Goal: Task Accomplishment & Management: Manage account settings

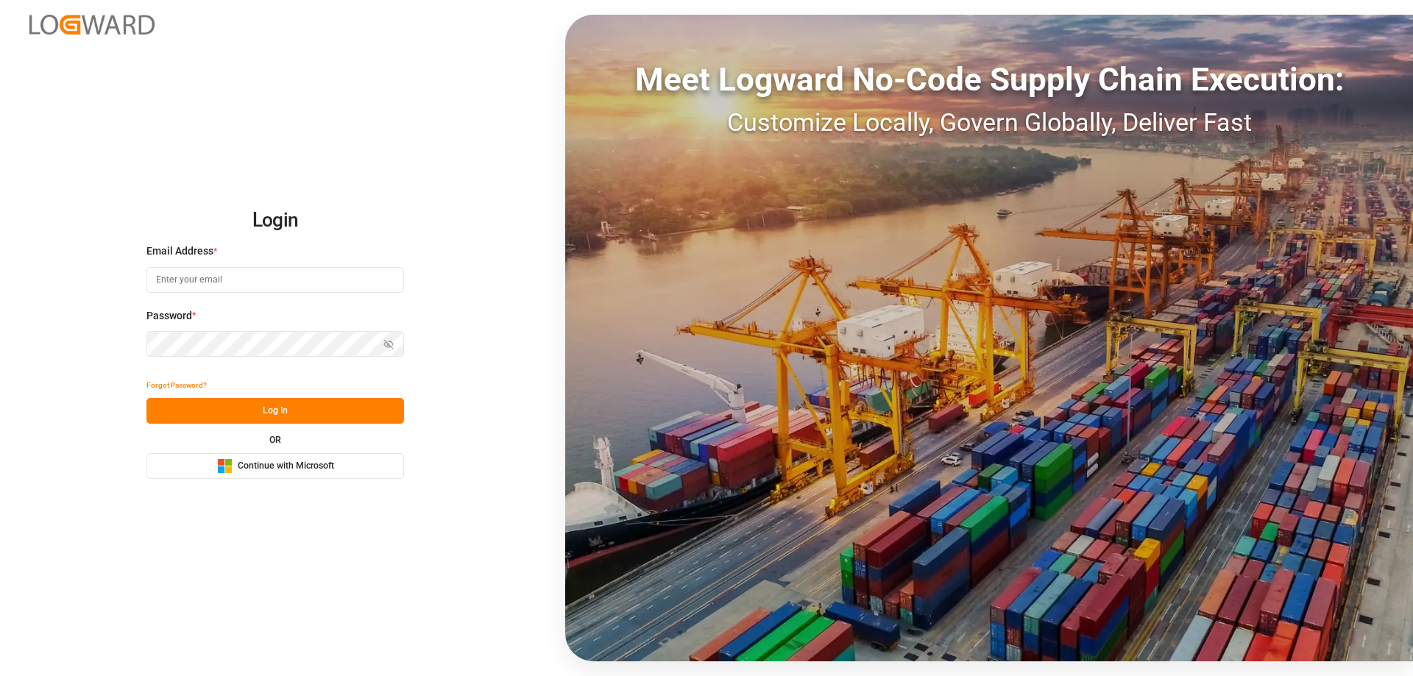
click at [210, 280] on input at bounding box center [275, 280] width 258 height 26
type input "Zachary.Glick@leschaco.com"
click at [235, 400] on button "Log In" at bounding box center [275, 411] width 258 height 26
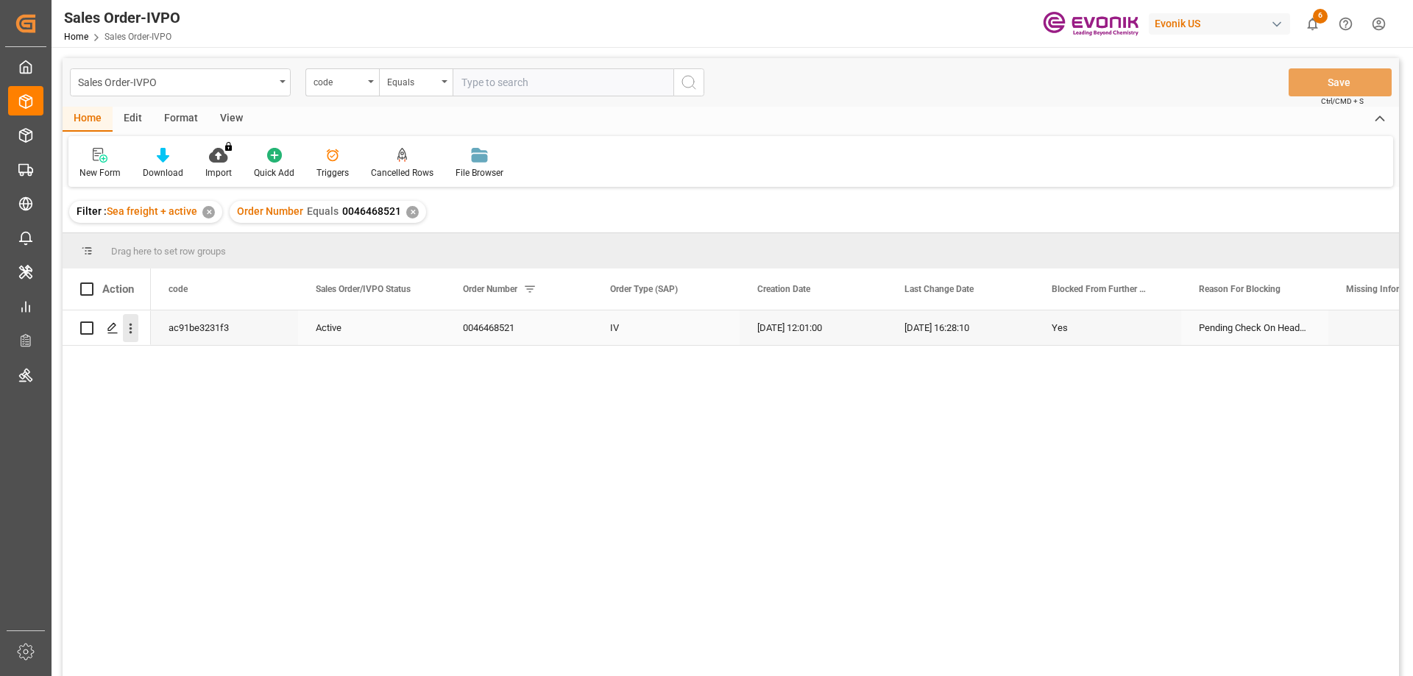
click at [132, 329] on icon "open menu" at bounding box center [131, 329] width 3 height 10
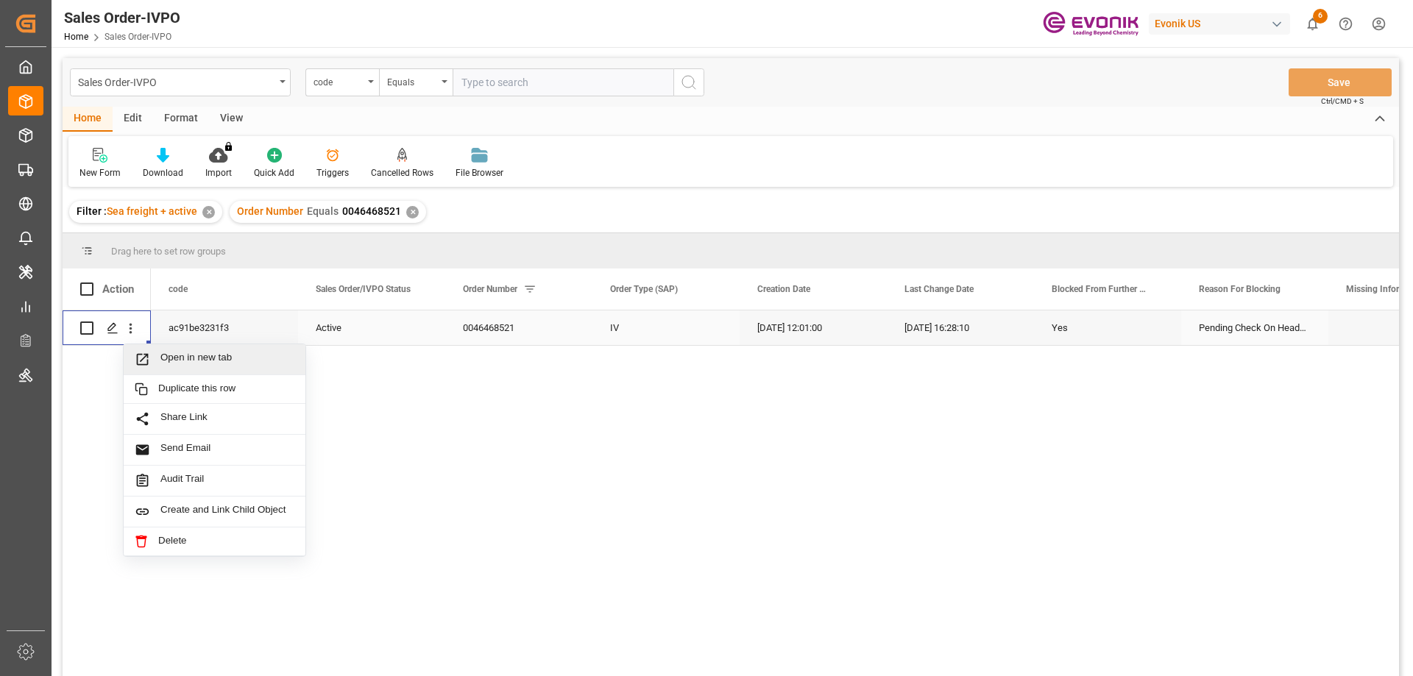
click at [180, 355] on span "Open in new tab" at bounding box center [227, 359] width 134 height 15
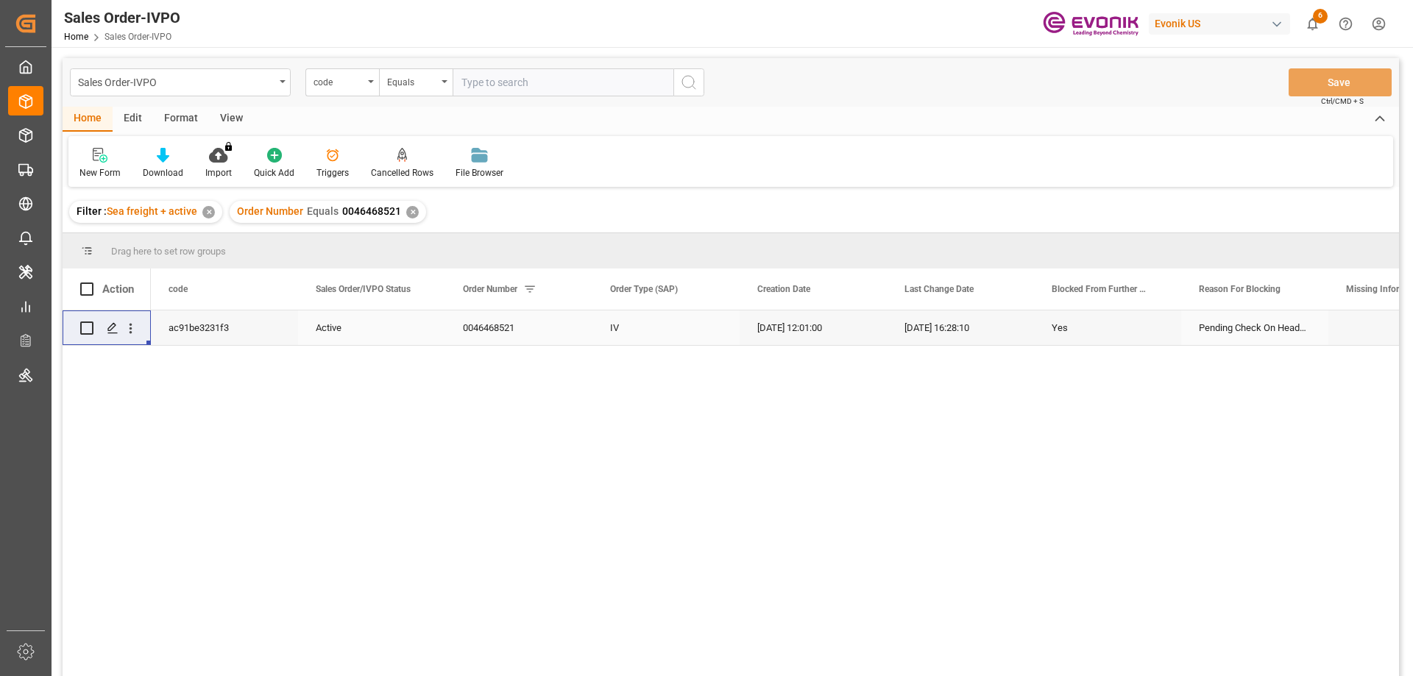
click at [530, 102] on div "Sales Order-IVPO code Equals Save Ctrl/CMD + S" at bounding box center [731, 82] width 1336 height 49
click at [520, 83] on input "text" at bounding box center [563, 82] width 221 height 28
paste input "0046467084"
type input "0046467084"
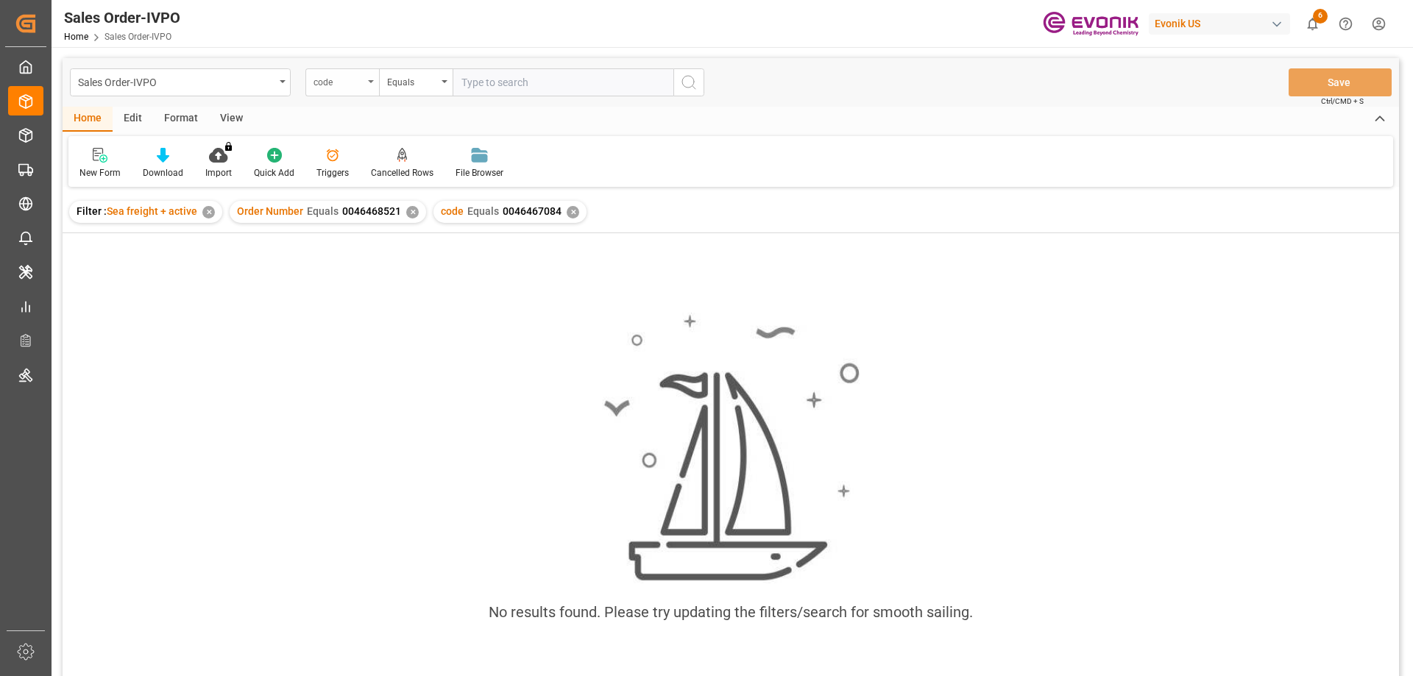
click at [377, 89] on div "code" at bounding box center [342, 82] width 74 height 28
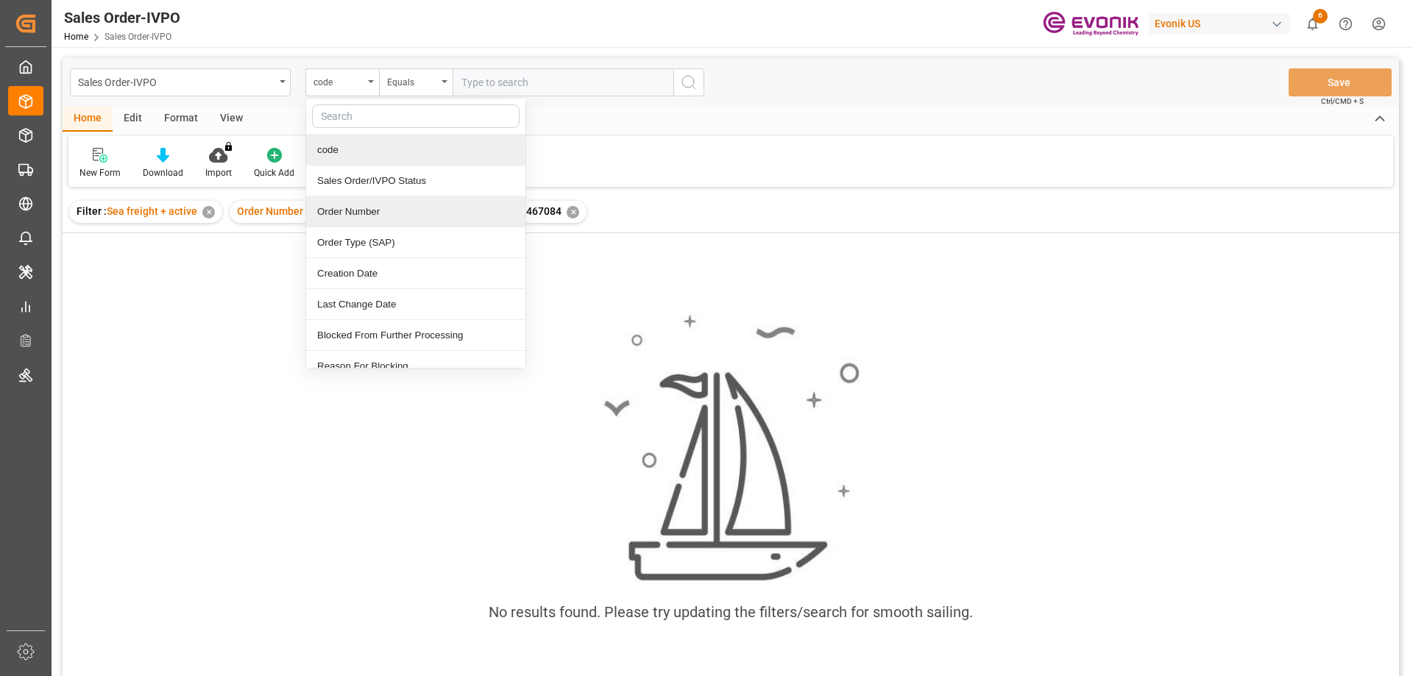
click at [352, 208] on div "Order Number" at bounding box center [415, 211] width 219 height 31
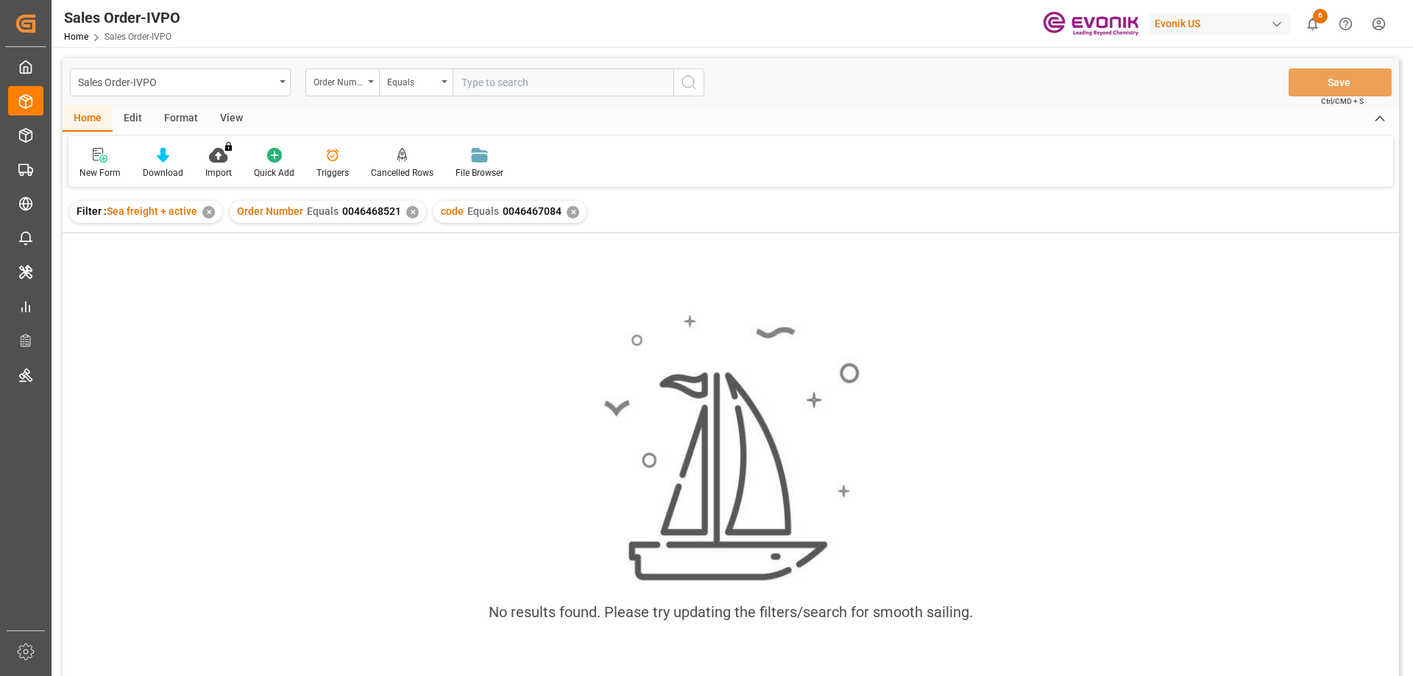
click at [408, 211] on div "✕" at bounding box center [412, 212] width 13 height 13
click at [508, 80] on input "text" at bounding box center [563, 82] width 221 height 28
paste input "0046467084"
type input "0046467084"
click at [368, 210] on div "✕" at bounding box center [369, 212] width 13 height 13
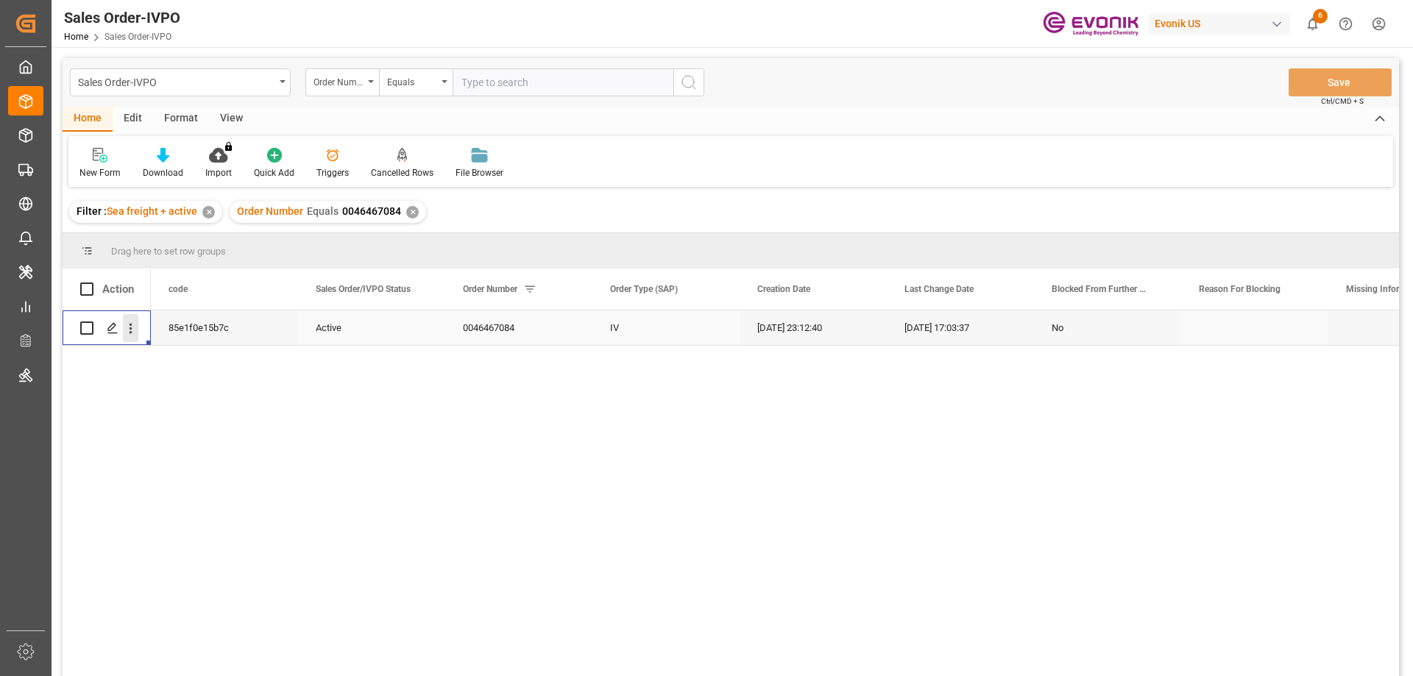
click at [131, 318] on button "open menu" at bounding box center [130, 328] width 15 height 28
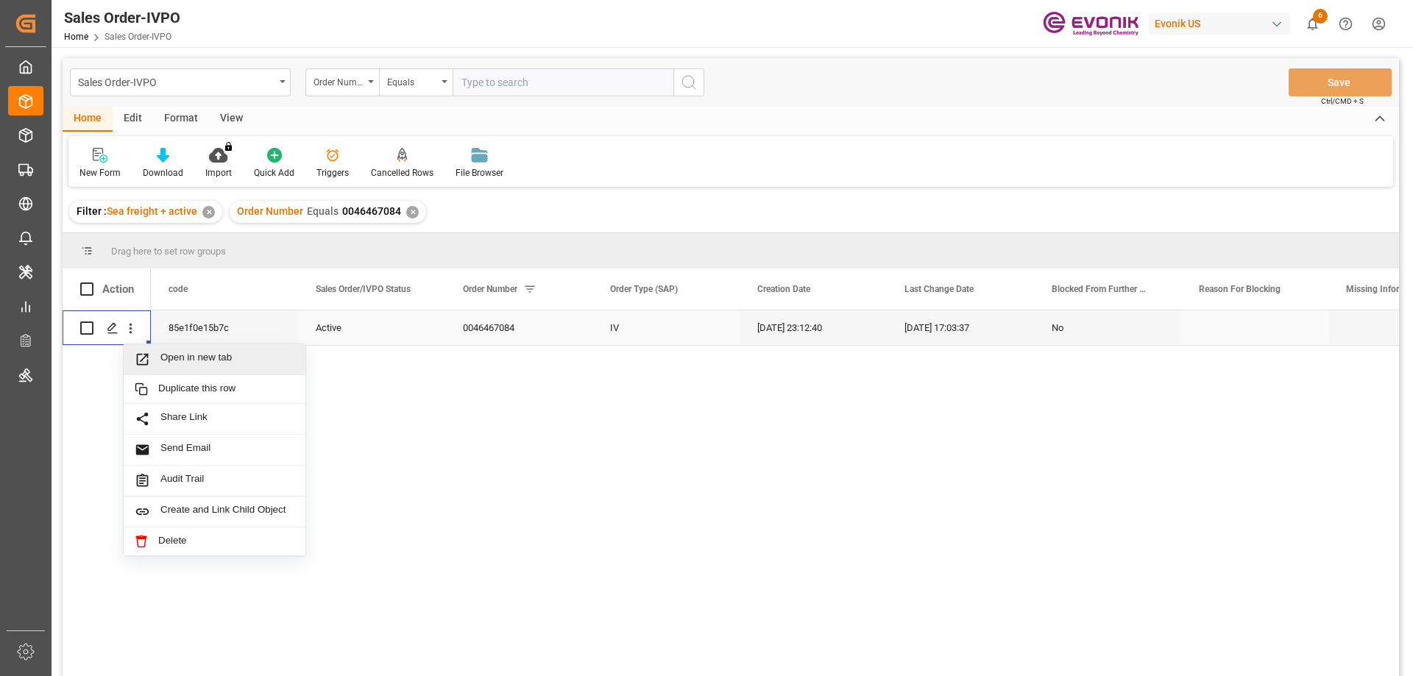
click at [190, 351] on div "Open in new tab" at bounding box center [215, 359] width 182 height 31
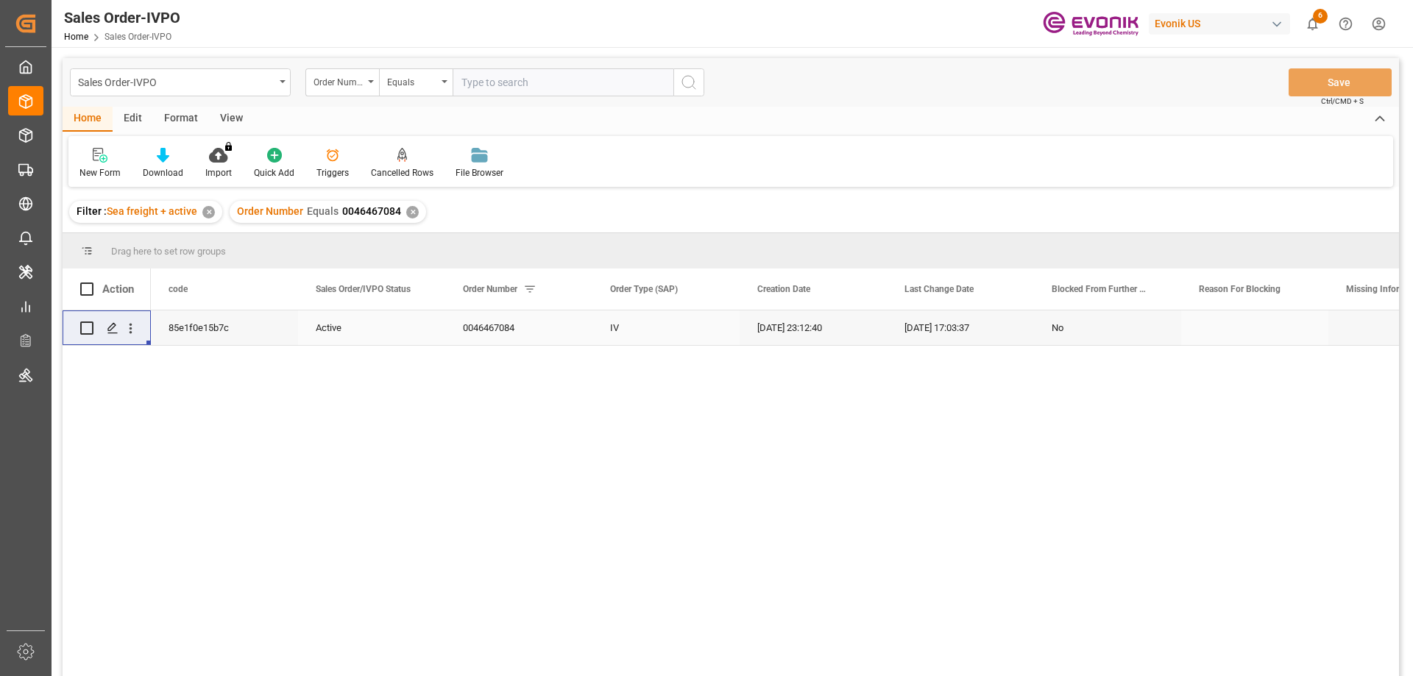
click at [563, 62] on div "Sales Order-IVPO Order Number Equals Save Ctrl/CMD + S" at bounding box center [731, 82] width 1336 height 49
click at [552, 82] on input "text" at bounding box center [563, 82] width 221 height 28
paste input "0046468706"
type input "0046468706"
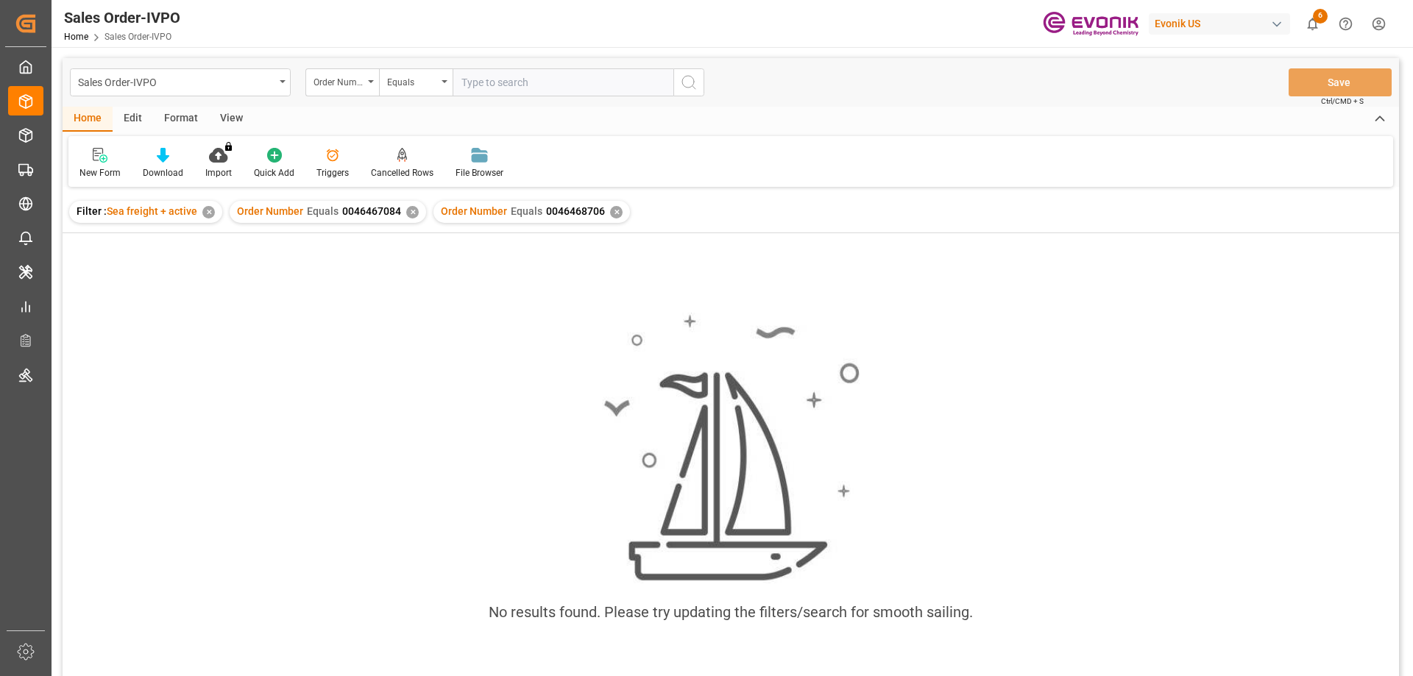
click at [402, 213] on div "Order Number Equals 0046467084 ✕" at bounding box center [328, 212] width 196 height 22
click at [412, 213] on div "✕" at bounding box center [412, 212] width 13 height 13
click at [252, 295] on div "No results found. Please try updating the filters/search for smooth sailing." at bounding box center [731, 474] width 1336 height 482
click at [206, 213] on div "✕" at bounding box center [208, 212] width 13 height 13
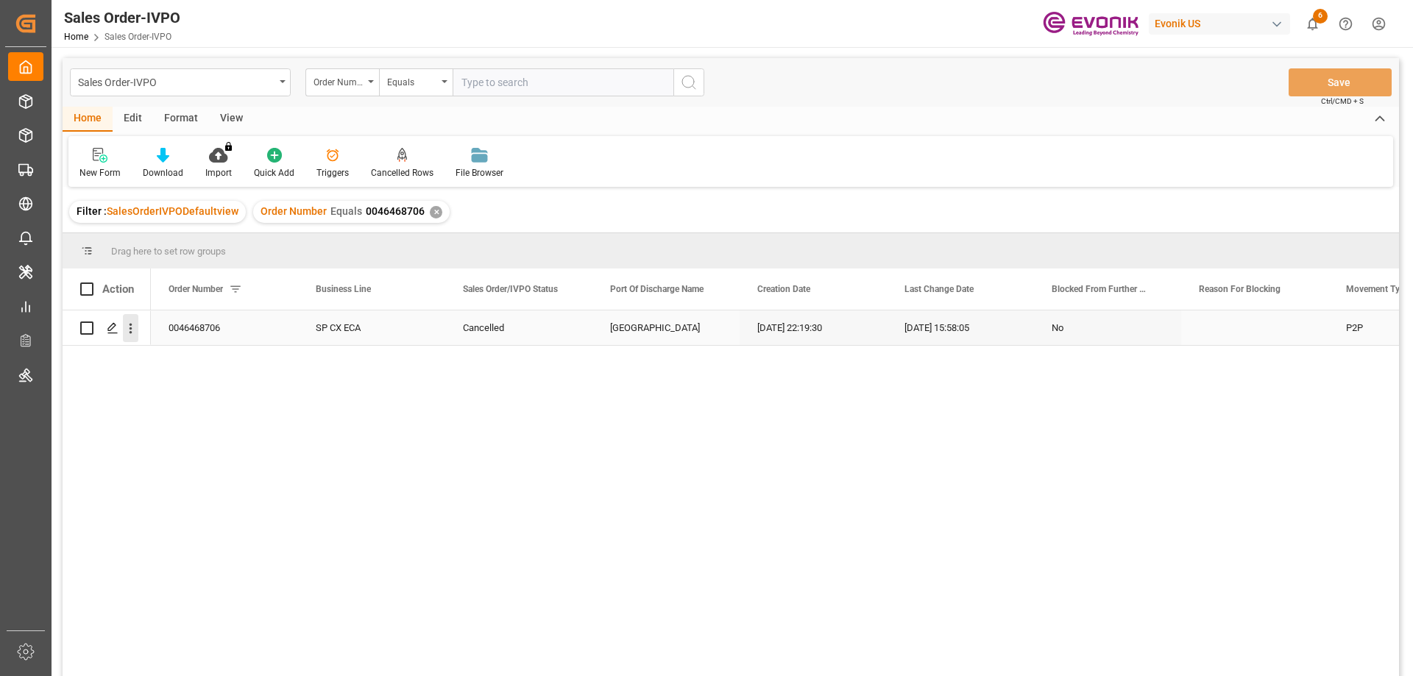
click at [128, 329] on icon "open menu" at bounding box center [130, 328] width 15 height 15
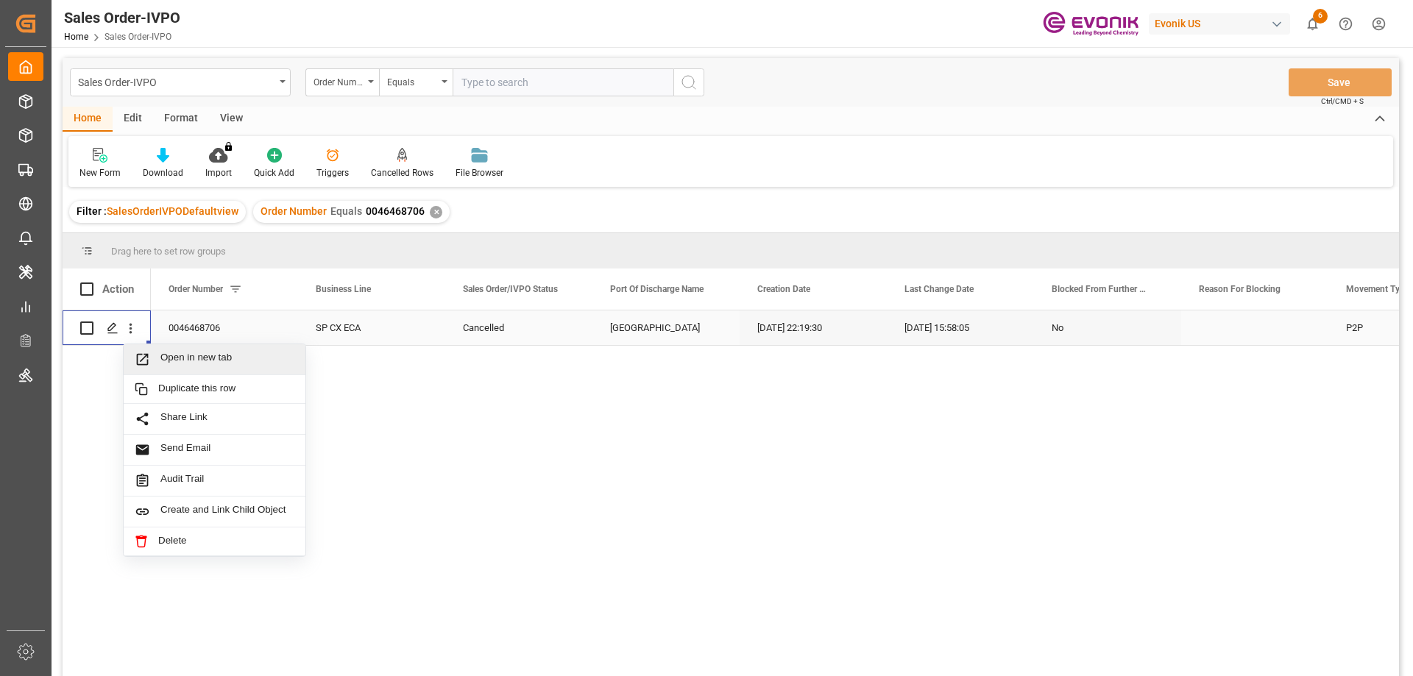
click at [187, 356] on span "Open in new tab" at bounding box center [227, 359] width 134 height 15
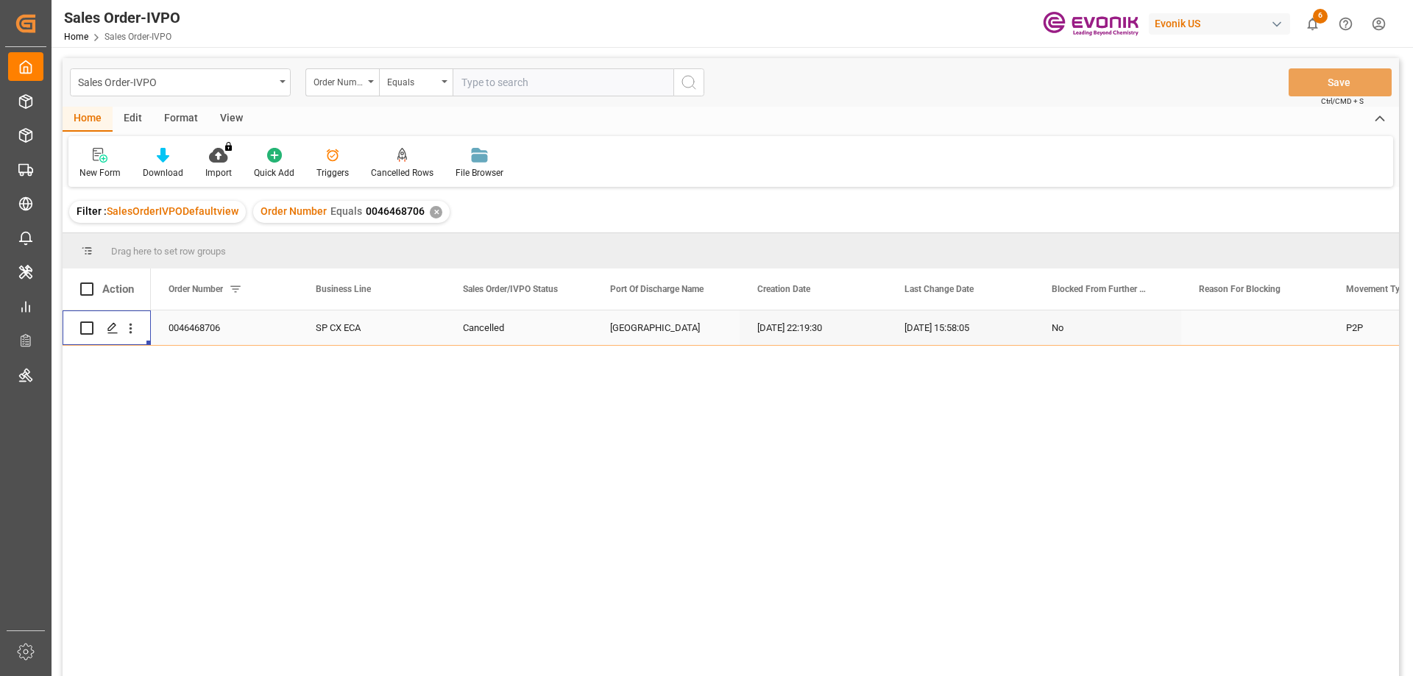
click at [499, 91] on input "text" at bounding box center [563, 82] width 221 height 28
paste input "2007085121"
type input "2007085121"
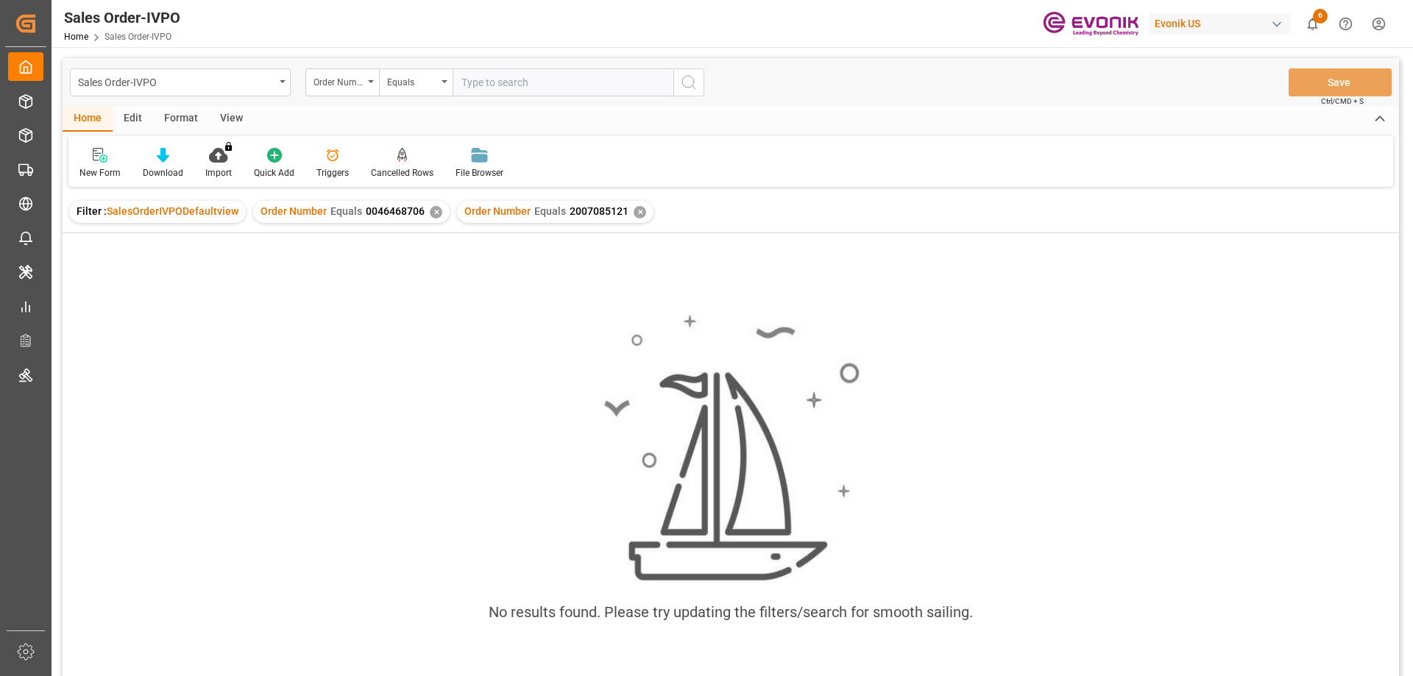
click at [425, 210] on div "Order Number Equals 0046468706 ✕" at bounding box center [351, 212] width 196 height 22
click at [430, 211] on div "✕" at bounding box center [436, 212] width 13 height 13
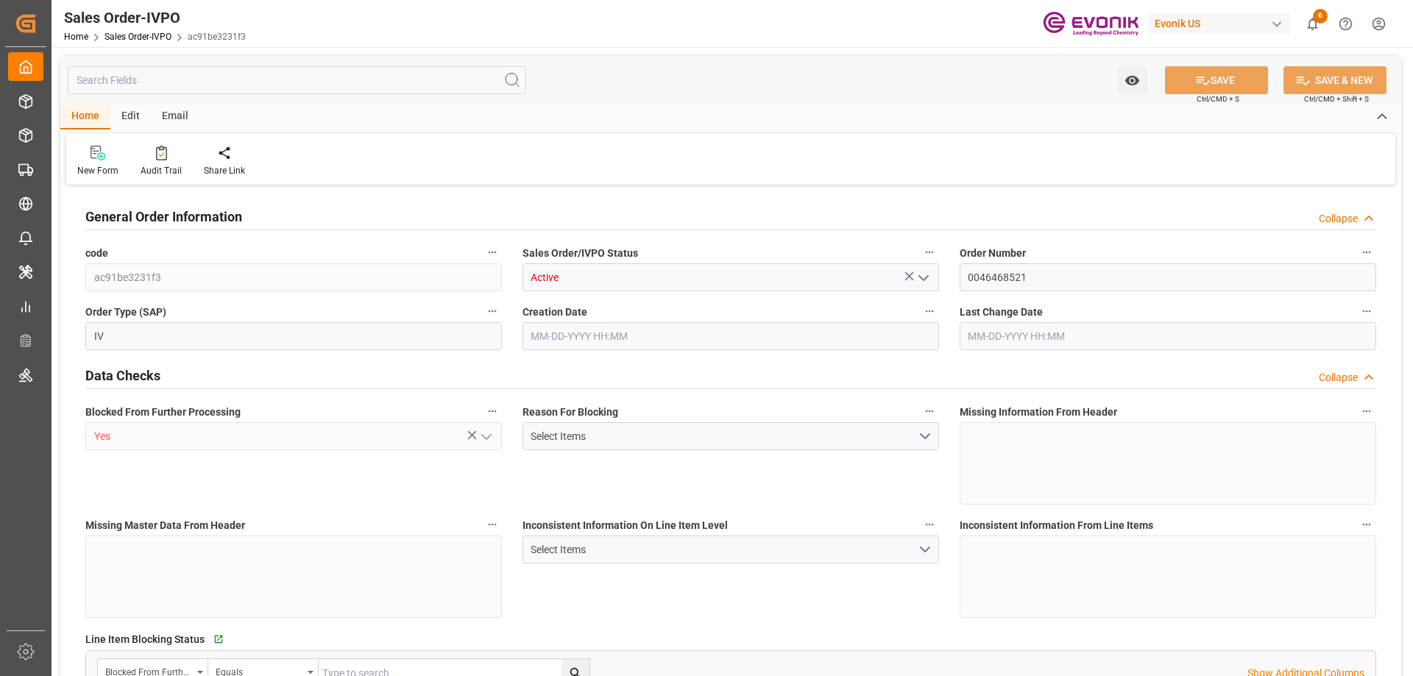
type input "NLRTM"
type input "0"
type input "1"
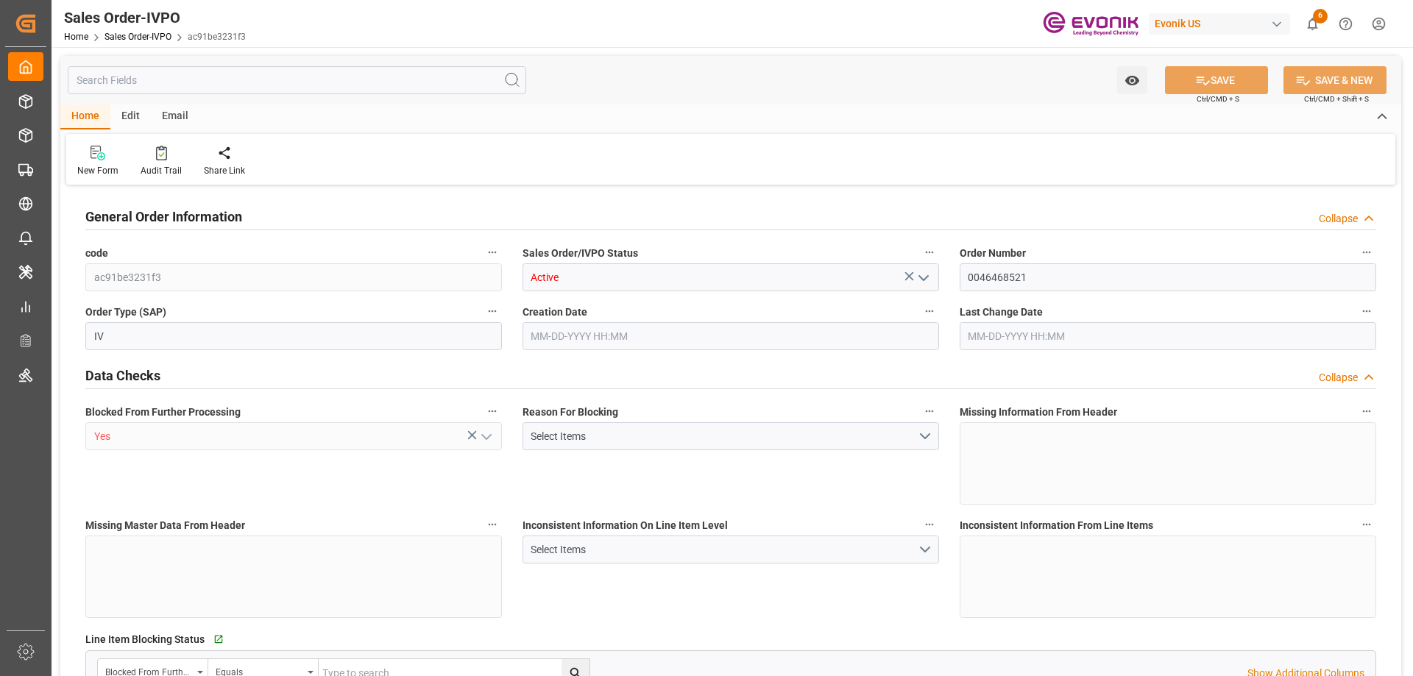
type input "16200"
type input "26.4204"
type input "17000"
type input "30"
type input "08-15-2025 12:01"
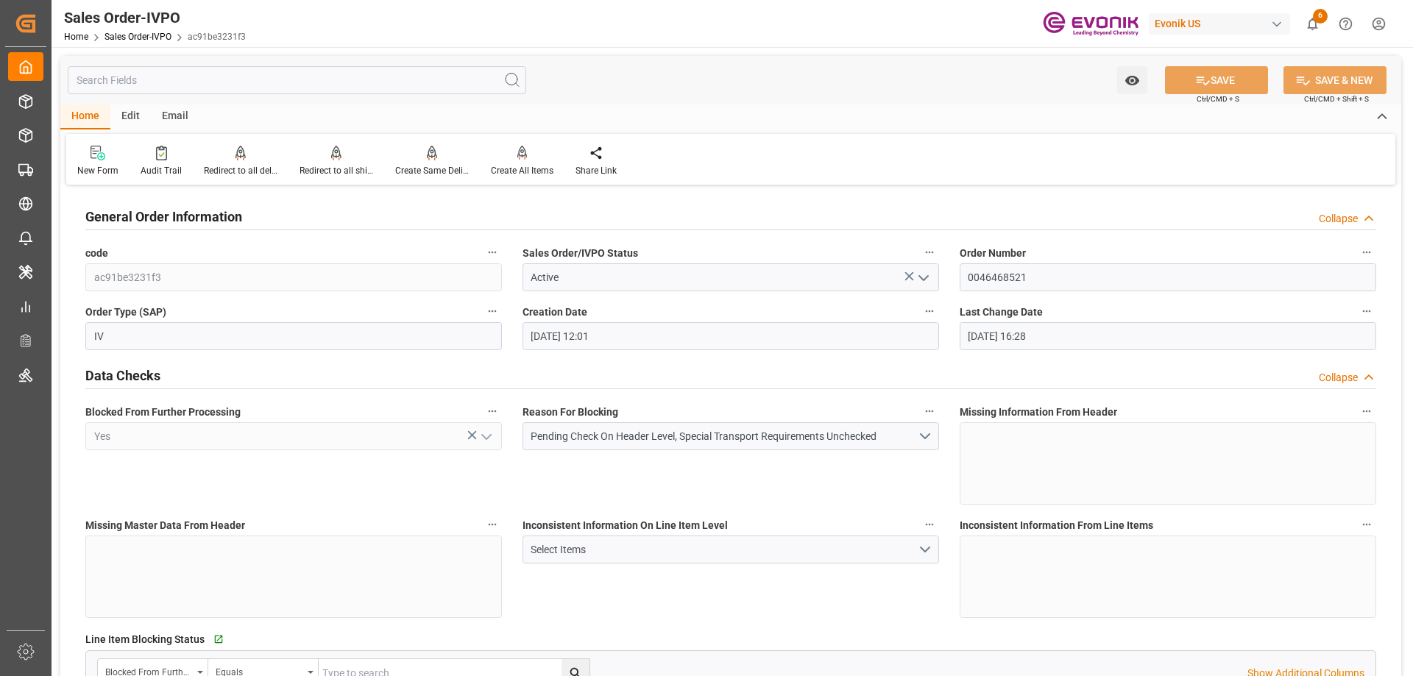
type input "08-21-2025 16:28"
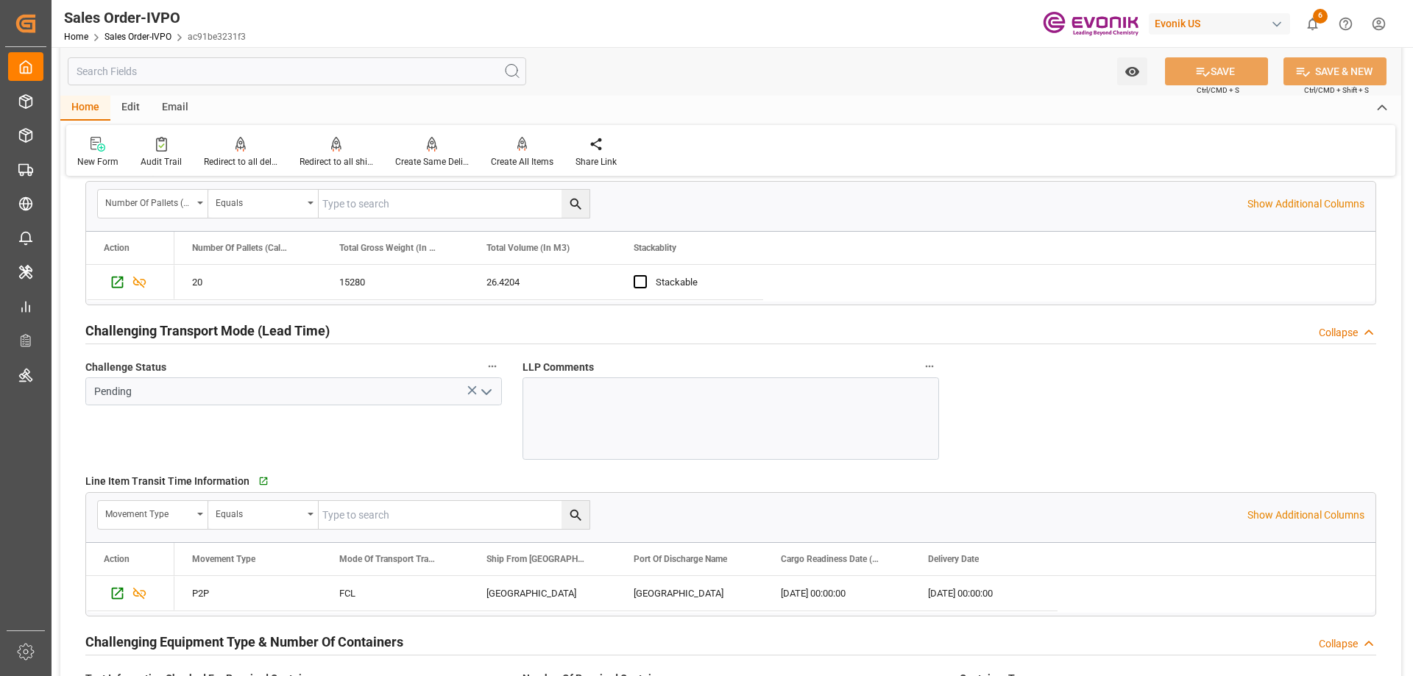
scroll to position [2355, 0]
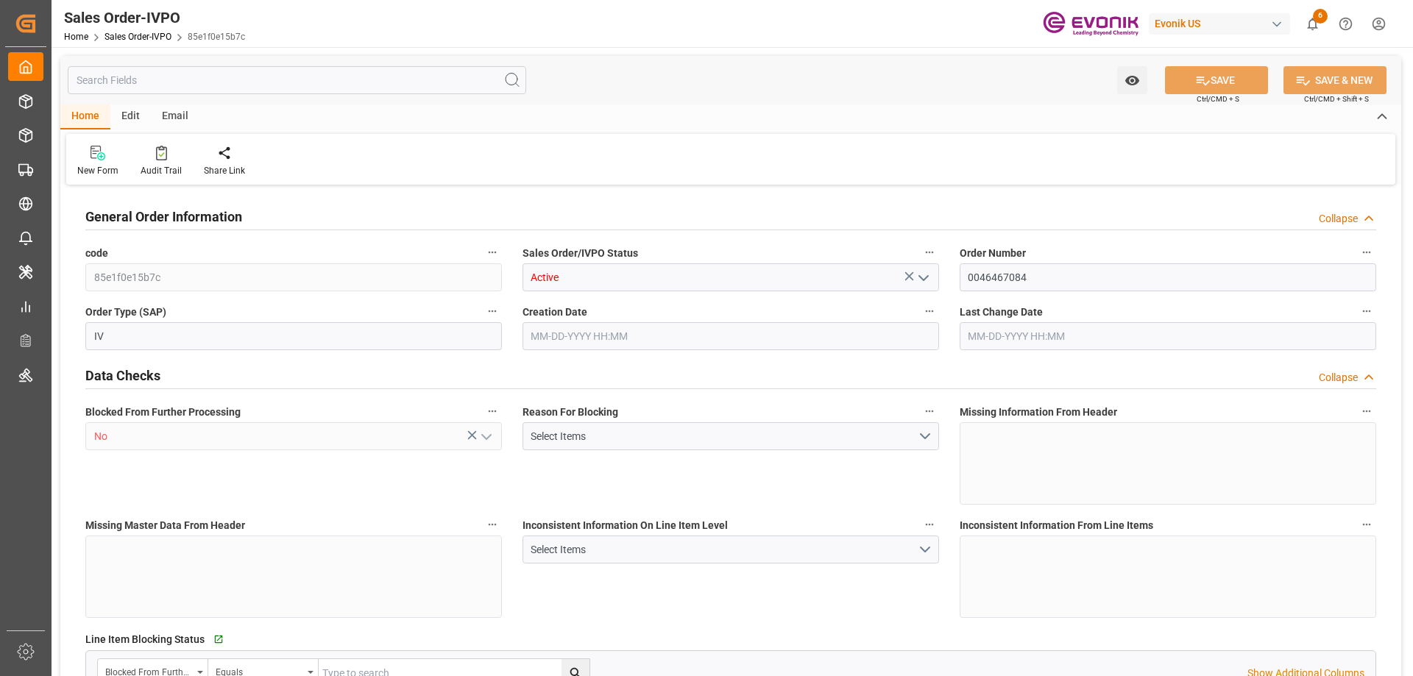
type input "CNSHA"
type input "0"
type input "2"
type input "3"
type input "4"
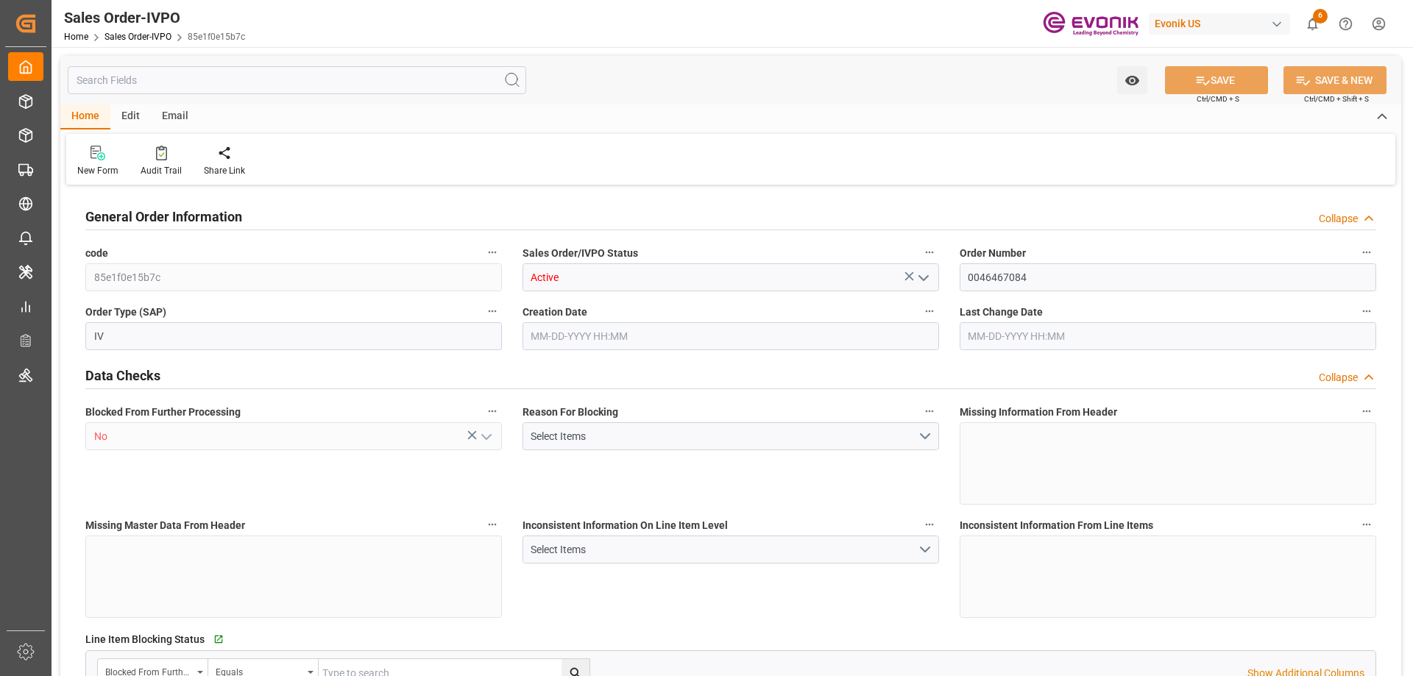
type input "35512"
type input "104.6116"
type input "34000"
type input "60"
type input "08-20-2025 23:12"
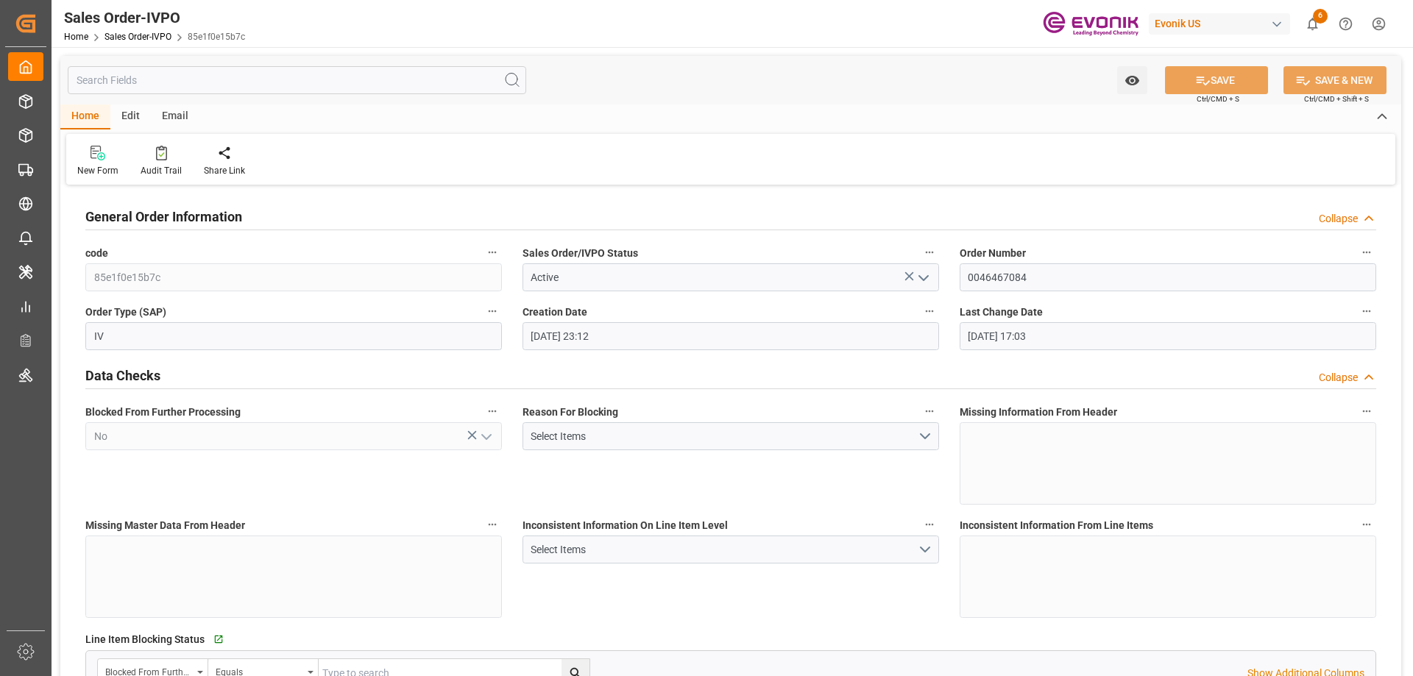
type input "[DATE] 17:03"
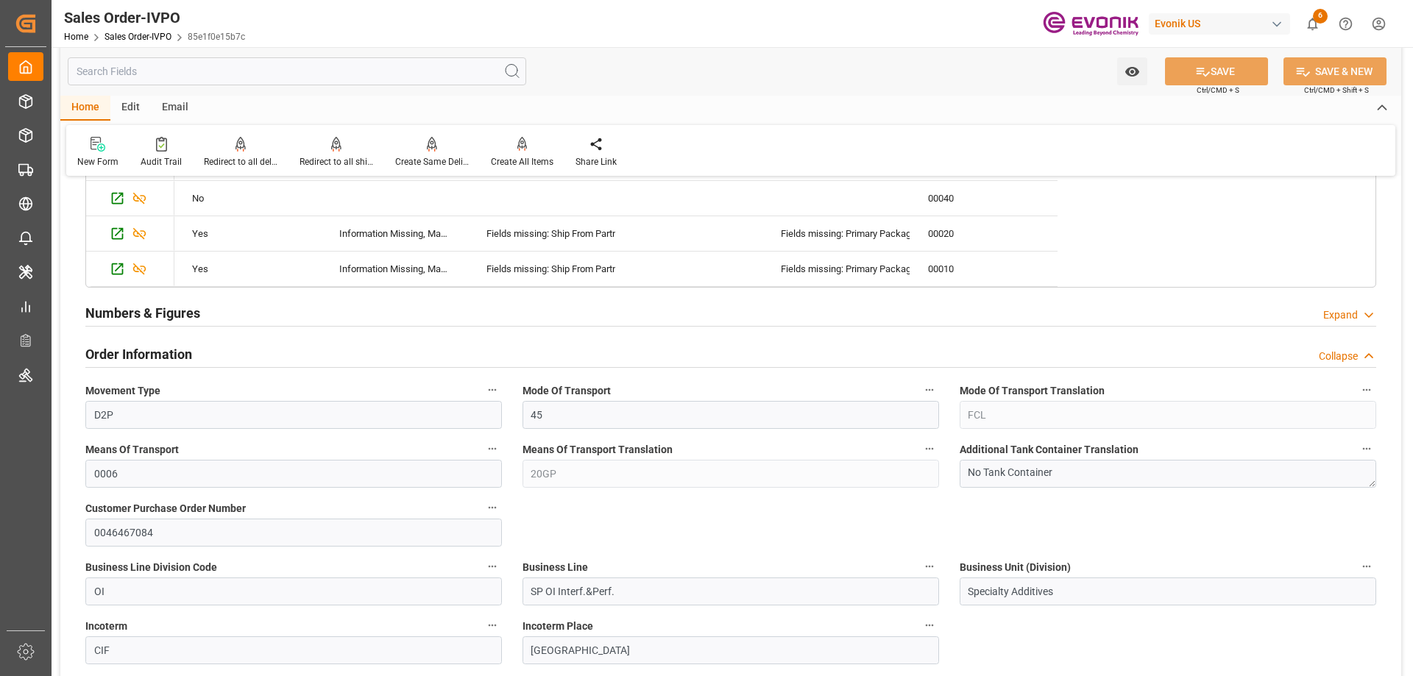
scroll to position [294, 0]
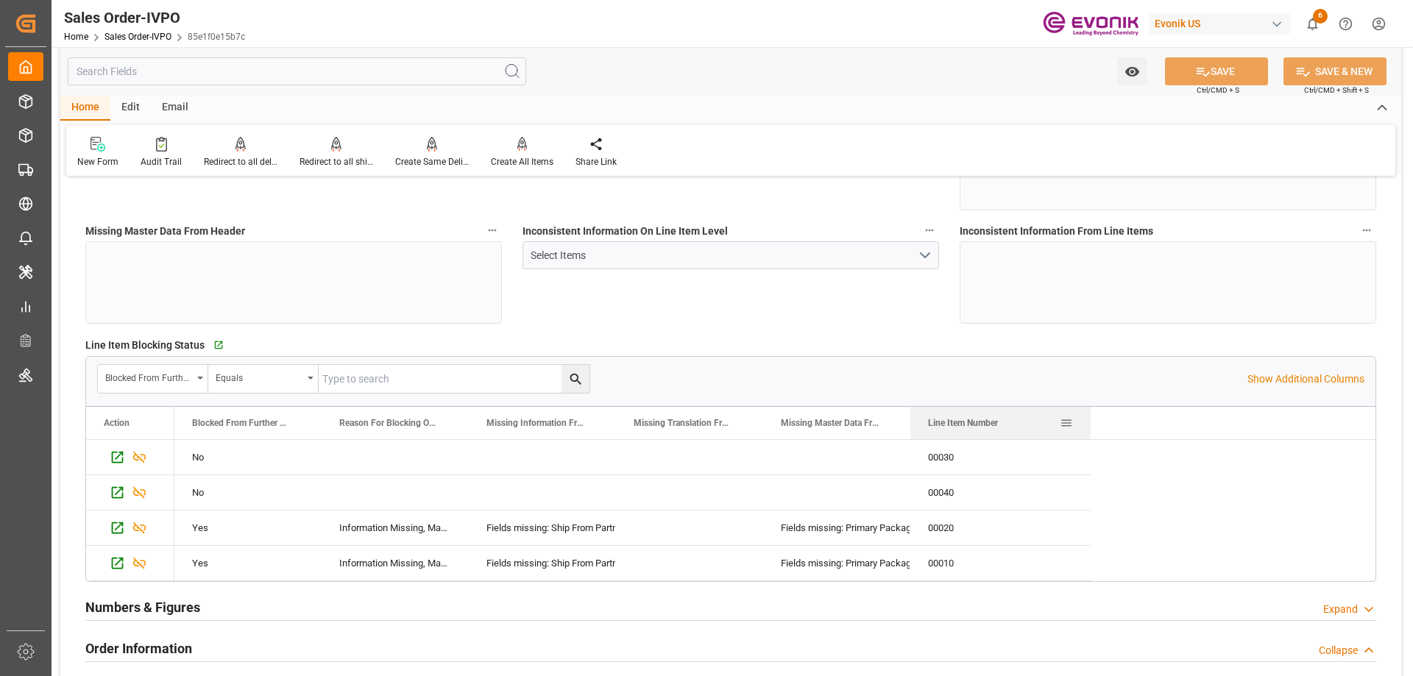
drag, startPoint x: 1057, startPoint y: 423, endPoint x: 1169, endPoint y: 397, distance: 115.5
click at [1088, 426] on div at bounding box center [1091, 423] width 6 height 32
click at [1262, 379] on p "Show Additional Columns" at bounding box center [1305, 379] width 117 height 15
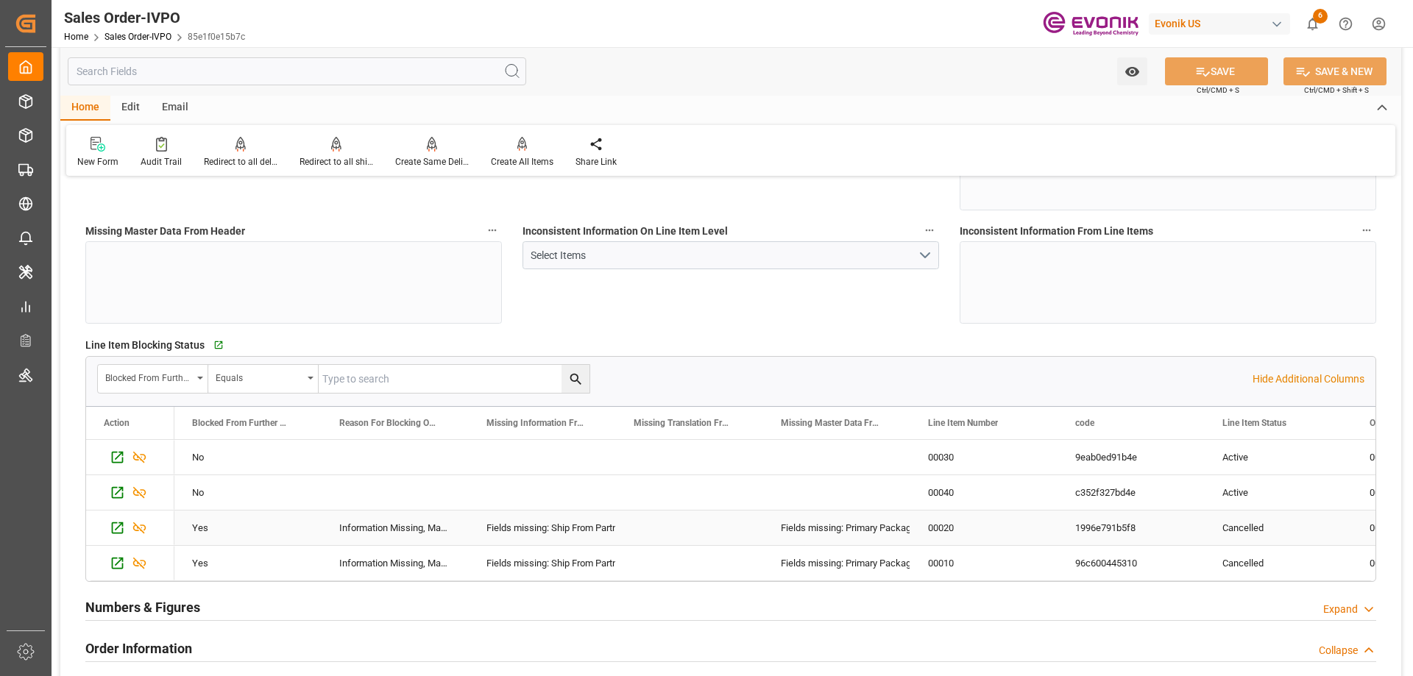
click at [1188, 531] on div "1996e791b5f8" at bounding box center [1130, 528] width 147 height 35
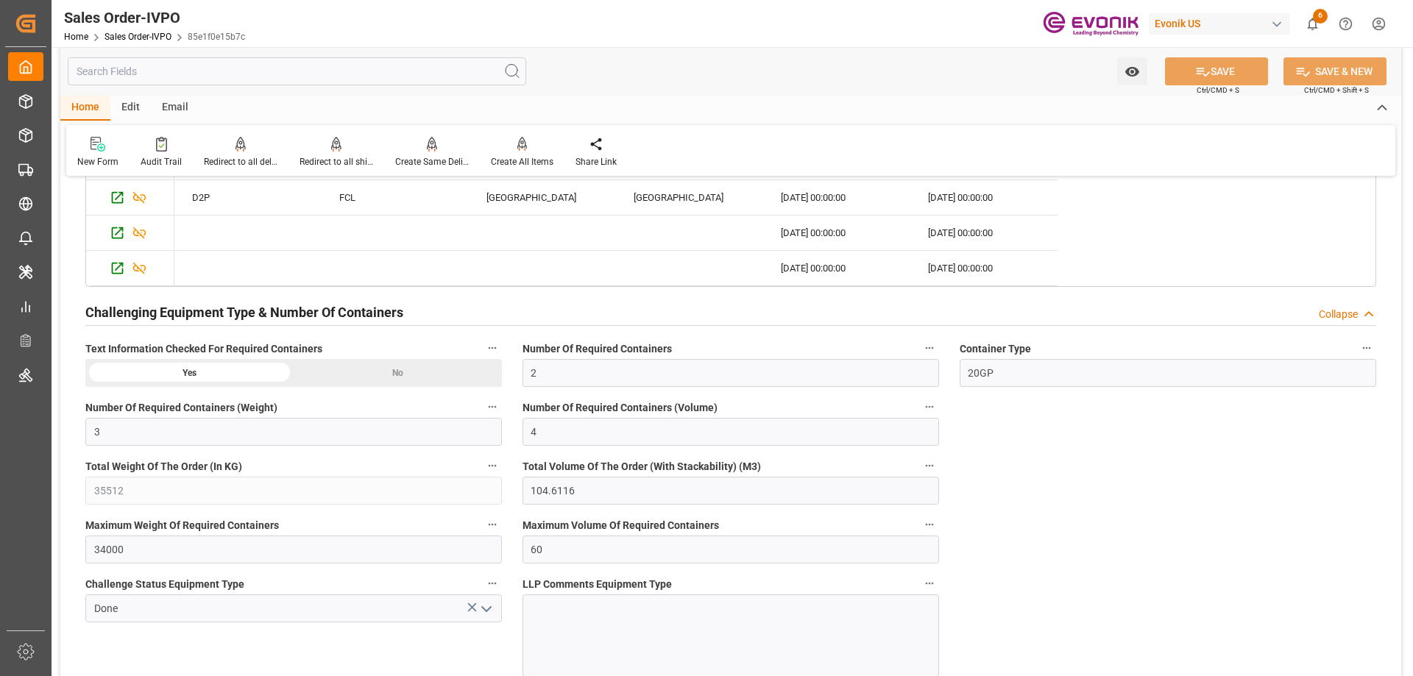
scroll to position [3385, 0]
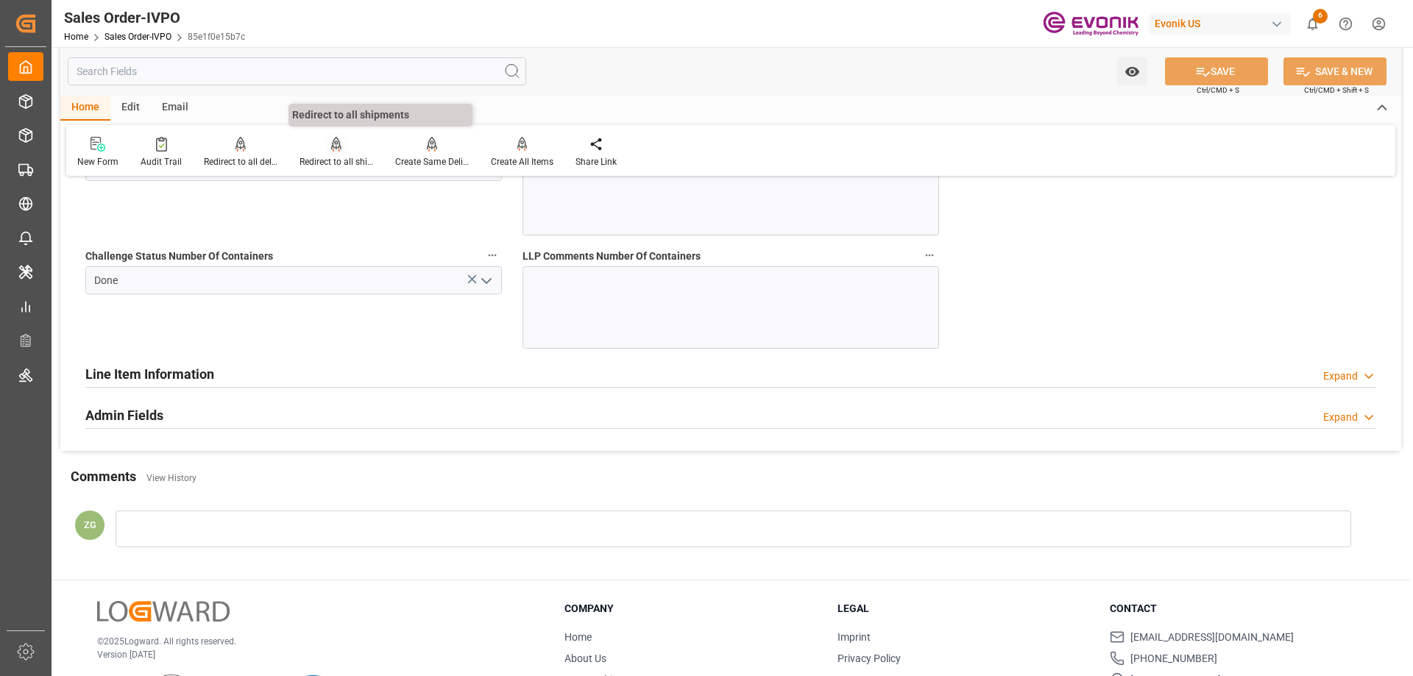
click at [325, 151] on div at bounding box center [336, 143] width 74 height 15
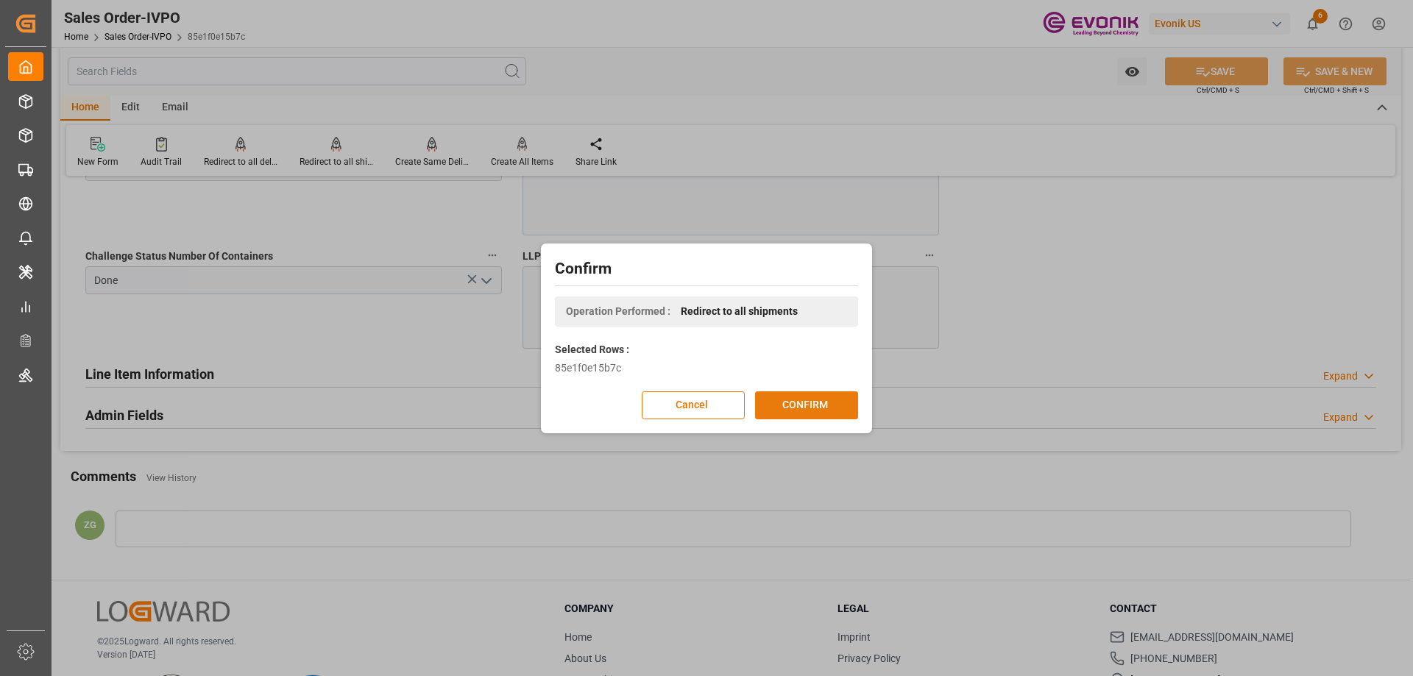
click at [795, 396] on button "CONFIRM" at bounding box center [806, 405] width 103 height 28
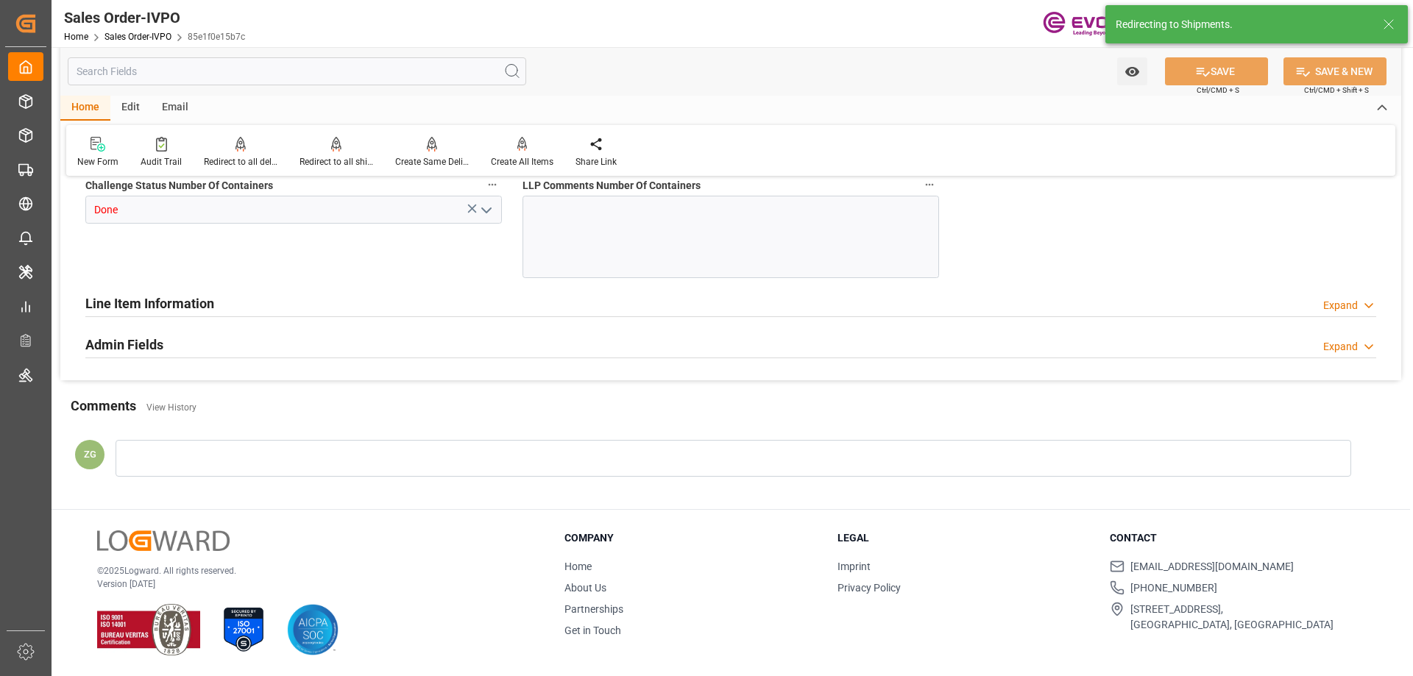
type input "CNSHA"
type input "0"
type input "2"
type input "3"
type input "4"
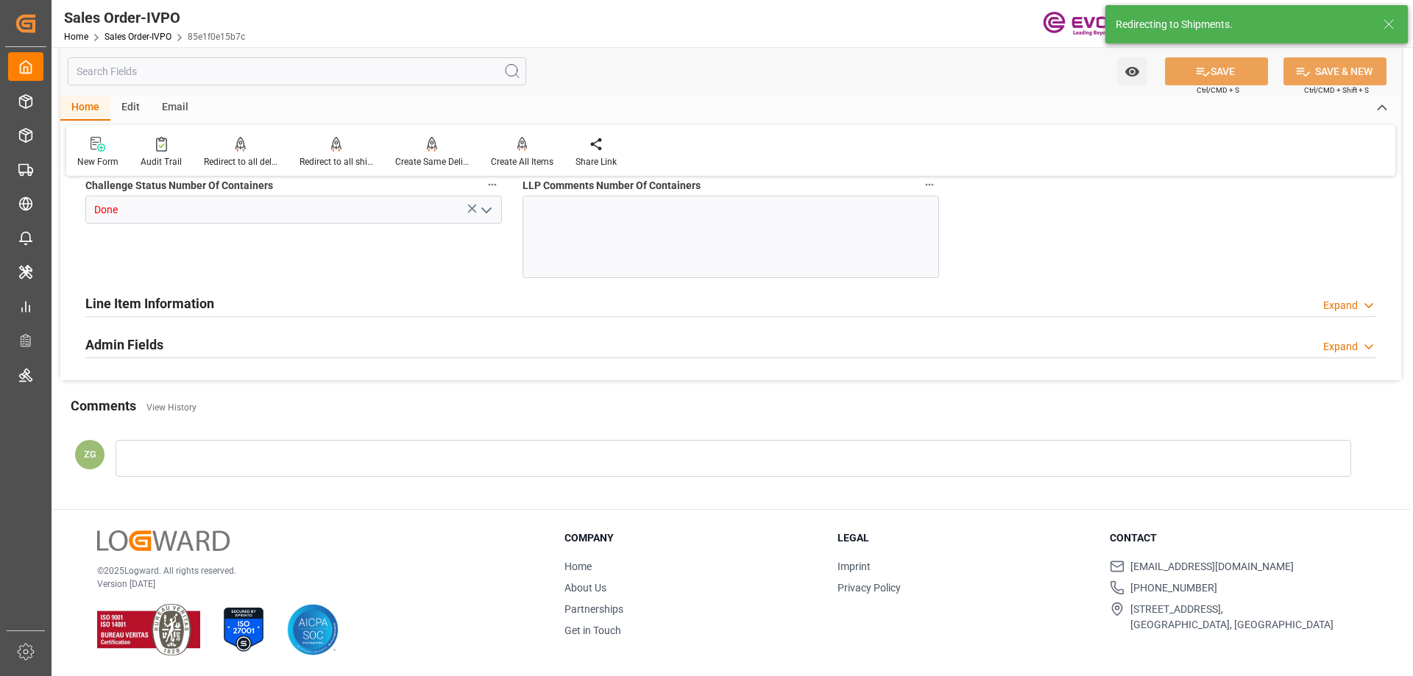
type input "35512"
type input "104.6116"
type input "34000"
type input "60"
type input "08-20-2025 23:12"
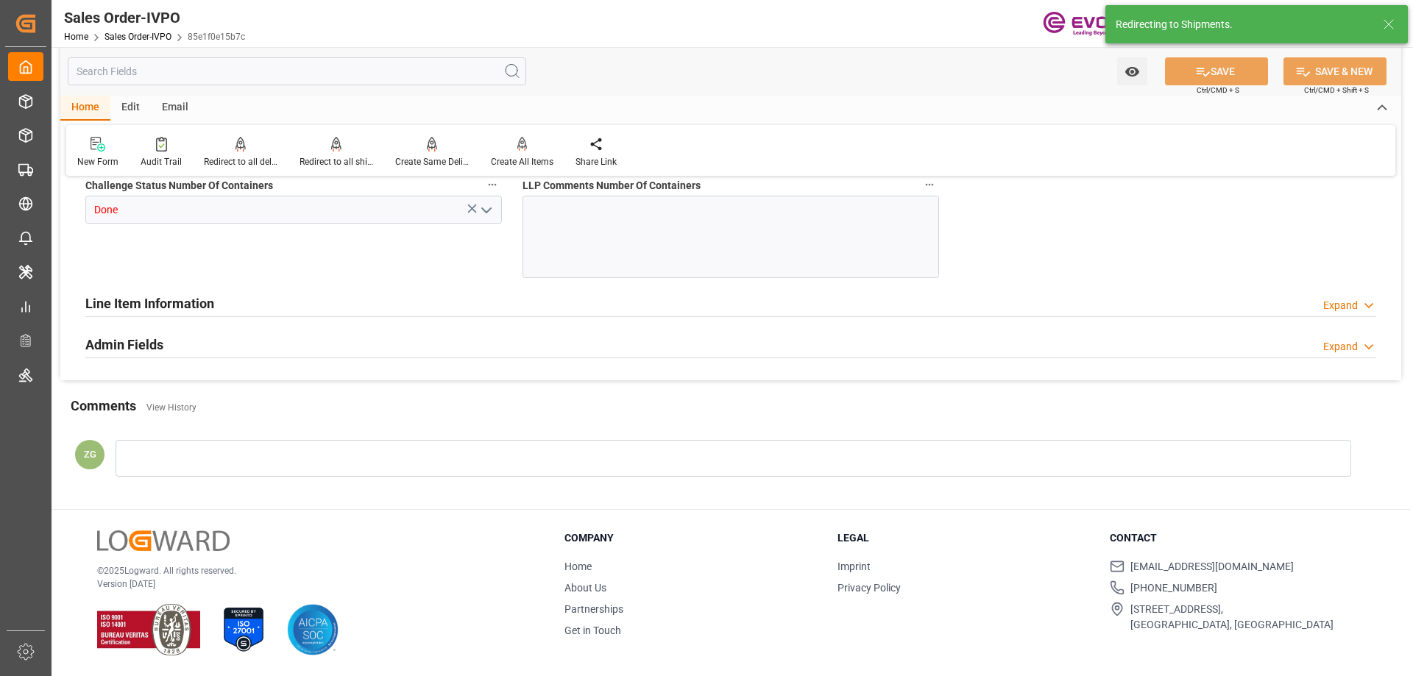
type input "08-21-2025 17:03"
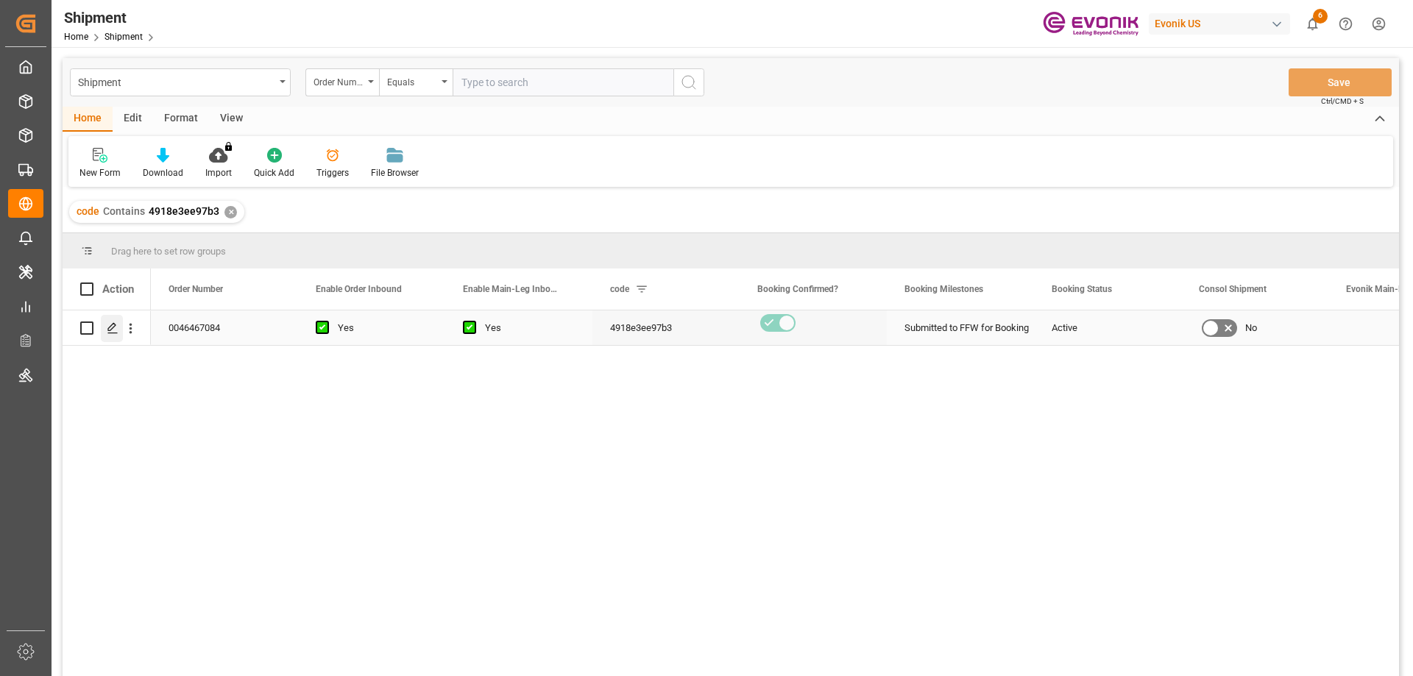
click at [113, 334] on icon "Press SPACE to select this row." at bounding box center [113, 328] width 12 height 12
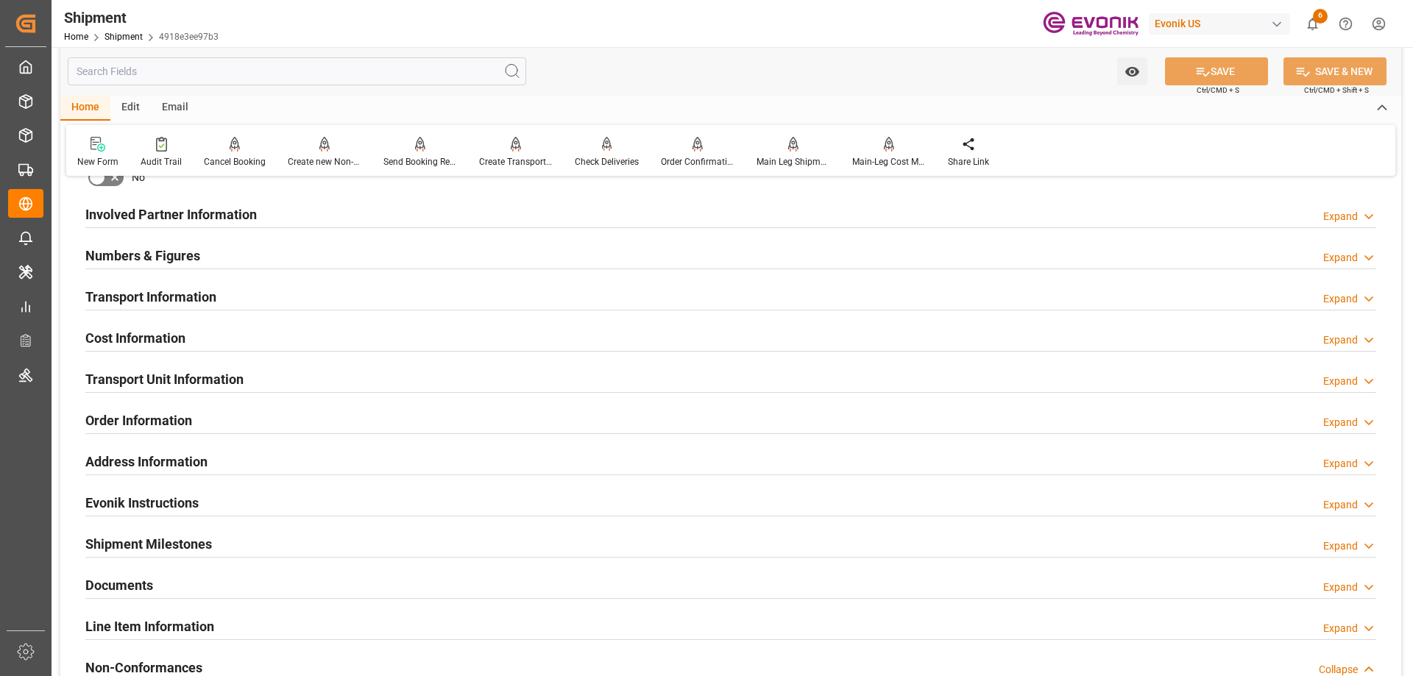
scroll to position [1251, 0]
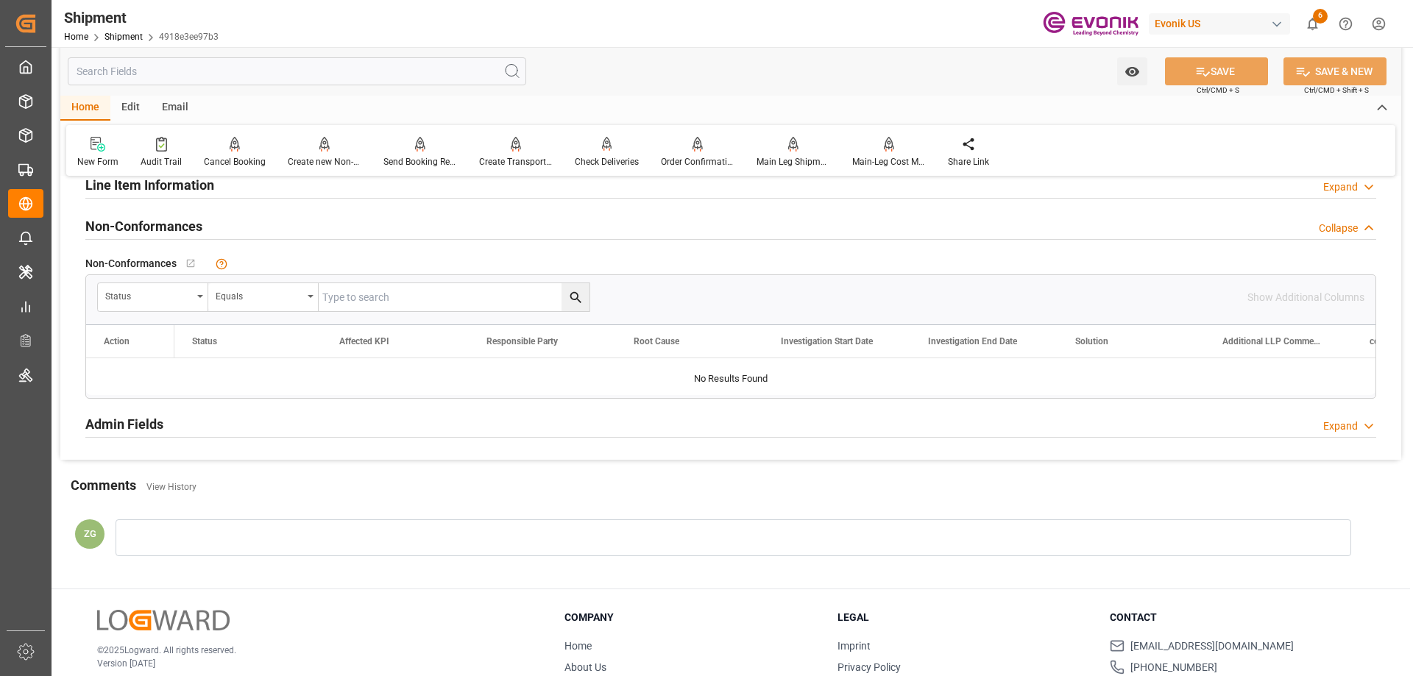
click at [149, 187] on h2 "Line Item Information" at bounding box center [149, 185] width 129 height 20
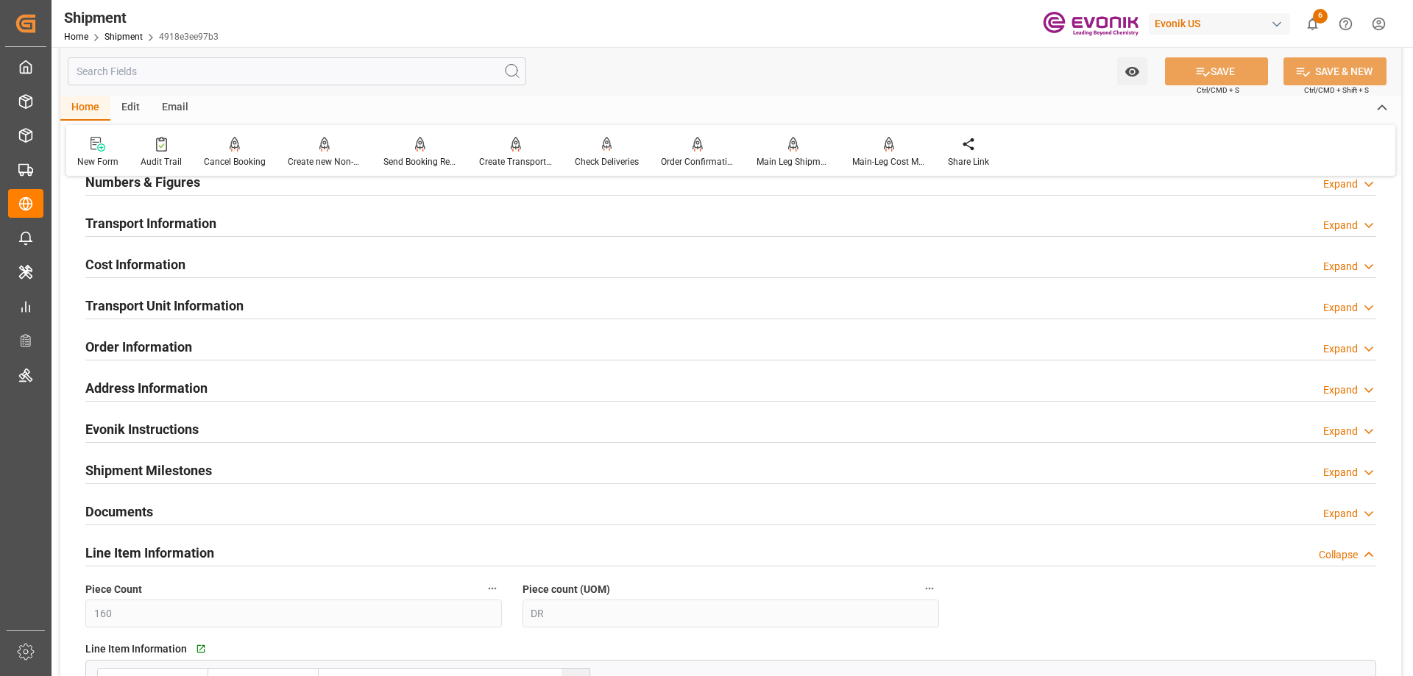
scroll to position [809, 0]
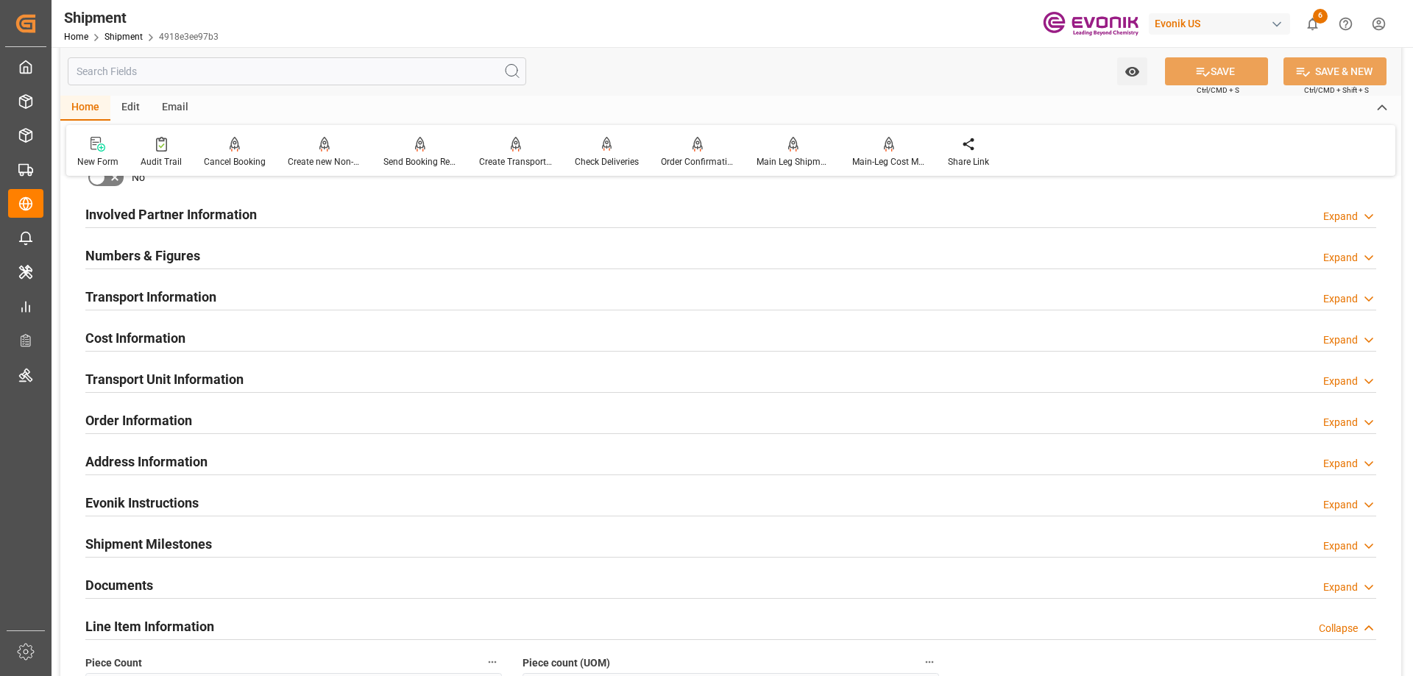
click at [163, 372] on h2 "Transport Unit Information" at bounding box center [164, 379] width 158 height 20
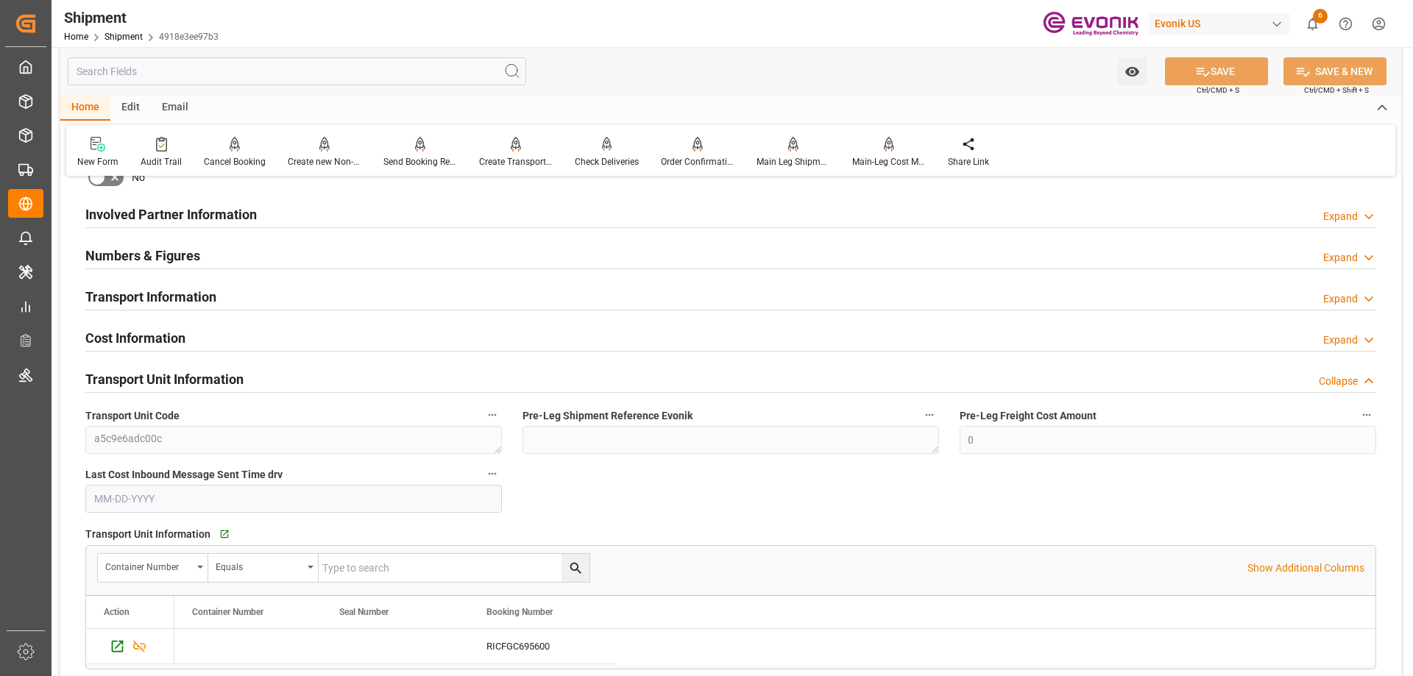
scroll to position [957, 0]
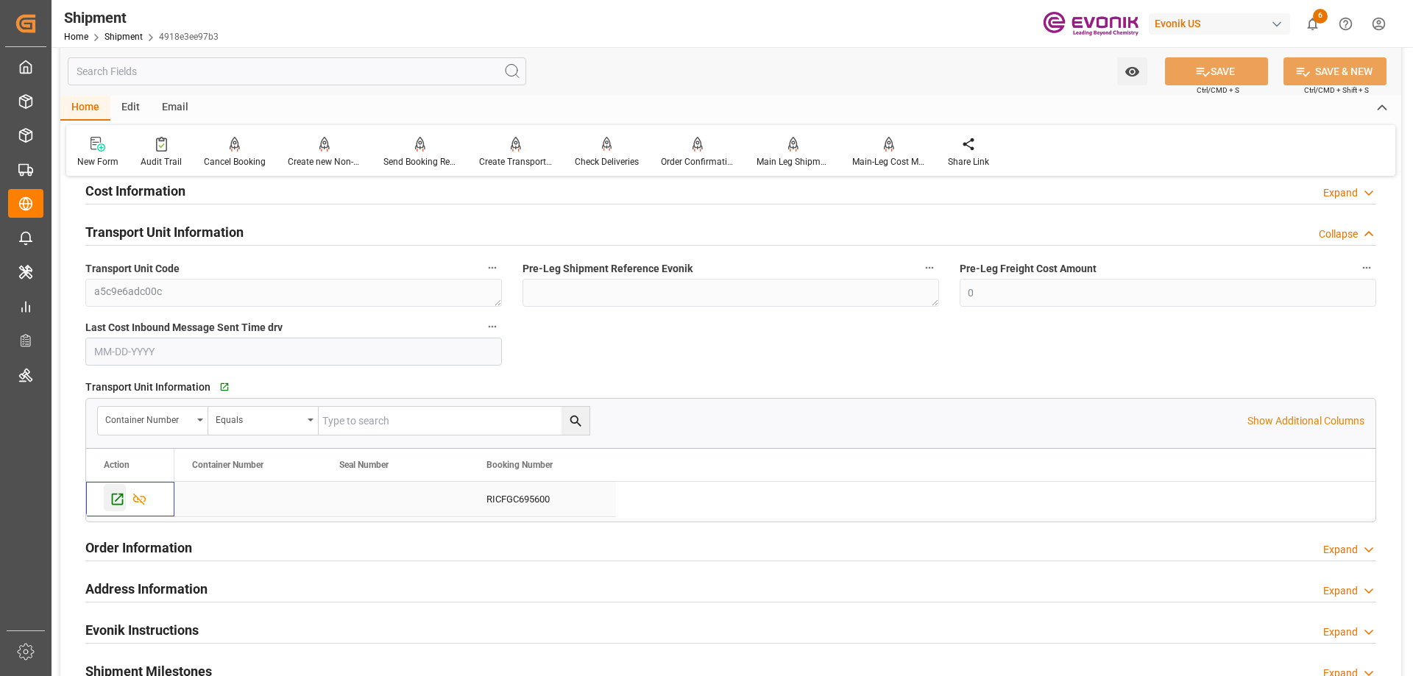
click at [119, 494] on icon "Press SPACE to select this row." at bounding box center [117, 499] width 15 height 15
click at [500, 153] on div "Create Transport Unit" at bounding box center [516, 152] width 96 height 32
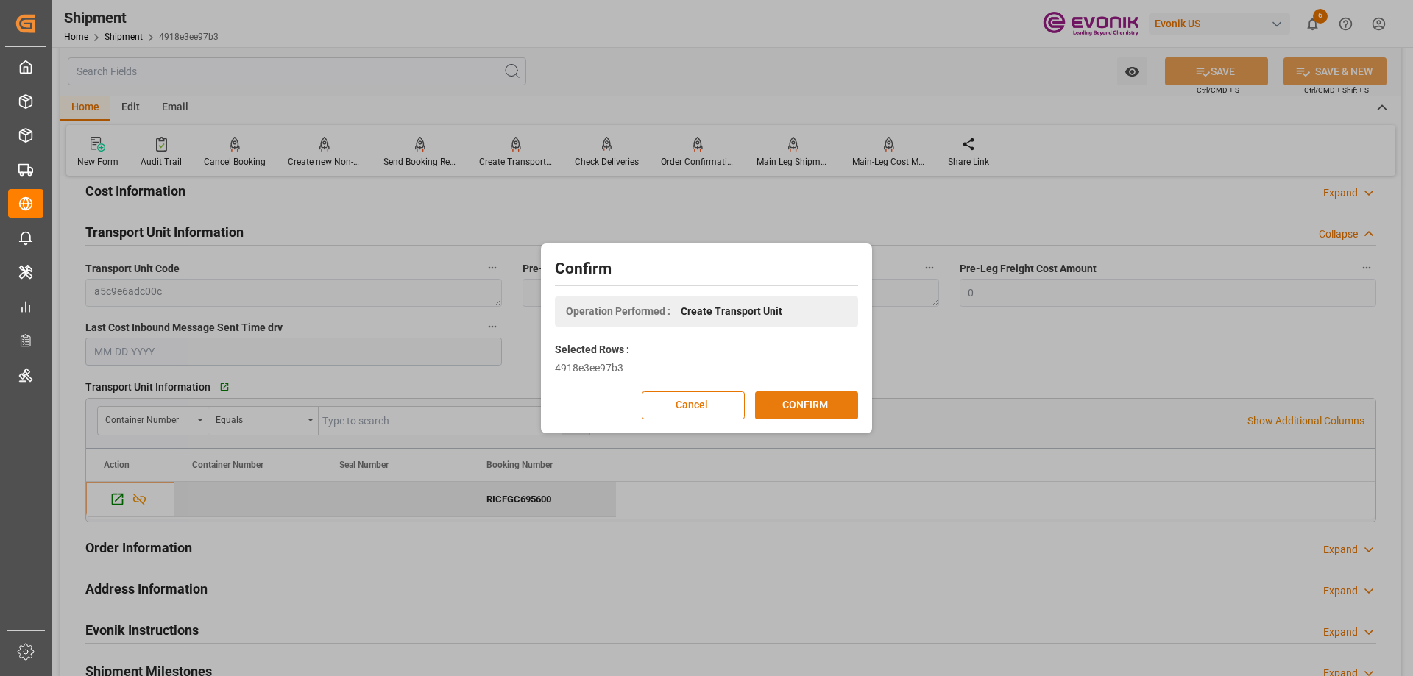
click at [820, 404] on button "CONFIRM" at bounding box center [806, 405] width 103 height 28
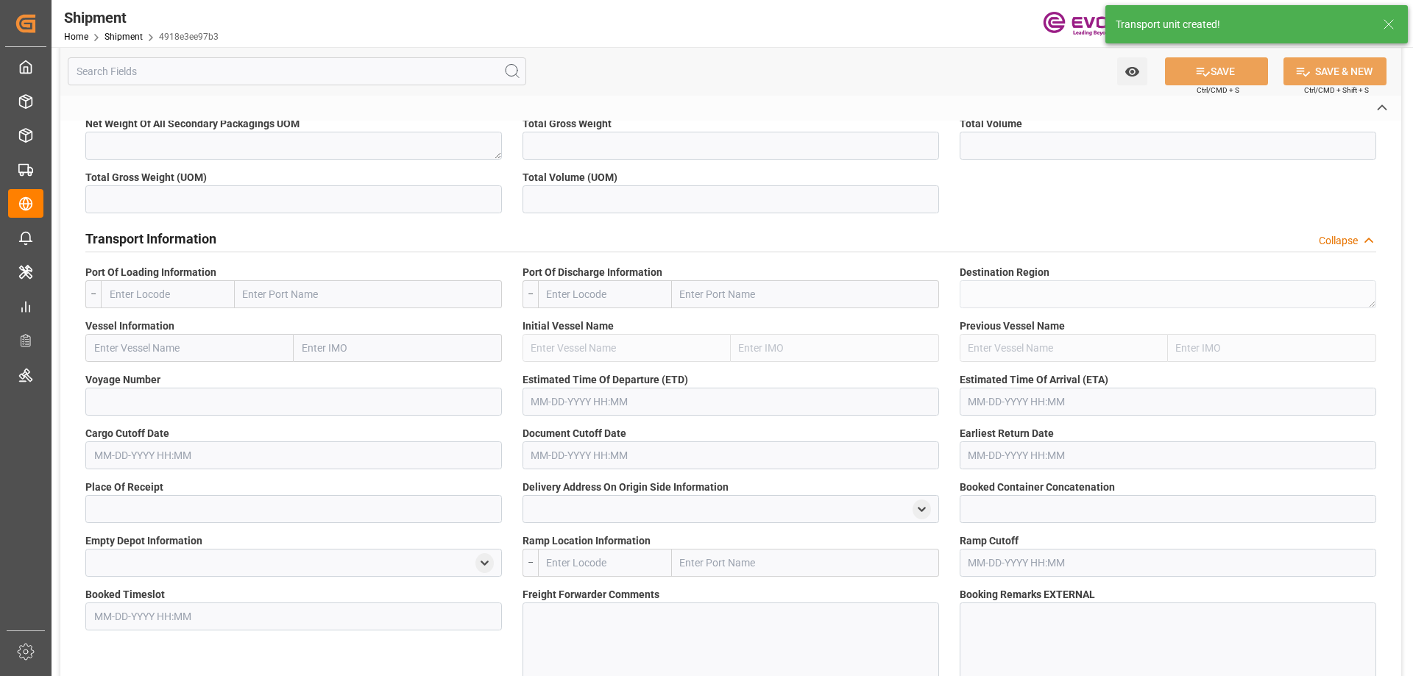
type input "0046467084"
type input "4918e3ee97b3"
type input "Submitted to FFW for Booking"
type input "Active"
type input "250905000262"
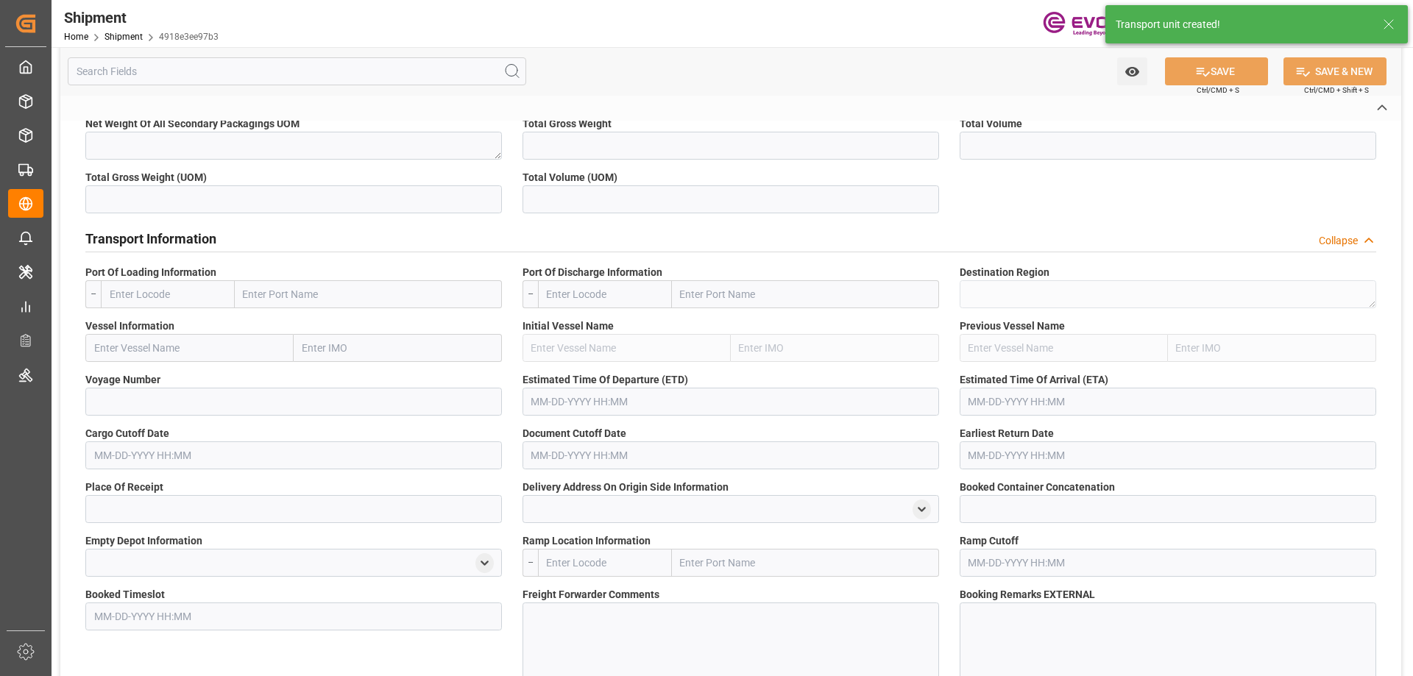
type input "RICFGC695600"
type input "D2P"
type input "45"
type input "FCL"
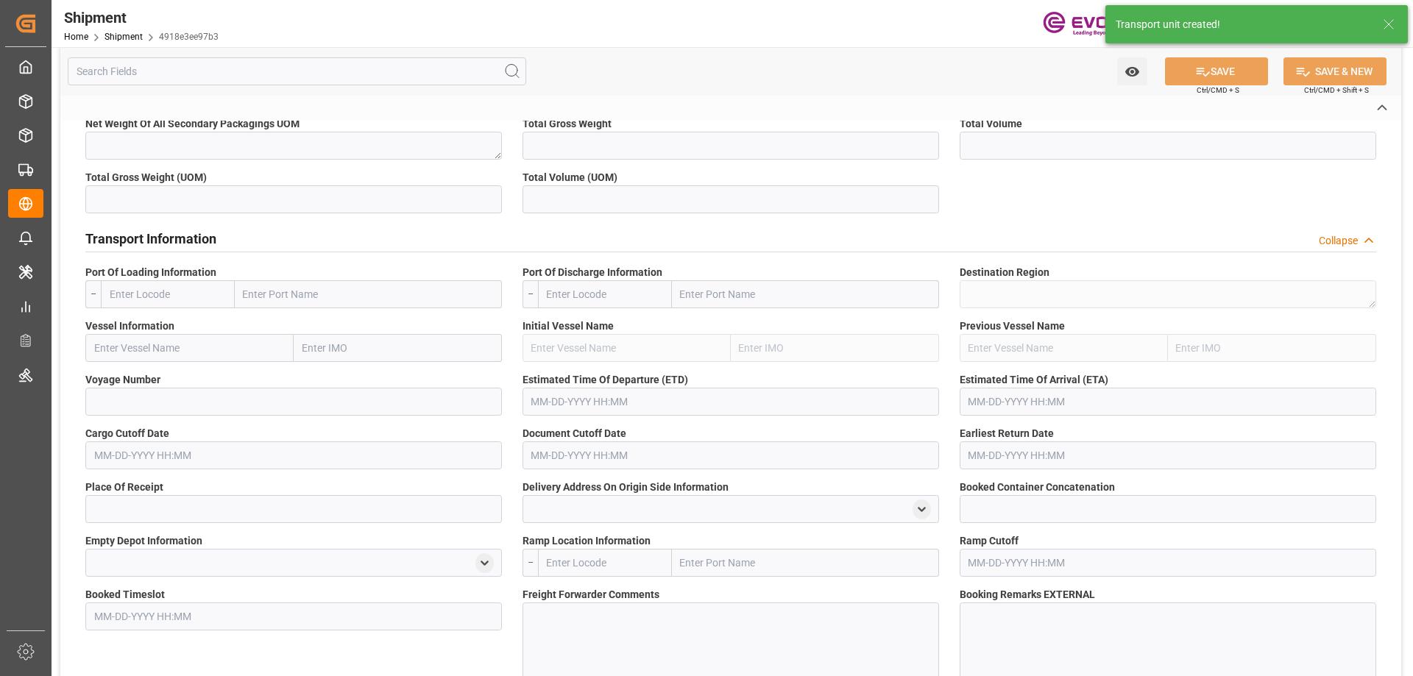
type input "0006"
type input "20GP"
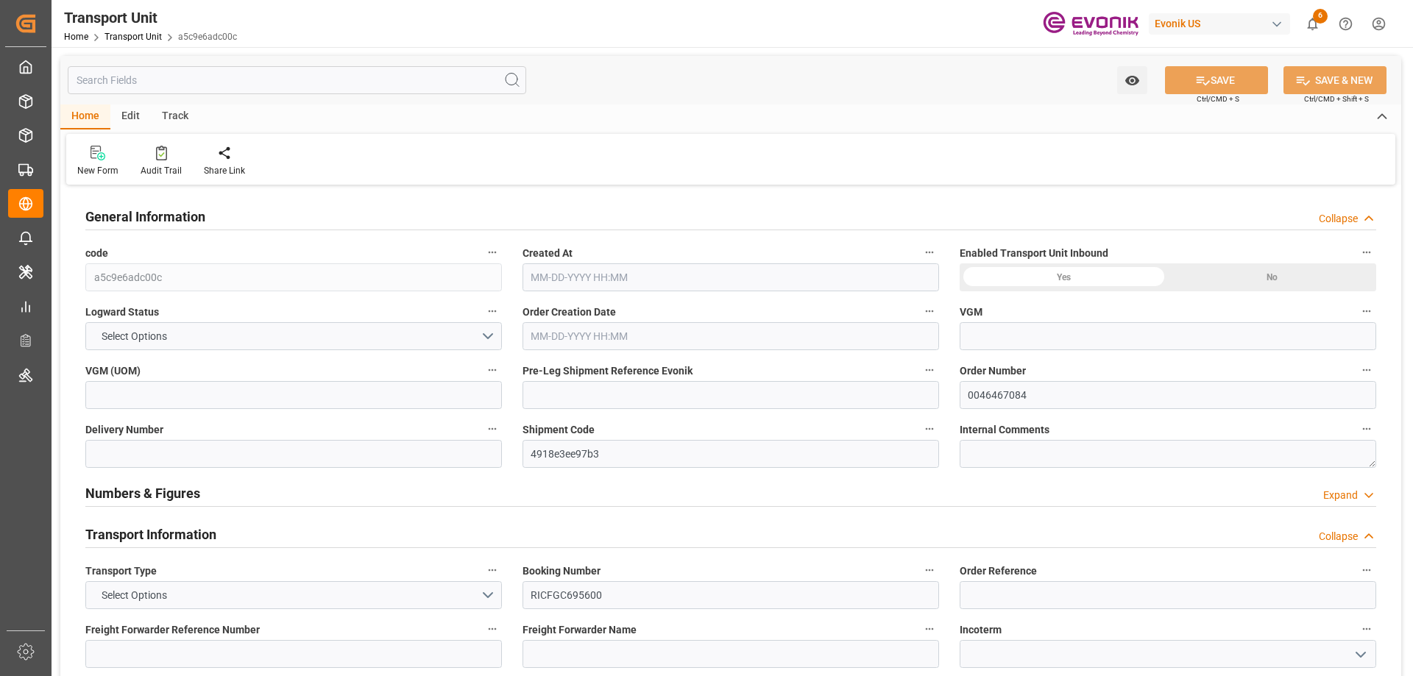
type input "ONE"
type input "Ocean Network Express"
type input "USLAX"
type input "CNSHA"
type input "35512"
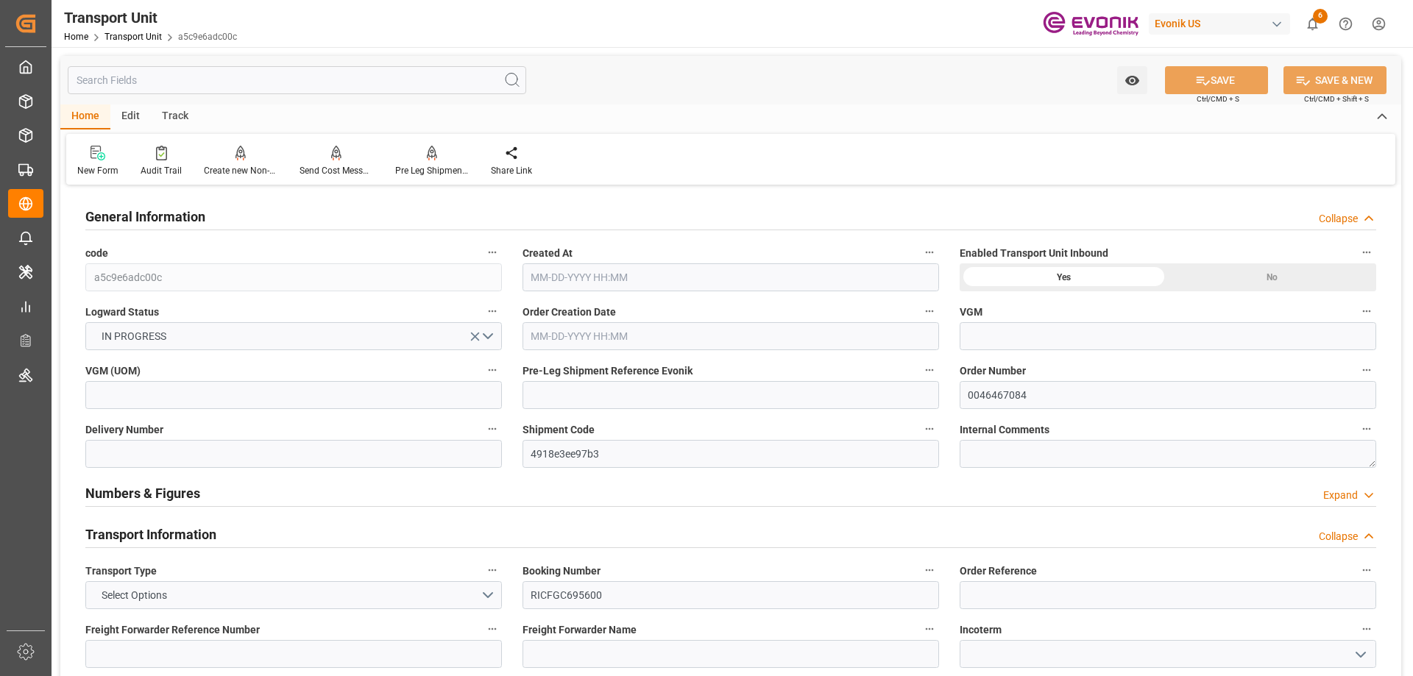
type input "[DATE] 07:59"
type input "[DATE]"
type input "[DATE] 00:00"
type input "10-17-2025 00:00"
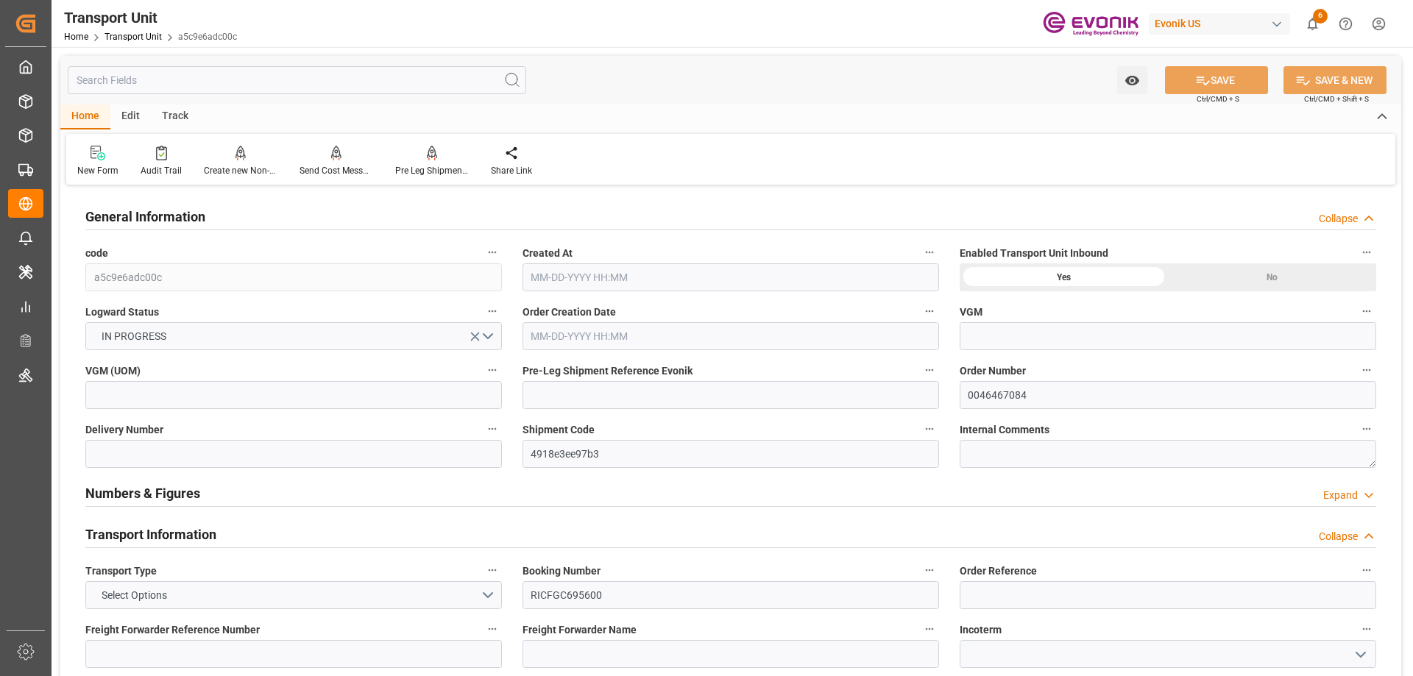
type input "10-17-2025 00:00"
type input "[DATE] 16:00"
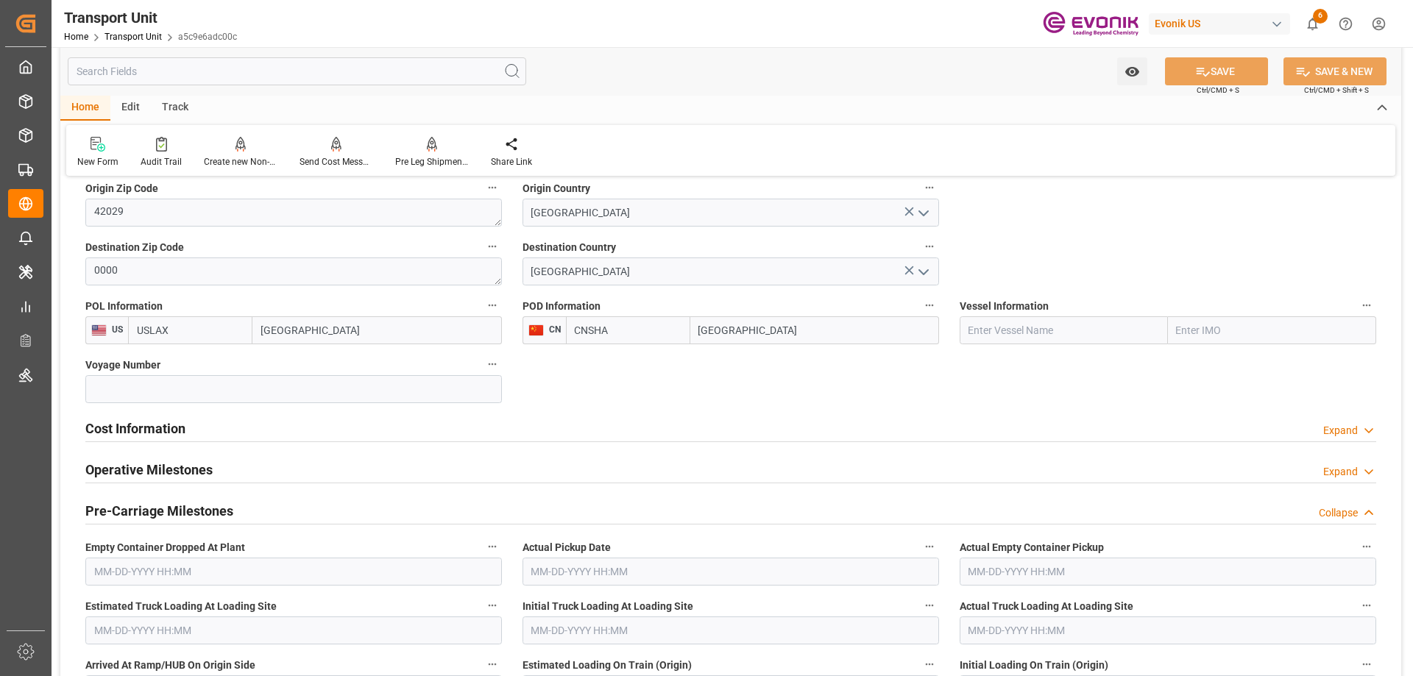
scroll to position [809, 0]
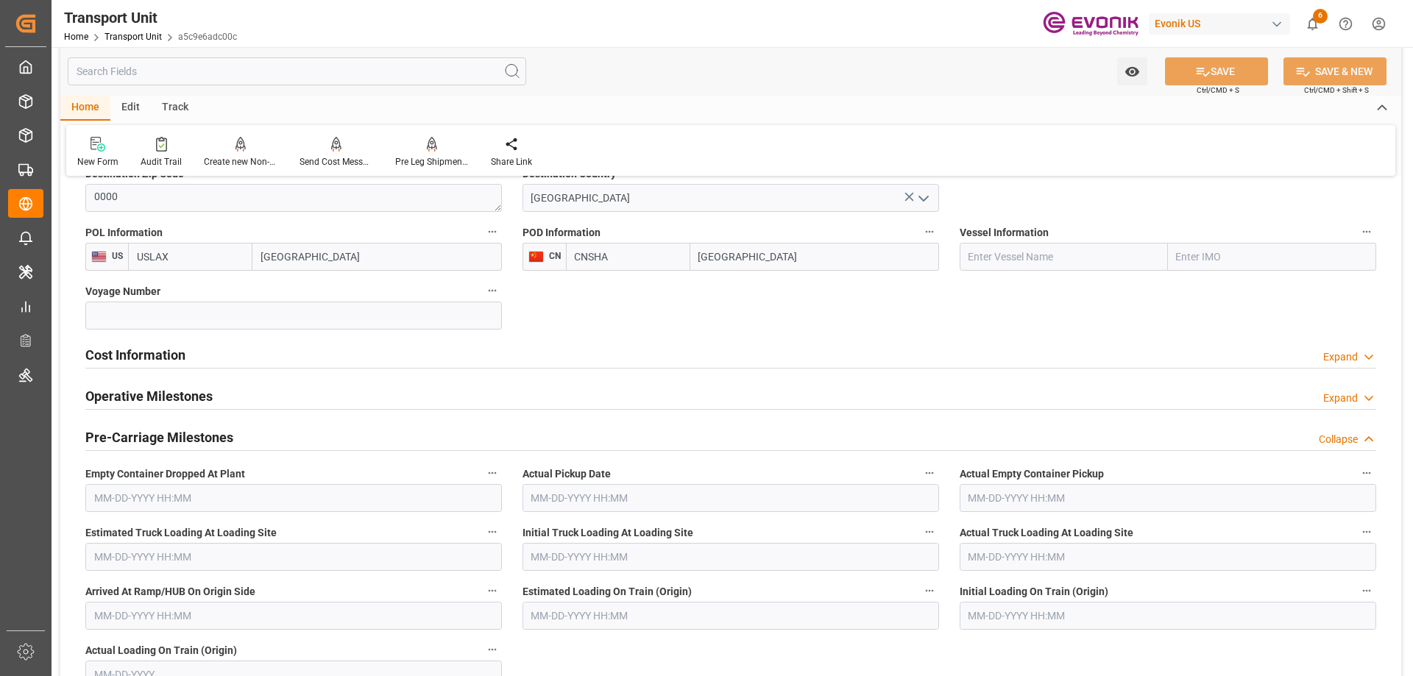
click at [222, 74] on input "text" at bounding box center [297, 71] width 458 height 28
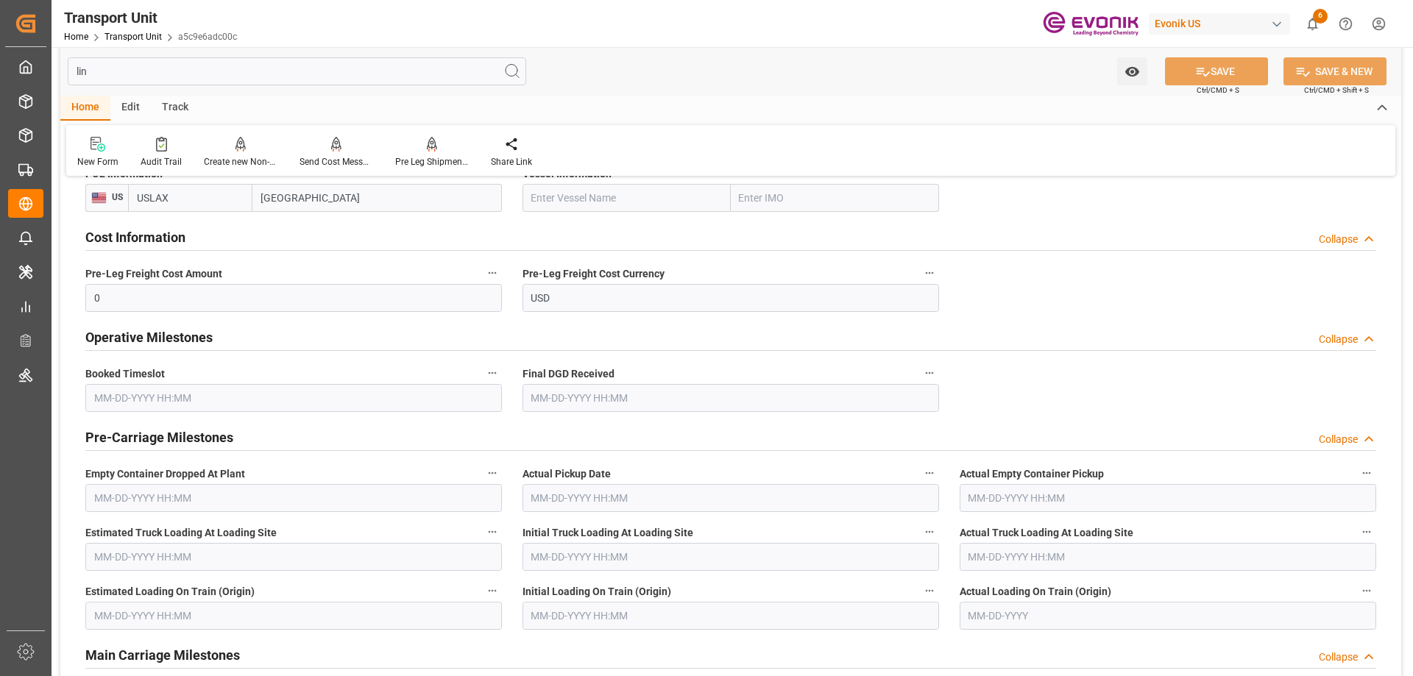
scroll to position [97, 0]
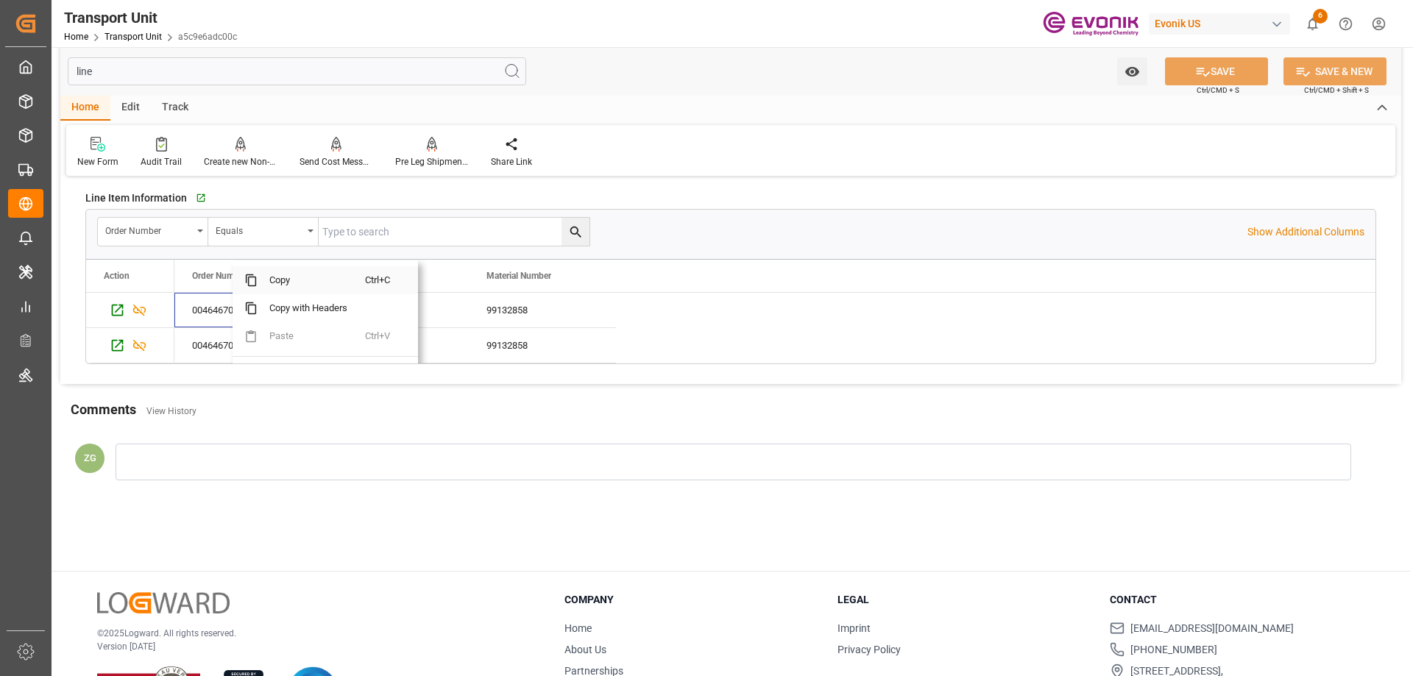
click at [297, 283] on span "Copy" at bounding box center [311, 280] width 107 height 28
click at [138, 310] on icon "Press SPACE to select this row." at bounding box center [139, 311] width 13 height 12
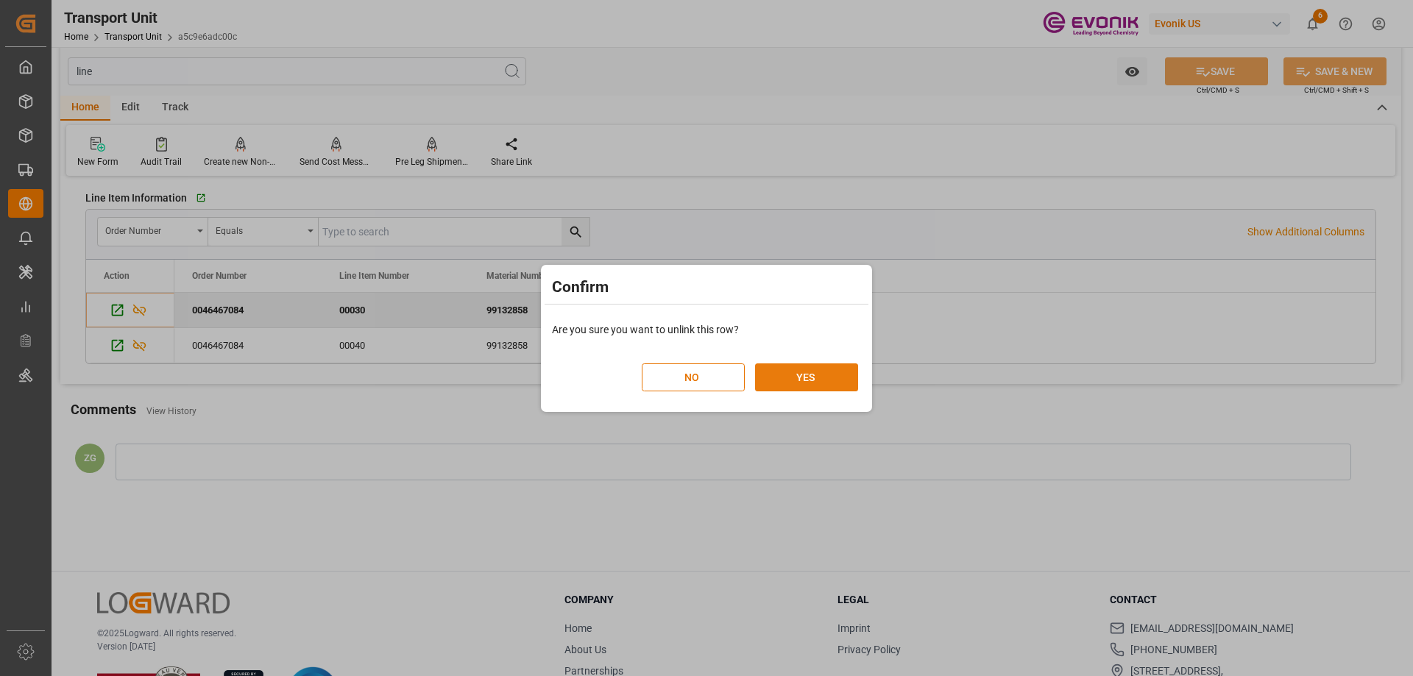
click at [779, 379] on button "YES" at bounding box center [806, 377] width 103 height 28
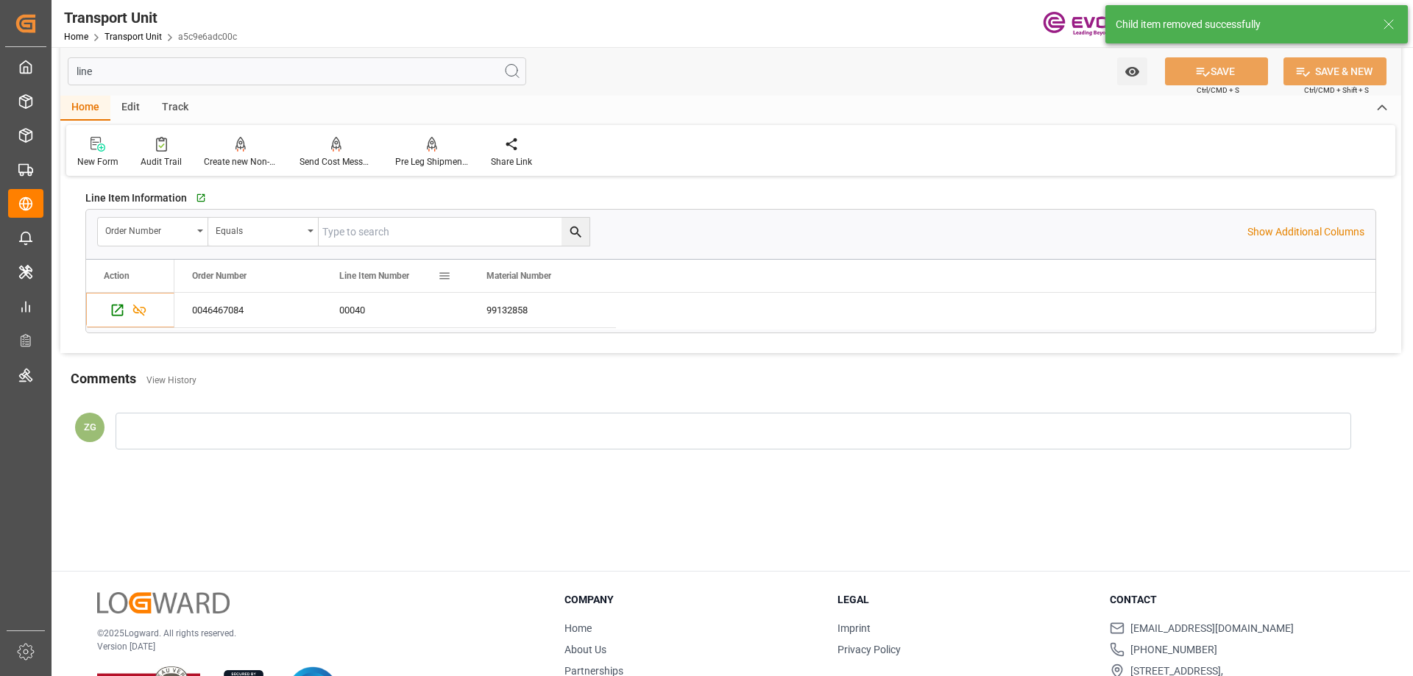
scroll to position [0, 0]
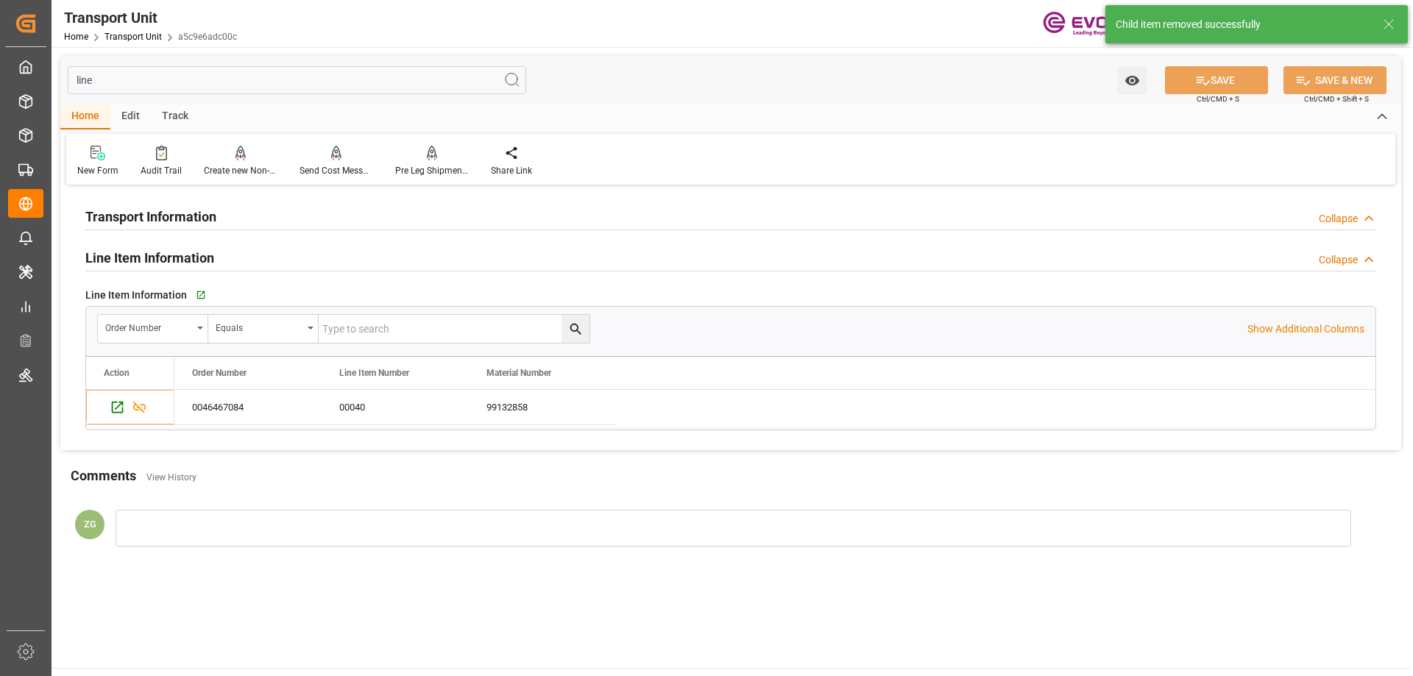
click at [113, 75] on input "line" at bounding box center [297, 80] width 458 height 28
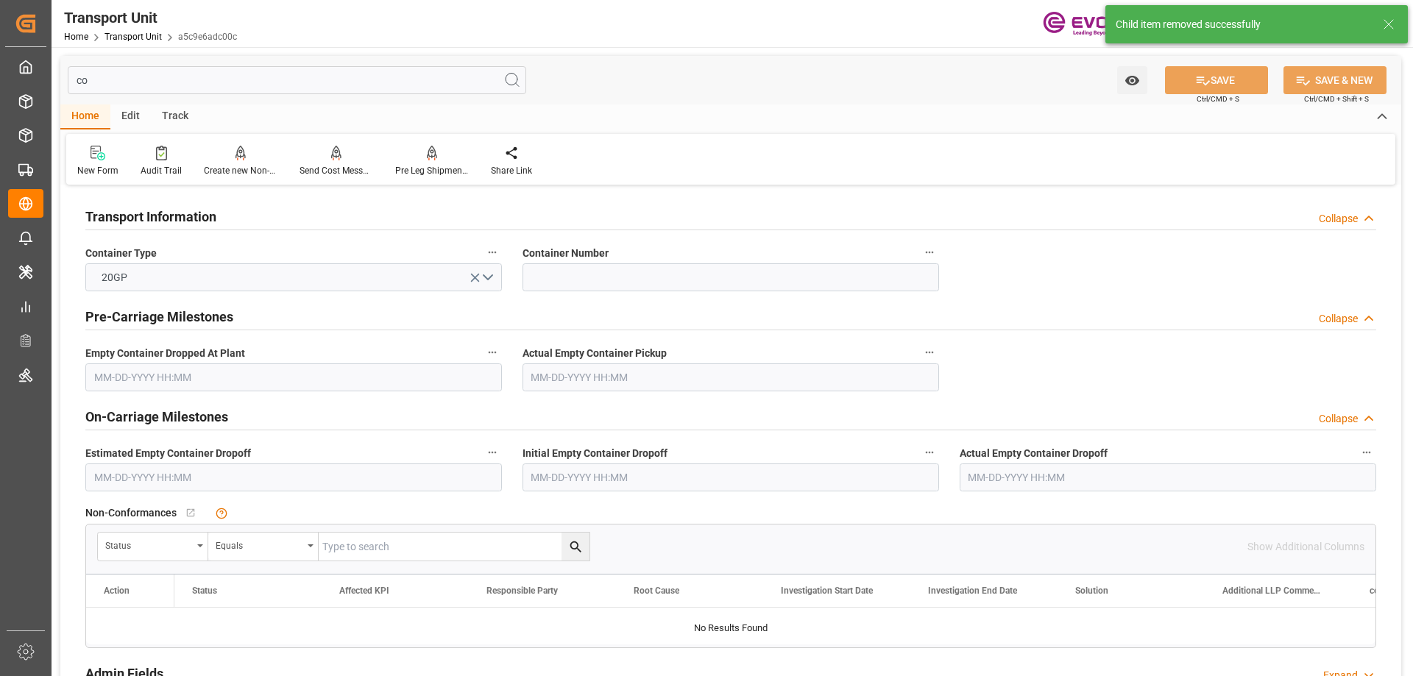
type input "con"
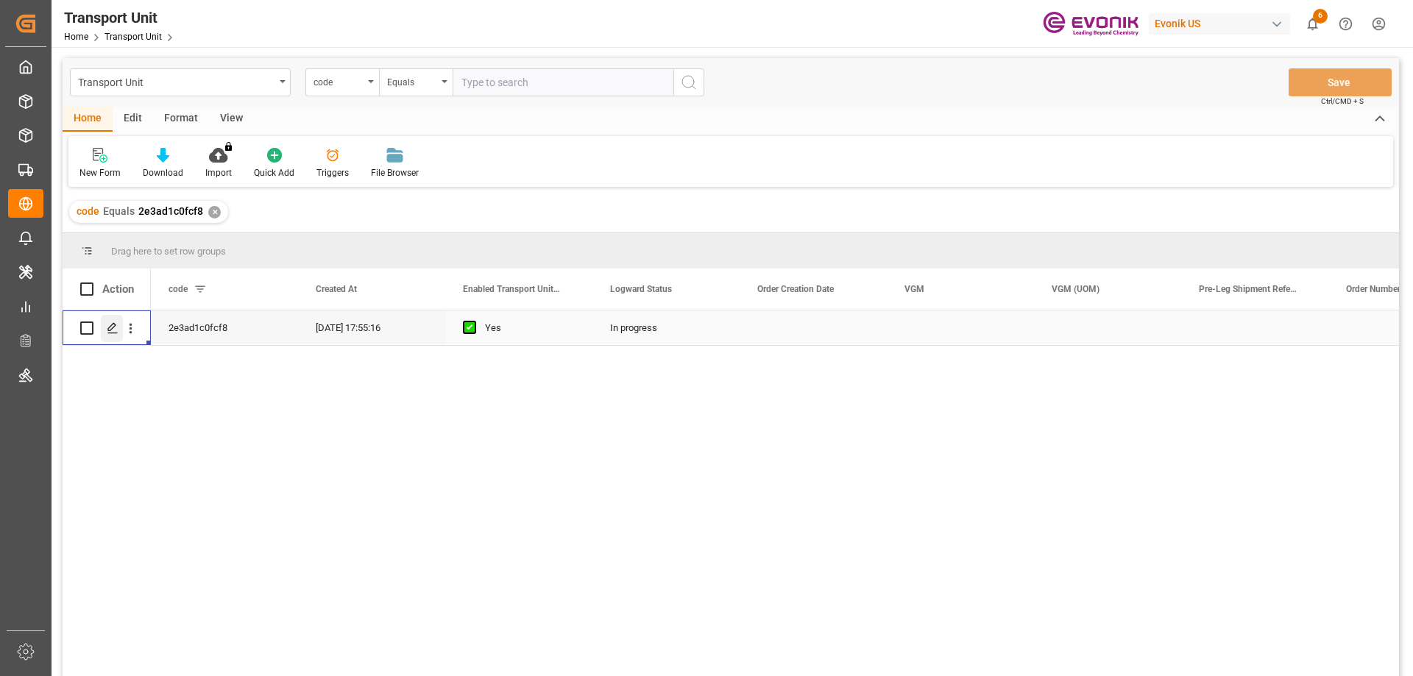
click at [110, 330] on icon "Press SPACE to select this row." at bounding box center [113, 328] width 12 height 12
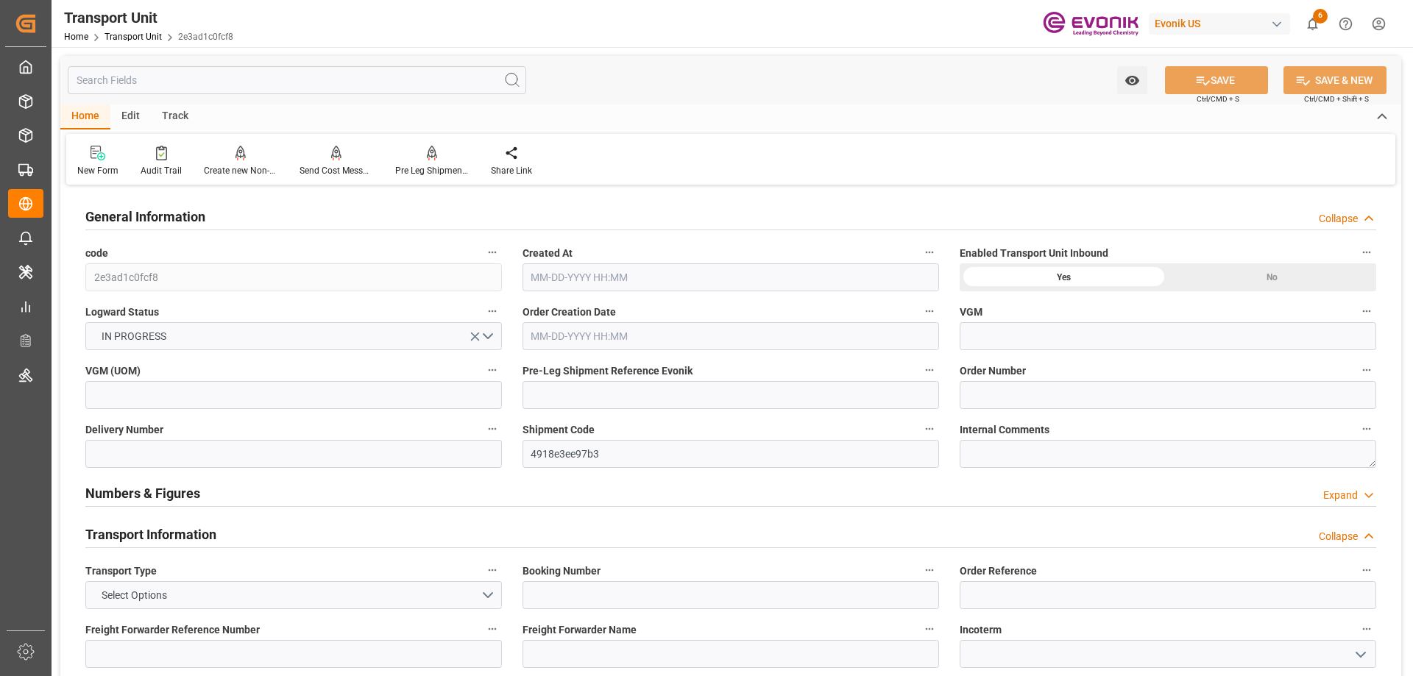
type input "08-21-2025 17:55"
type input "[DATE]"
click at [180, 87] on input "text" at bounding box center [297, 80] width 458 height 28
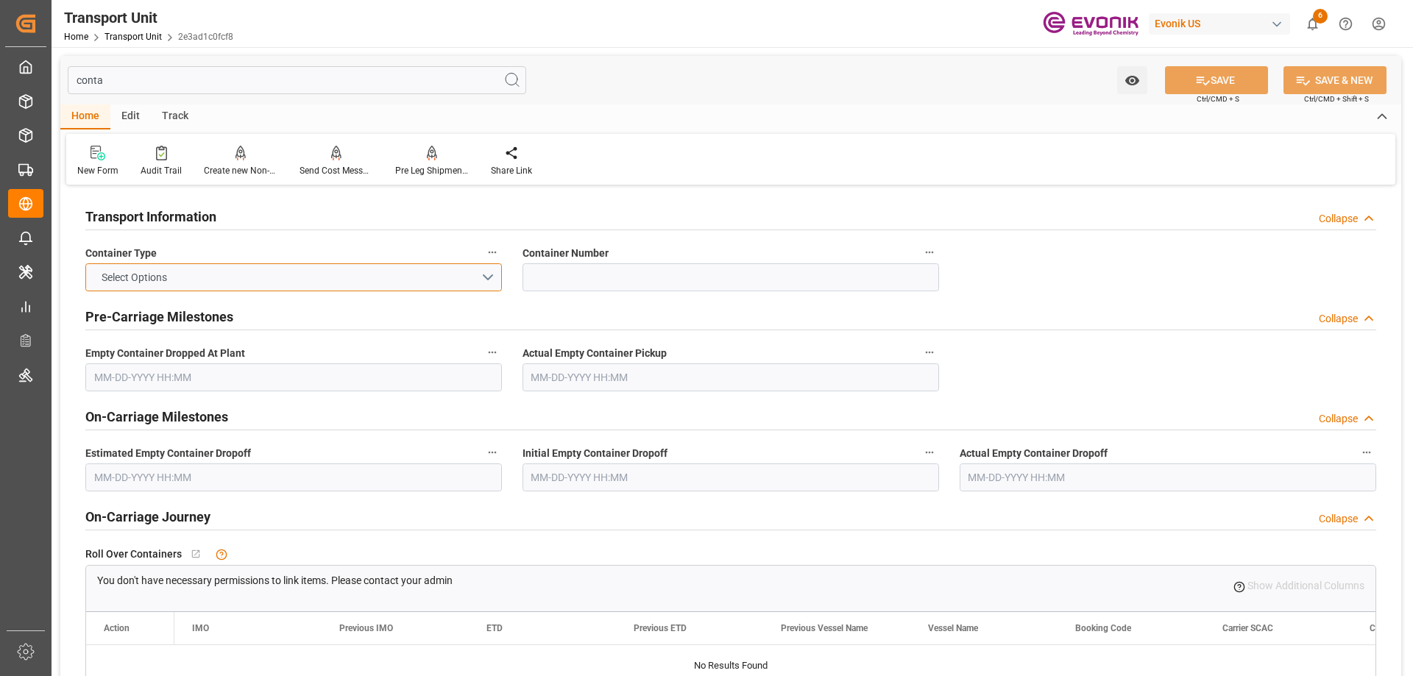
click at [361, 265] on button "Select Options" at bounding box center [293, 277] width 416 height 28
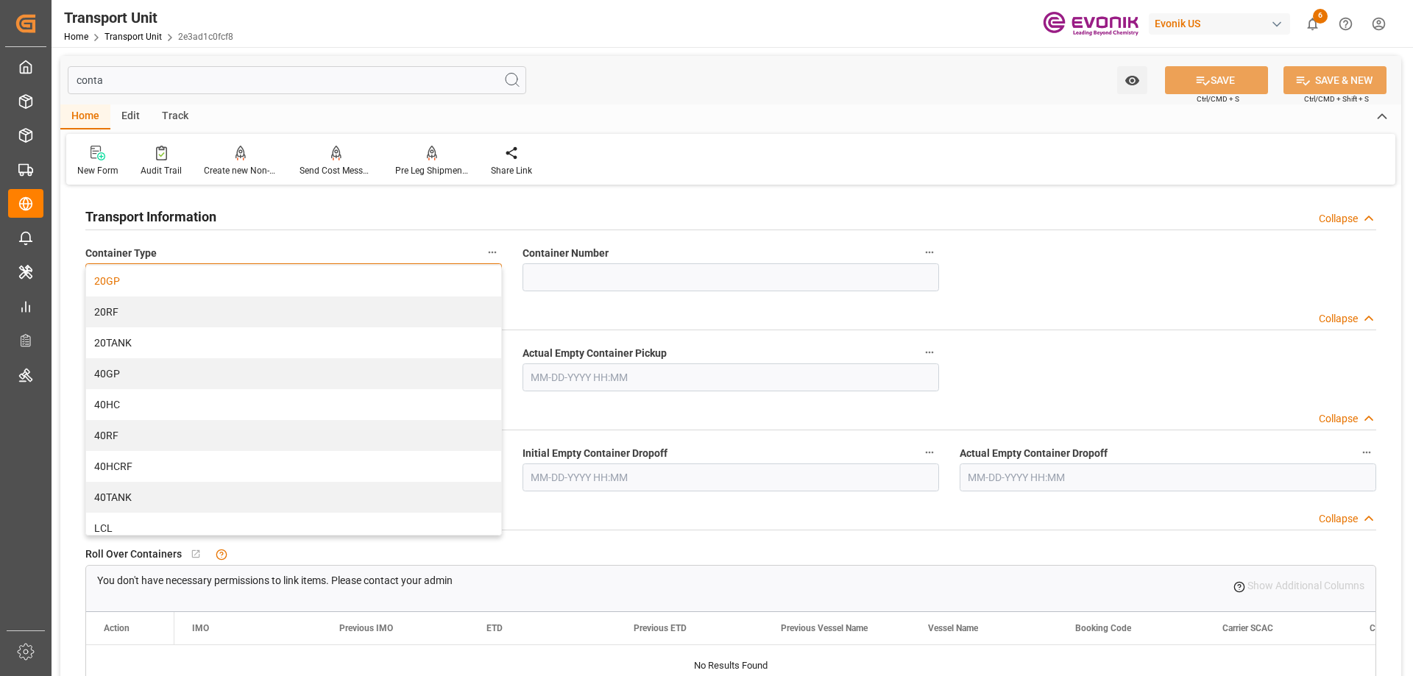
click at [129, 292] on div "20GP" at bounding box center [293, 281] width 415 height 31
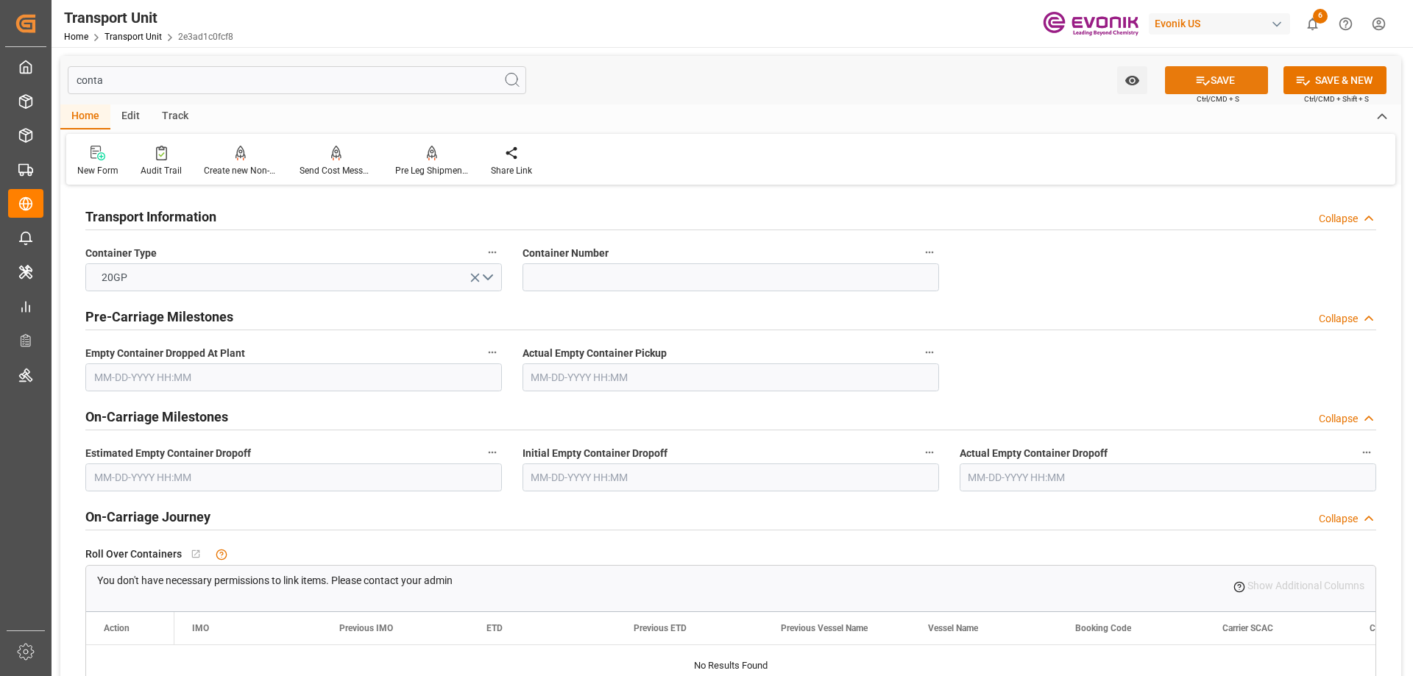
click at [1204, 82] on icon at bounding box center [1202, 81] width 13 height 9
click at [129, 81] on input "conta" at bounding box center [297, 80] width 458 height 28
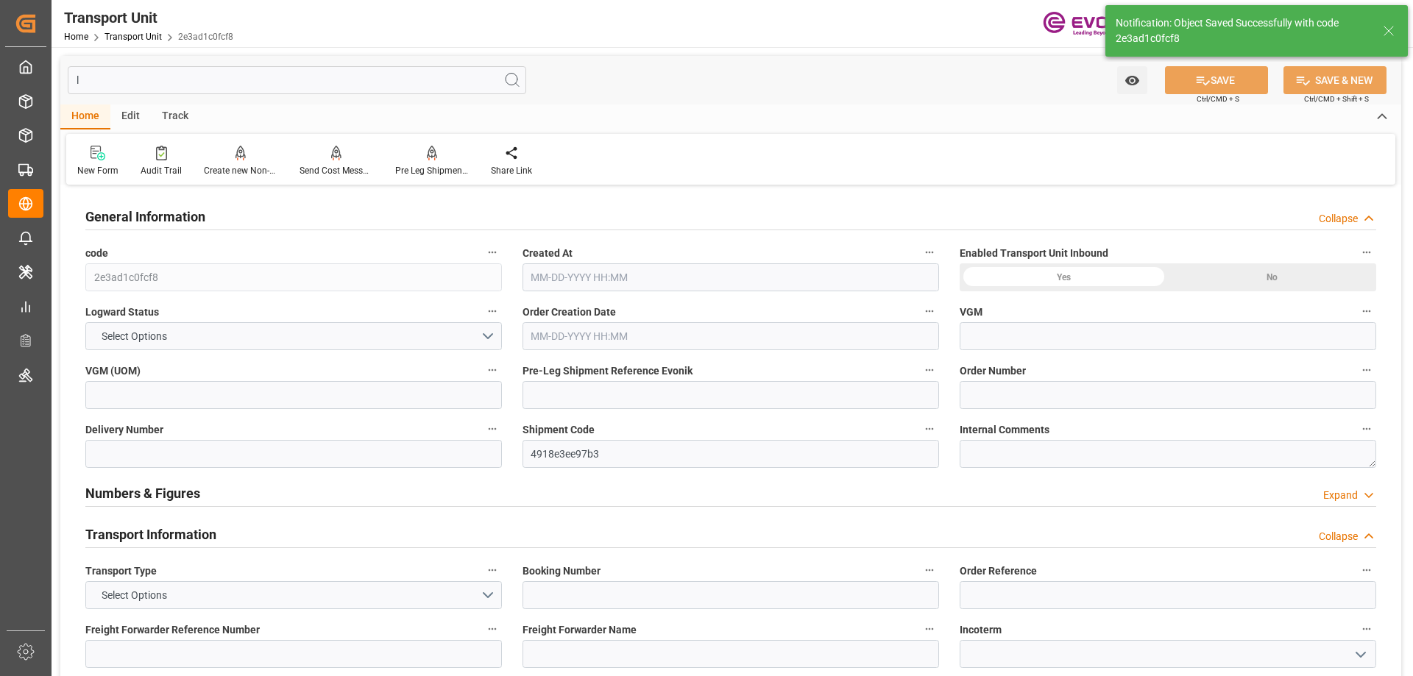
type input "li"
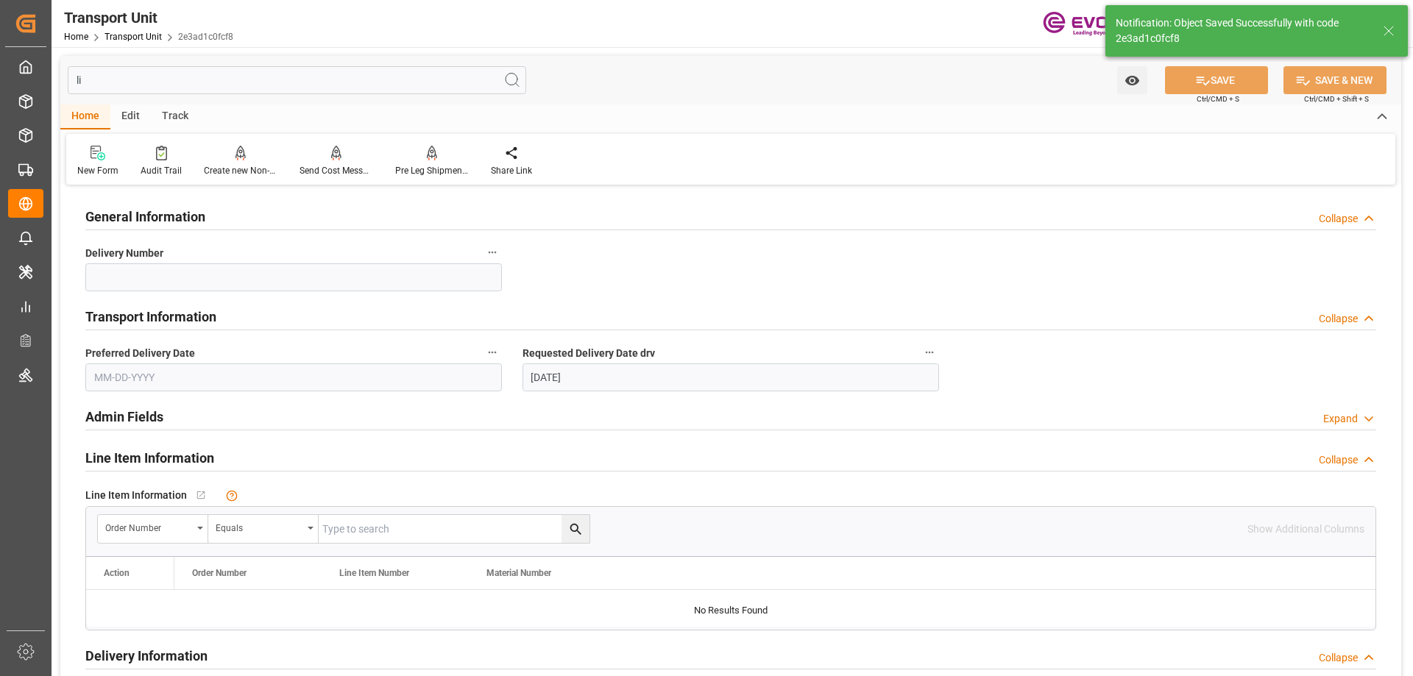
type input "10-26-2025"
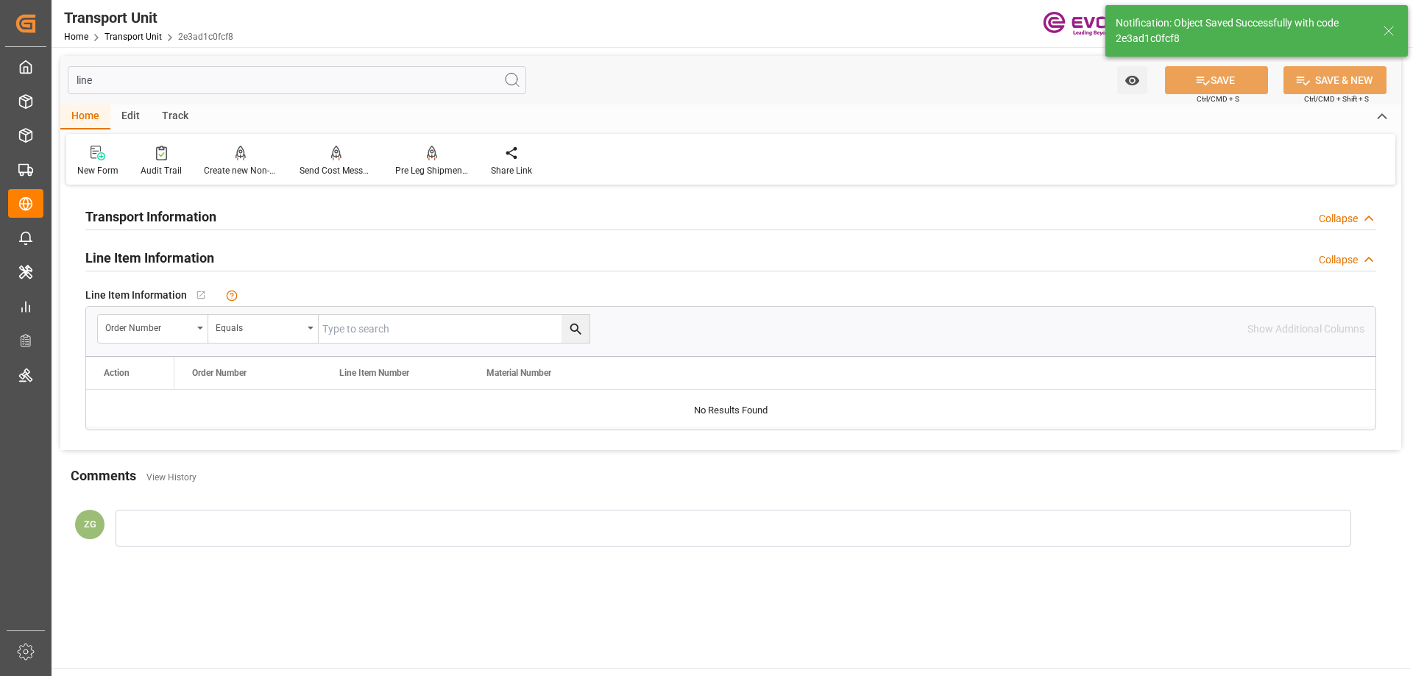
type input "line"
click at [407, 326] on input "text" at bounding box center [454, 329] width 271 height 28
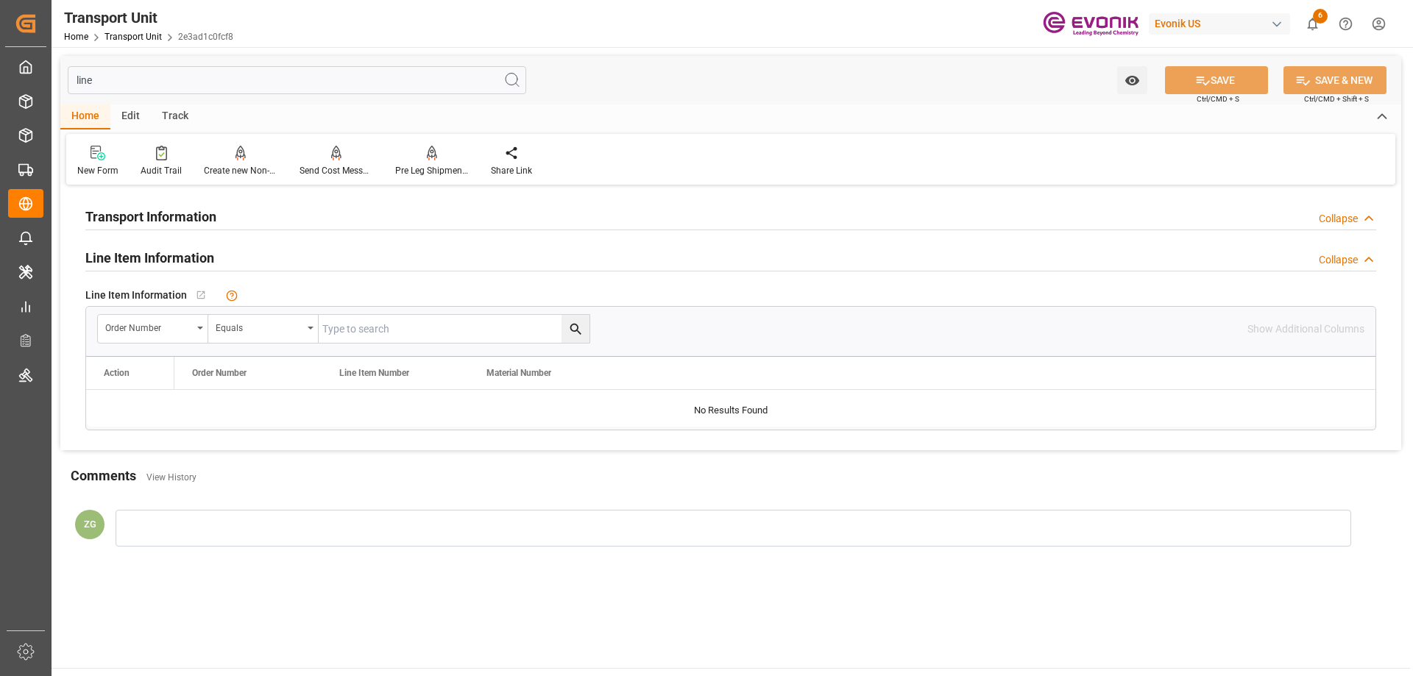
paste input "0046467084"
type input "0046467084"
click at [575, 329] on icon "search button" at bounding box center [575, 329] width 15 height 15
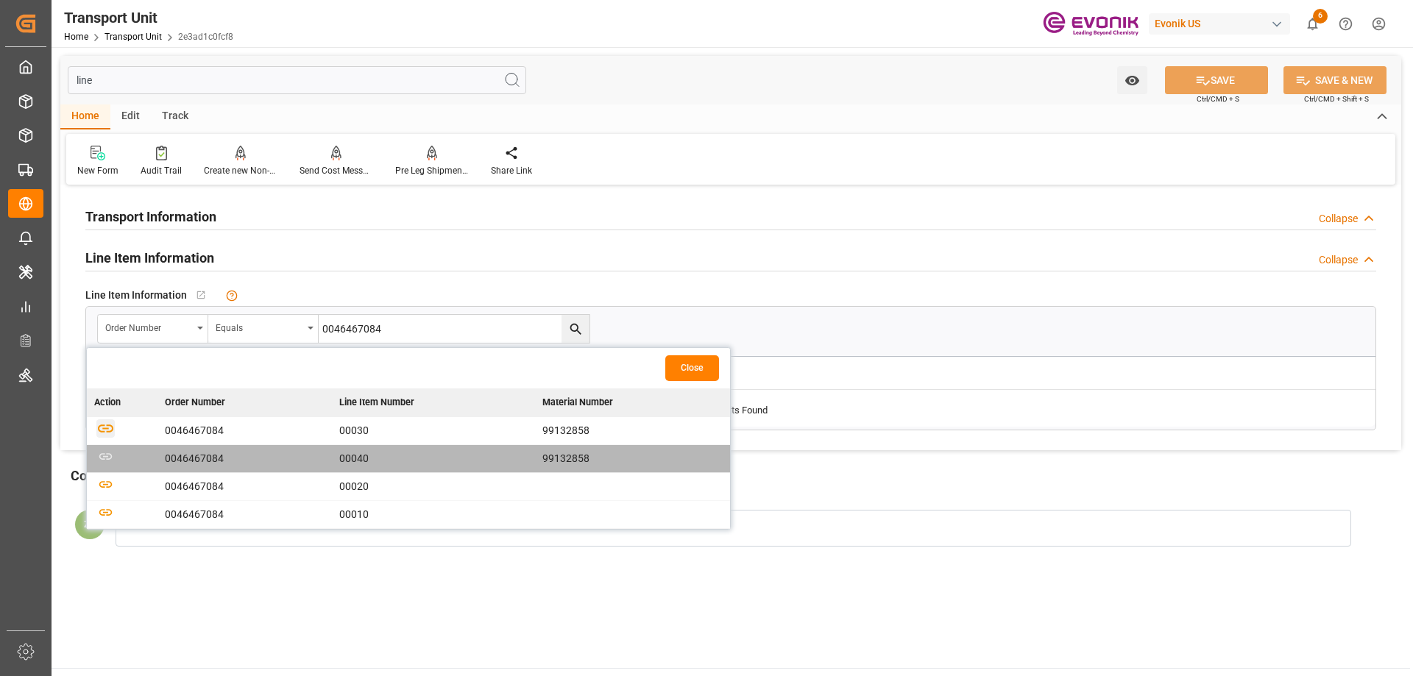
click at [109, 426] on icon "button" at bounding box center [105, 429] width 15 height 8
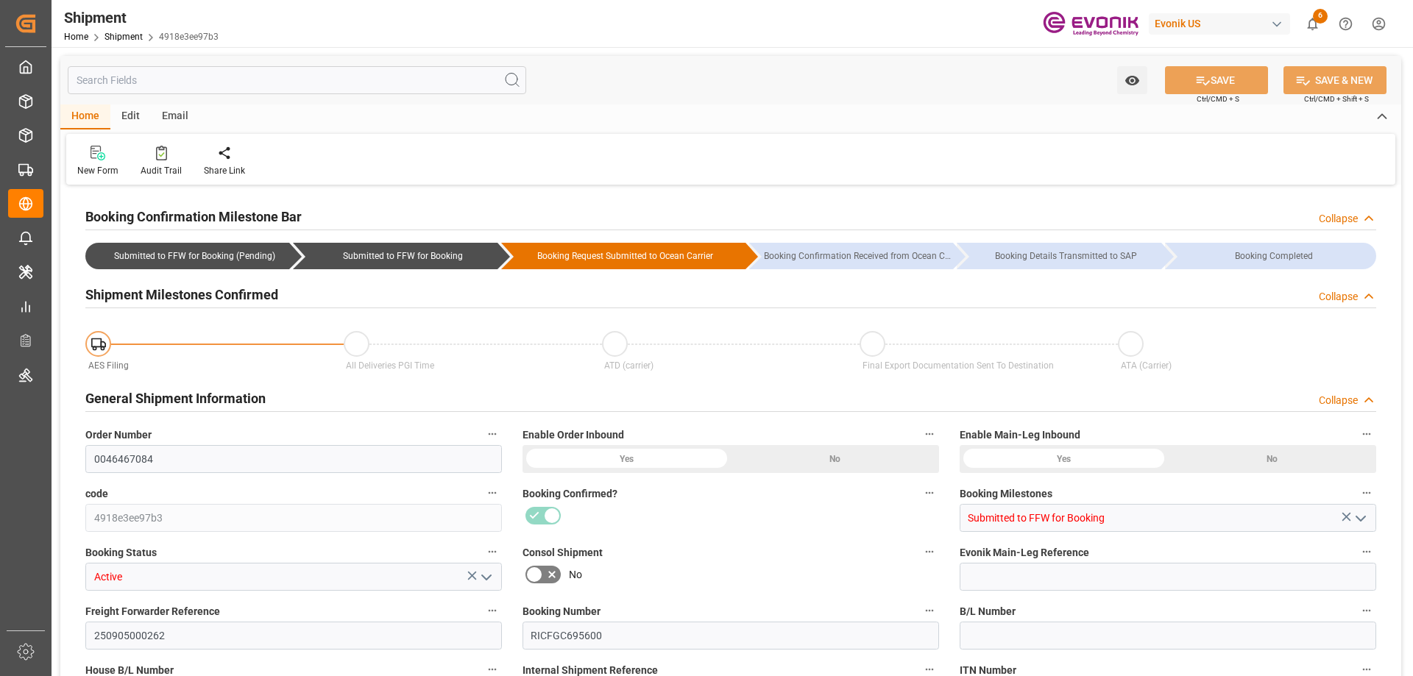
type input "ONE"
type input "Ocean Network Express"
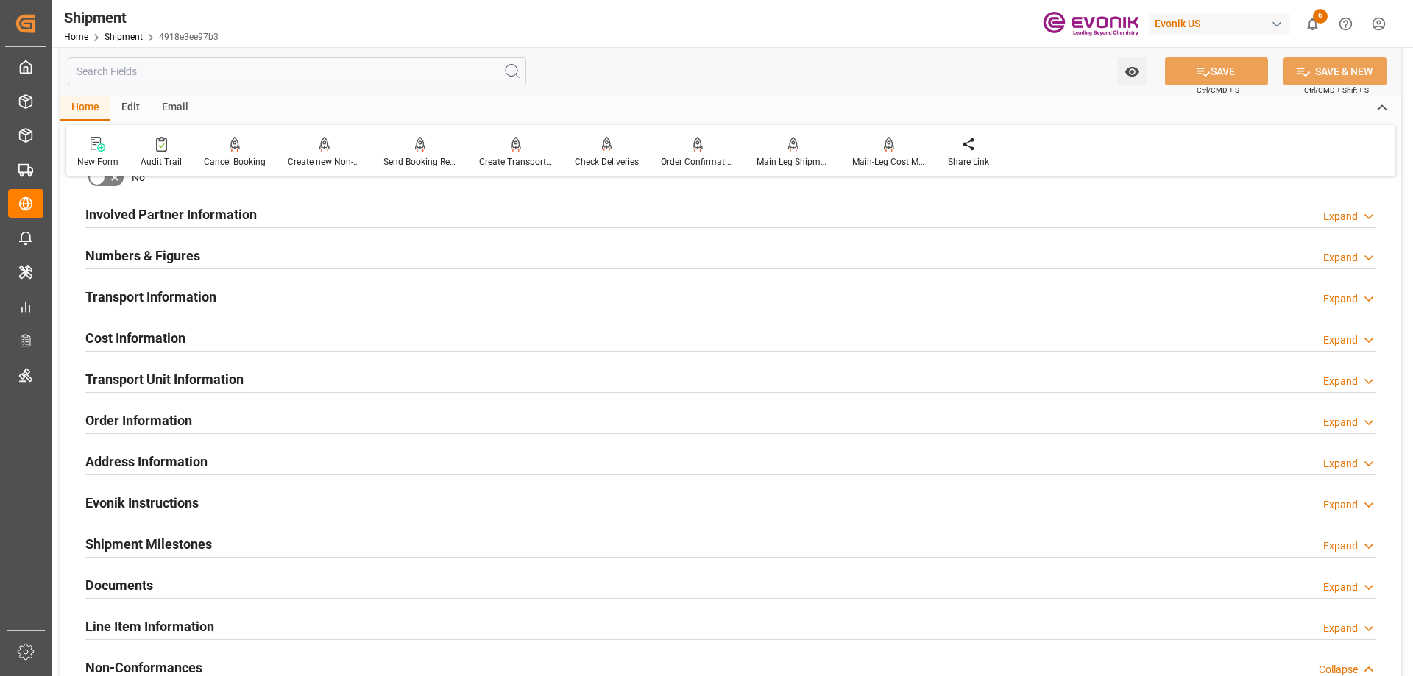
scroll to position [736, 0]
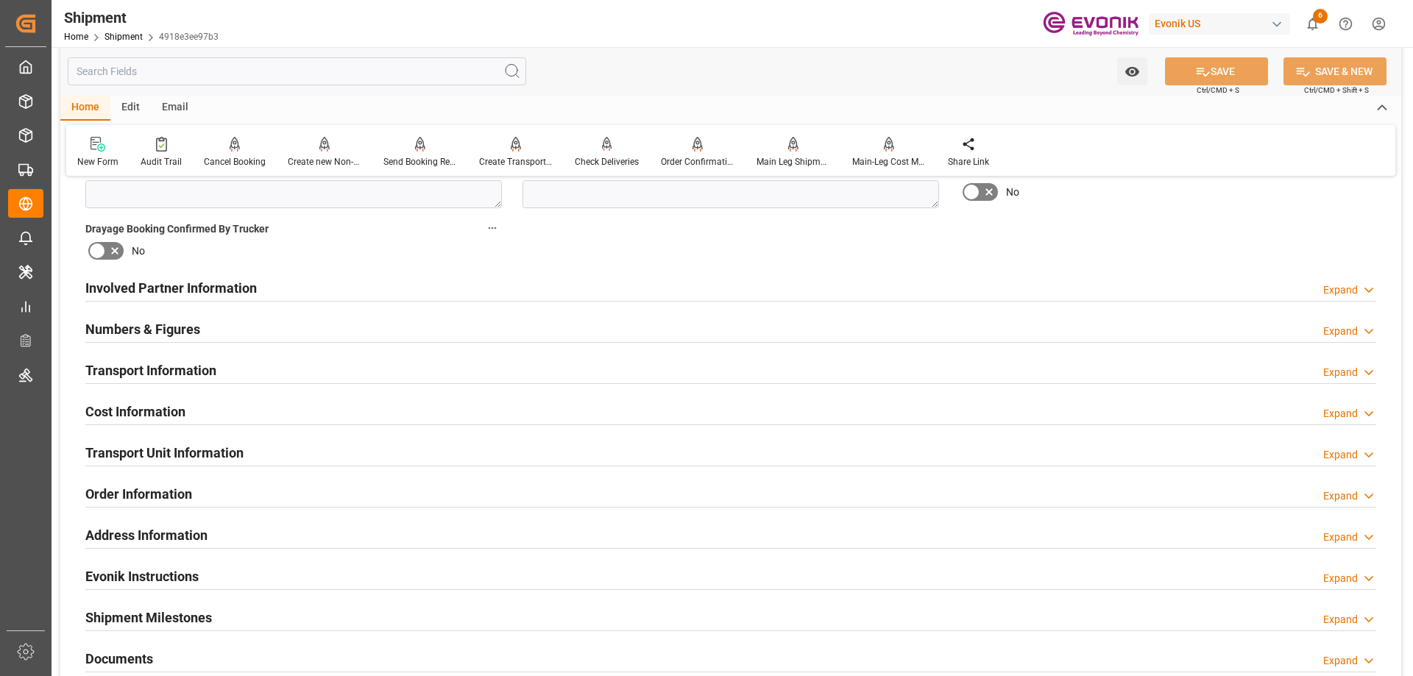
click at [149, 289] on h2 "Involved Partner Information" at bounding box center [170, 288] width 171 height 20
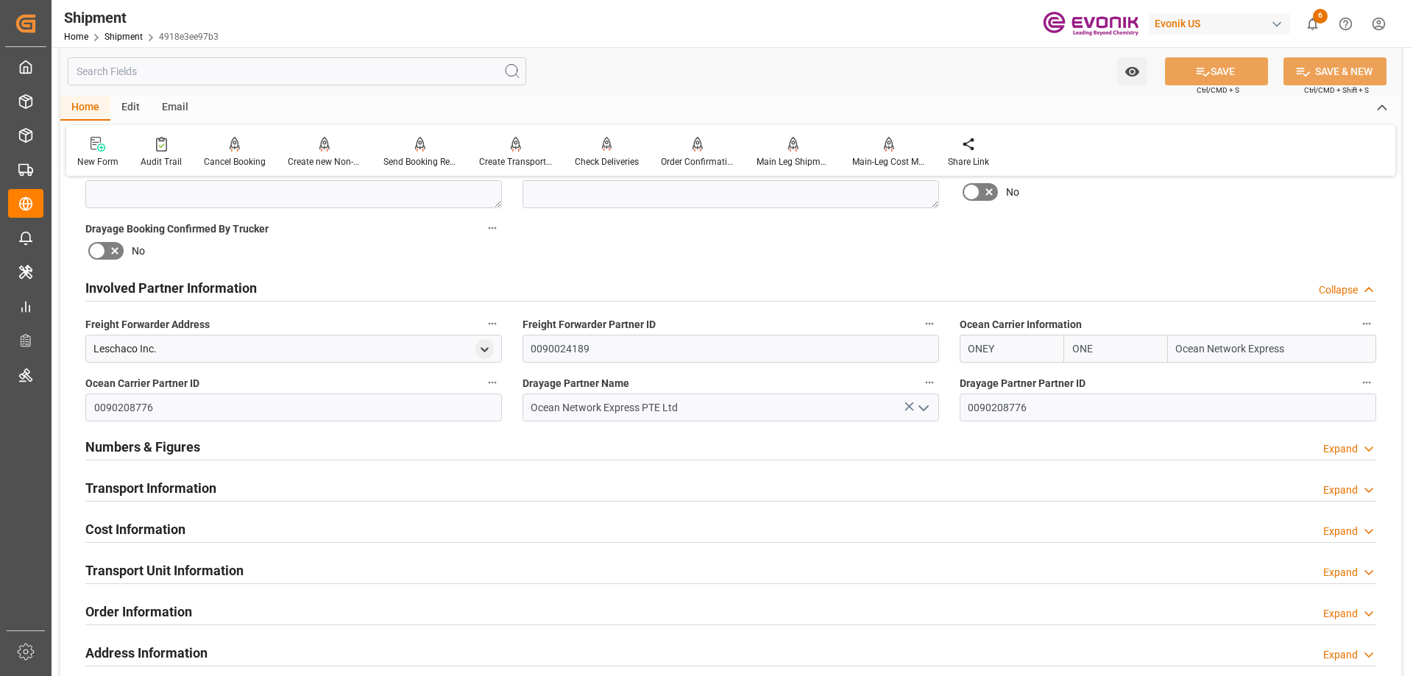
click at [169, 565] on h2 "Transport Unit Information" at bounding box center [164, 571] width 158 height 20
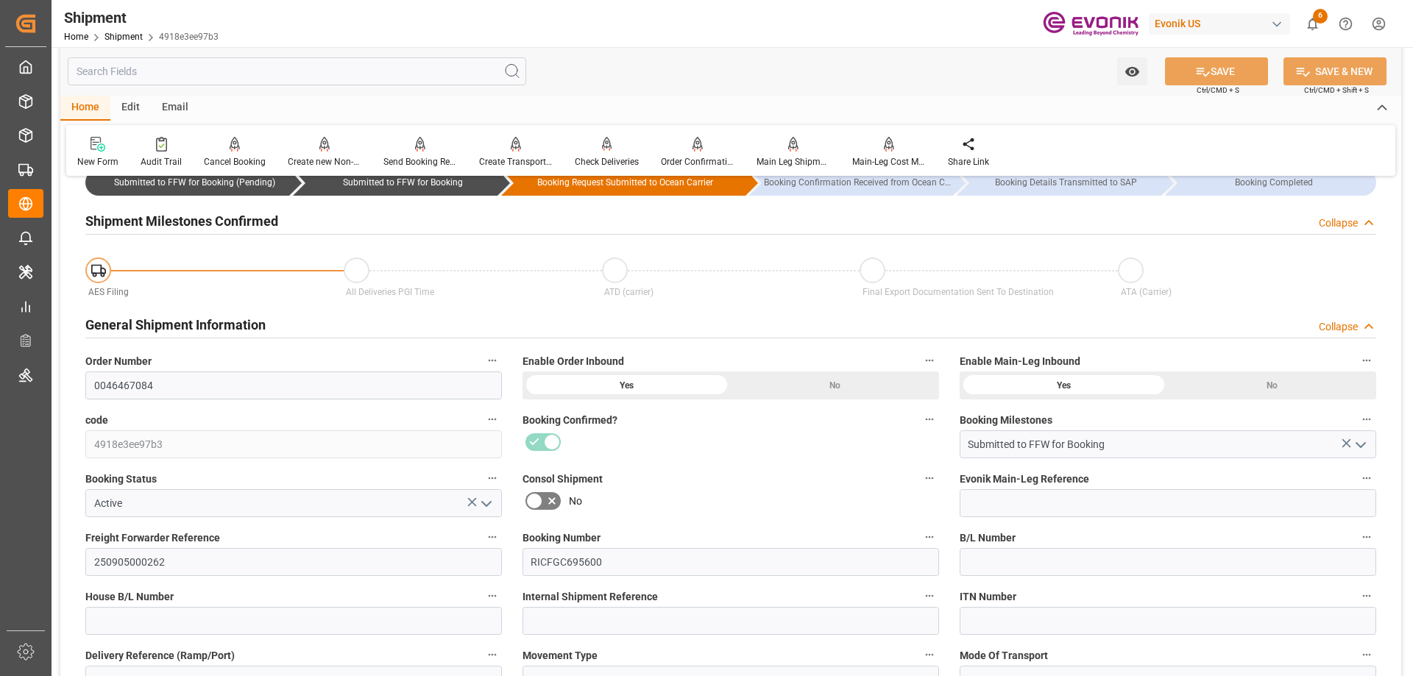
scroll to position [662, 0]
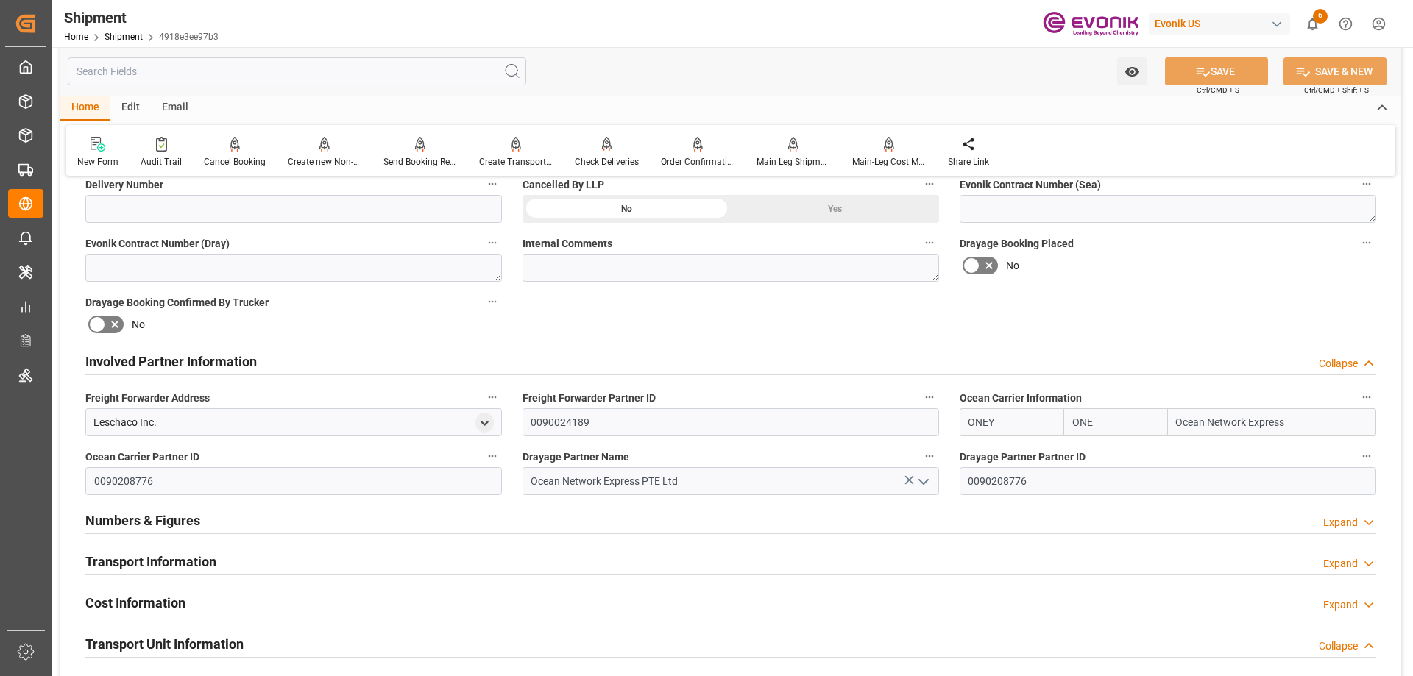
click at [157, 74] on input "text" at bounding box center [297, 71] width 458 height 28
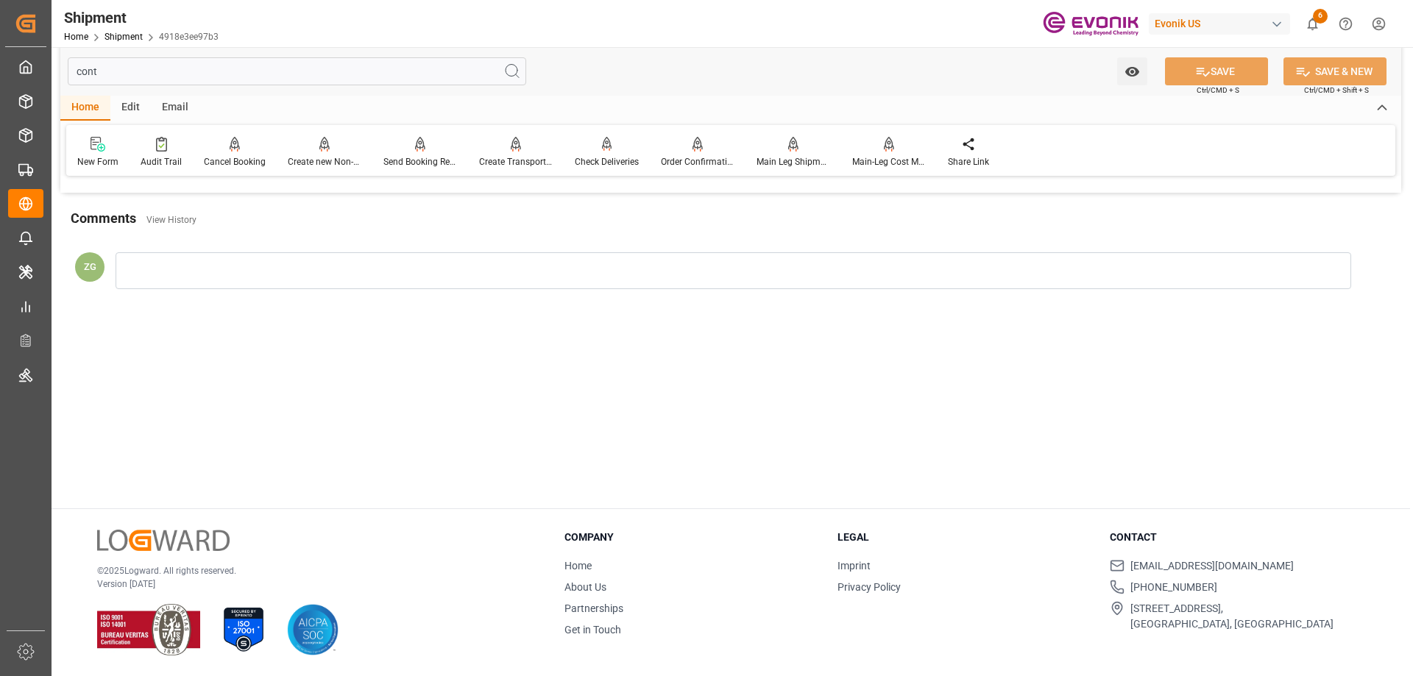
scroll to position [0, 0]
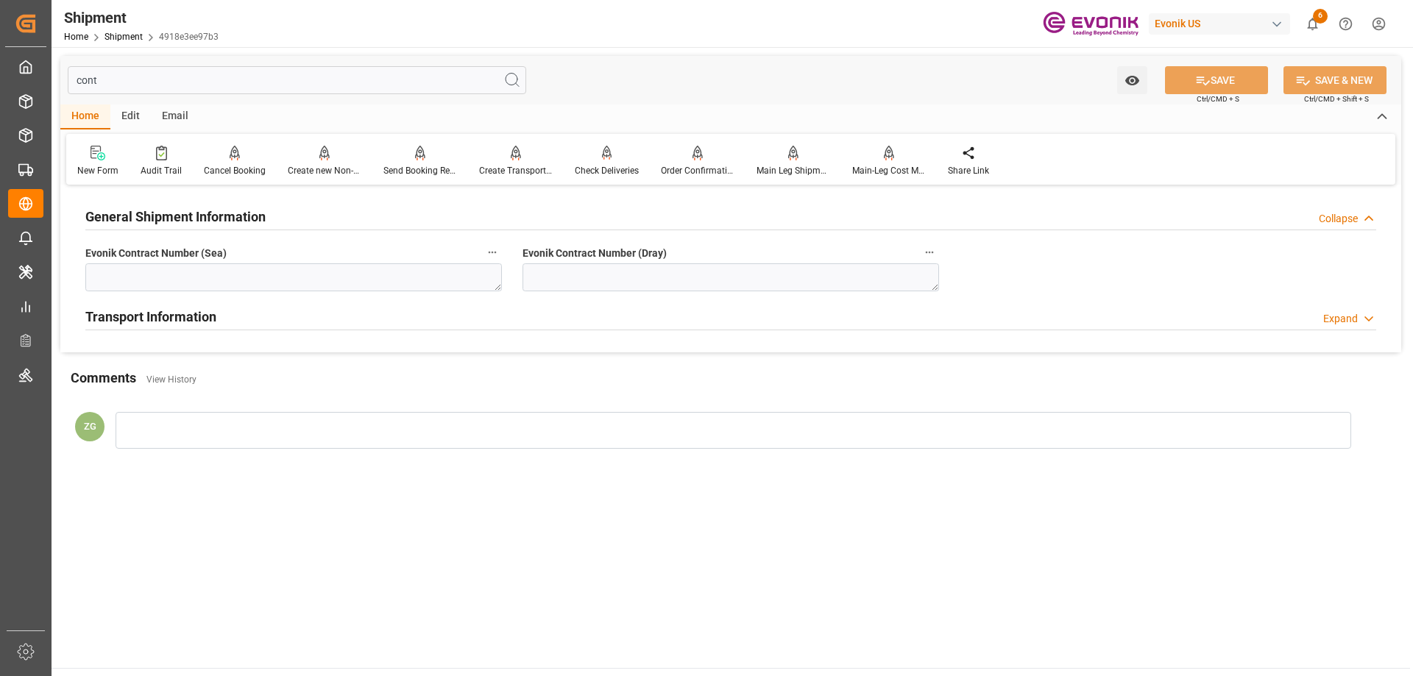
click at [163, 316] on h2 "Transport Information" at bounding box center [150, 317] width 131 height 20
click at [171, 85] on input "cont" at bounding box center [297, 80] width 458 height 28
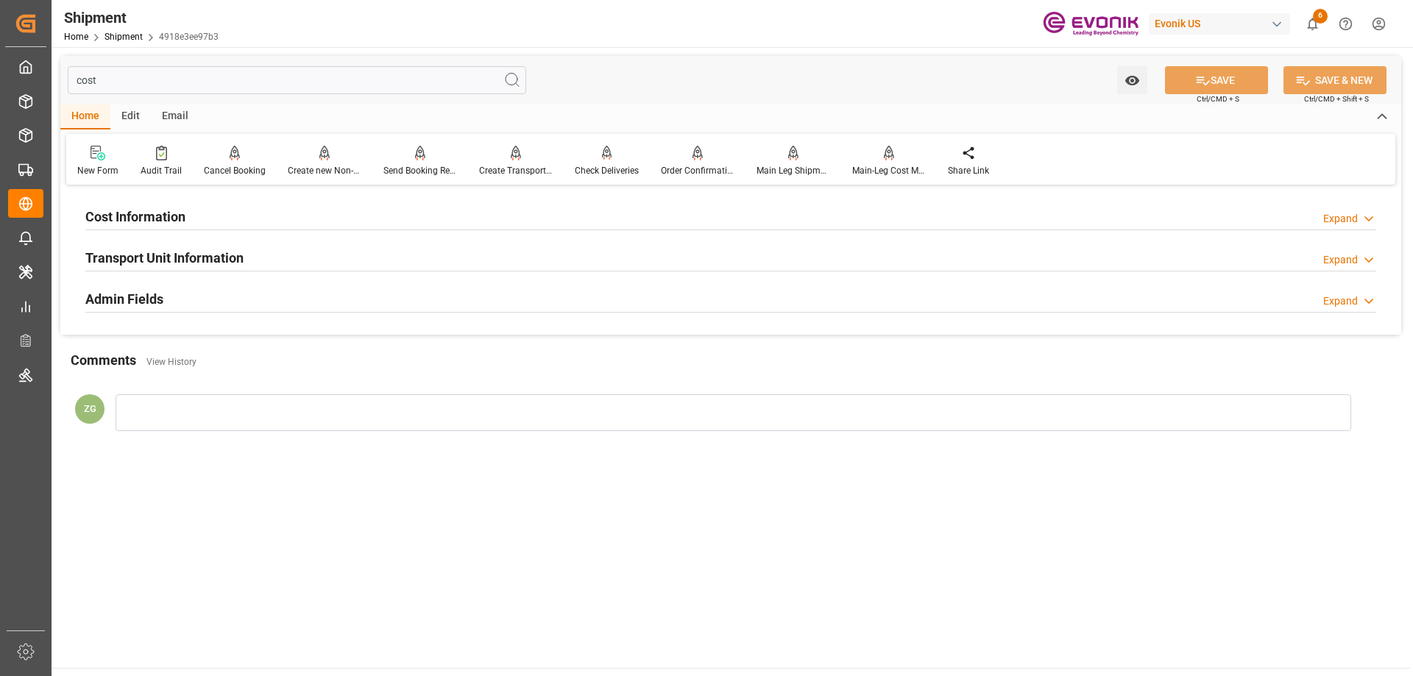
type input "cost"
click at [191, 212] on div "Cost Information Expand" at bounding box center [730, 216] width 1291 height 28
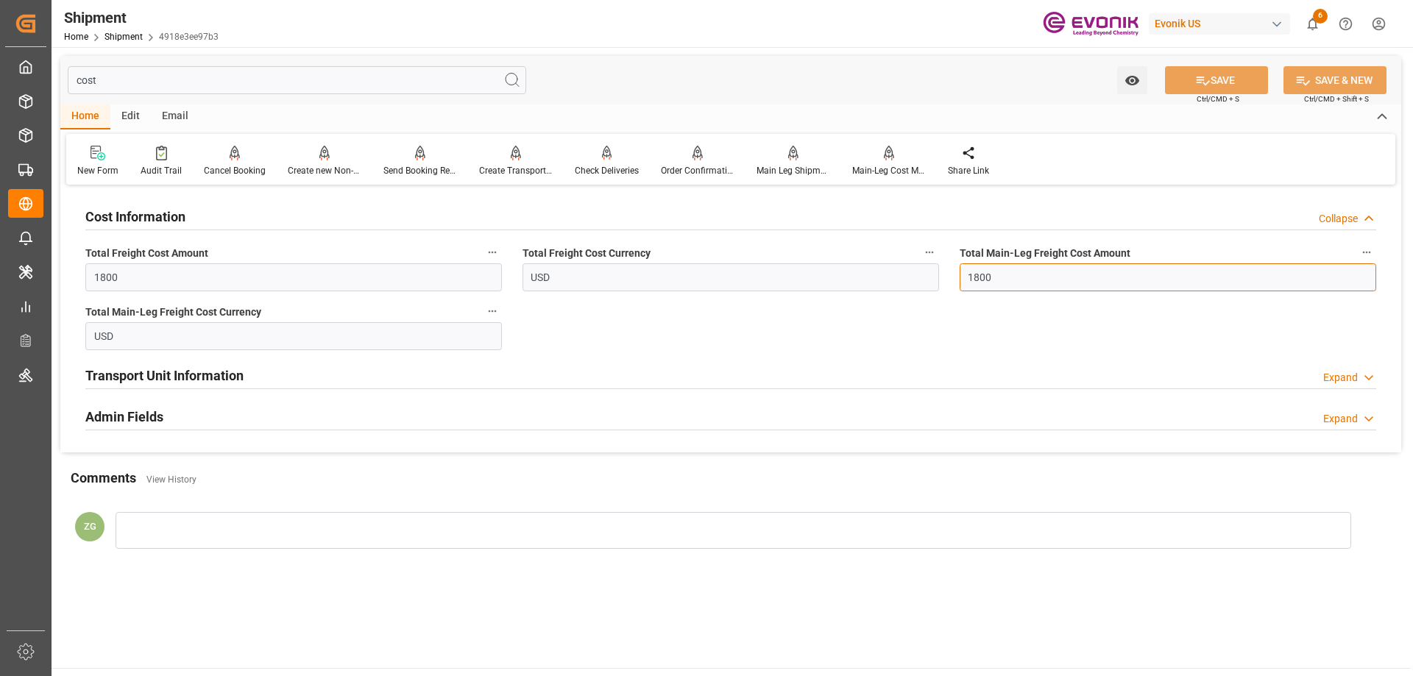
click at [985, 287] on input "1800" at bounding box center [1168, 277] width 416 height 28
paste input "36"
type input "3600"
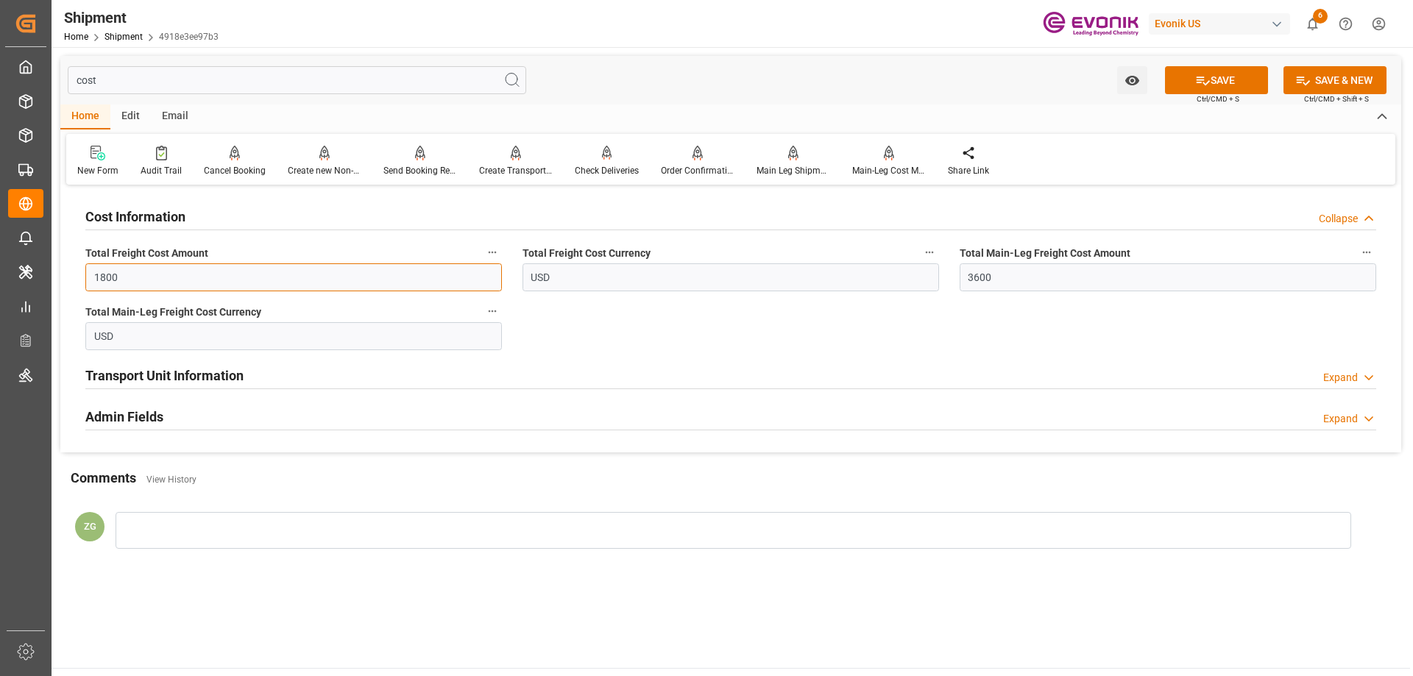
click at [112, 277] on input "1800" at bounding box center [293, 277] width 416 height 28
paste input "36"
type input "3600"
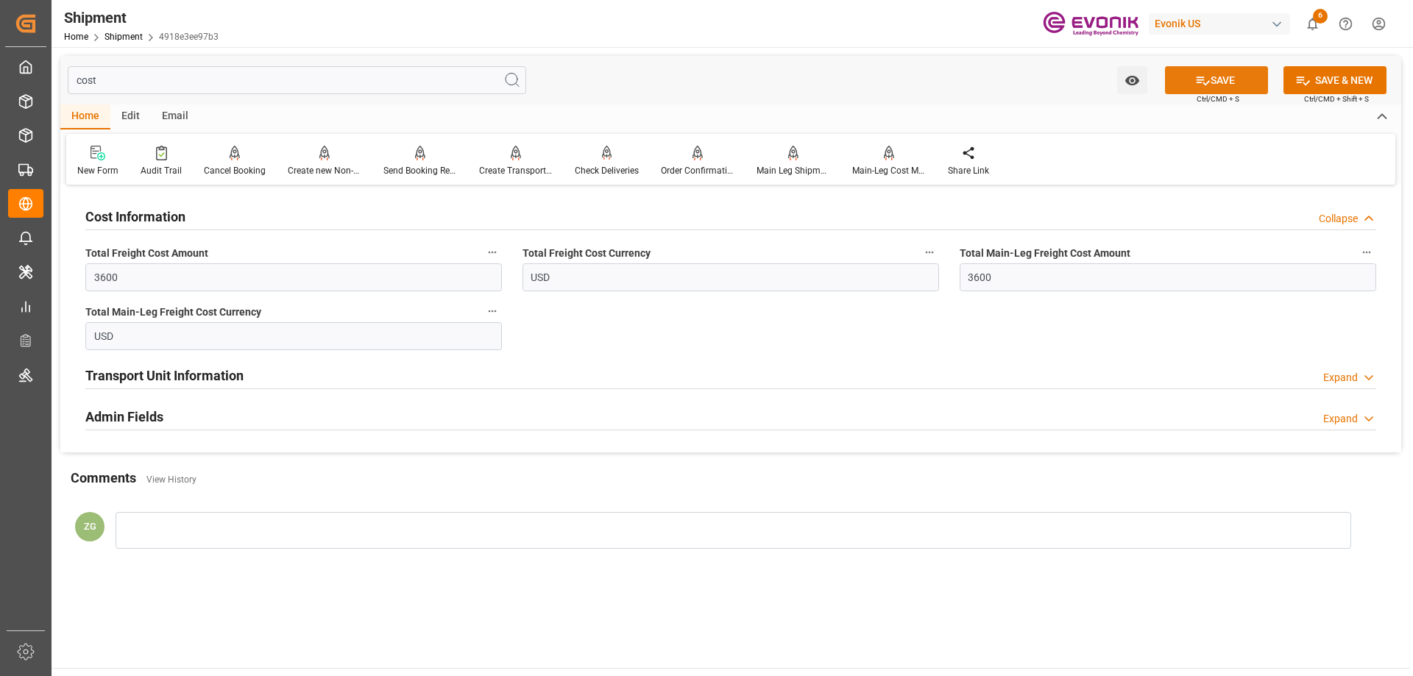
click at [1236, 77] on button "SAVE" at bounding box center [1216, 80] width 103 height 28
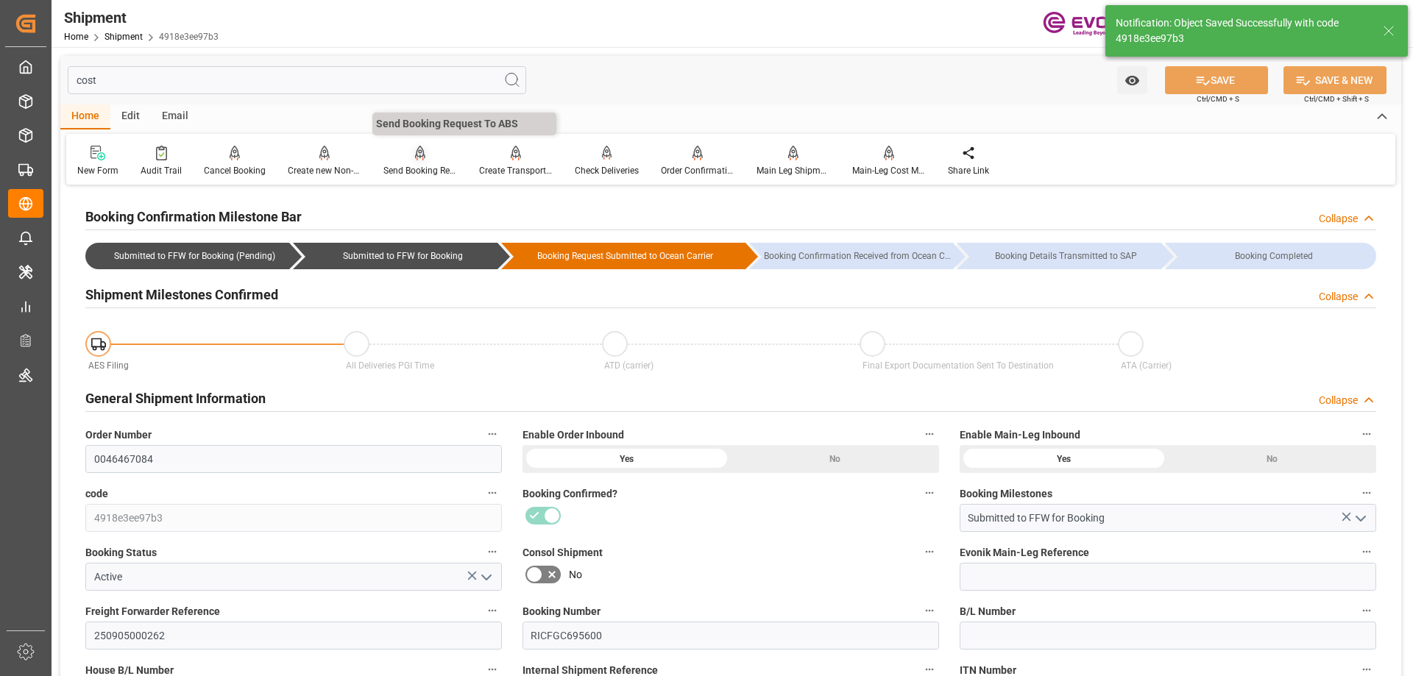
click at [406, 166] on div "Send Booking Request To ABS" at bounding box center [420, 170] width 74 height 13
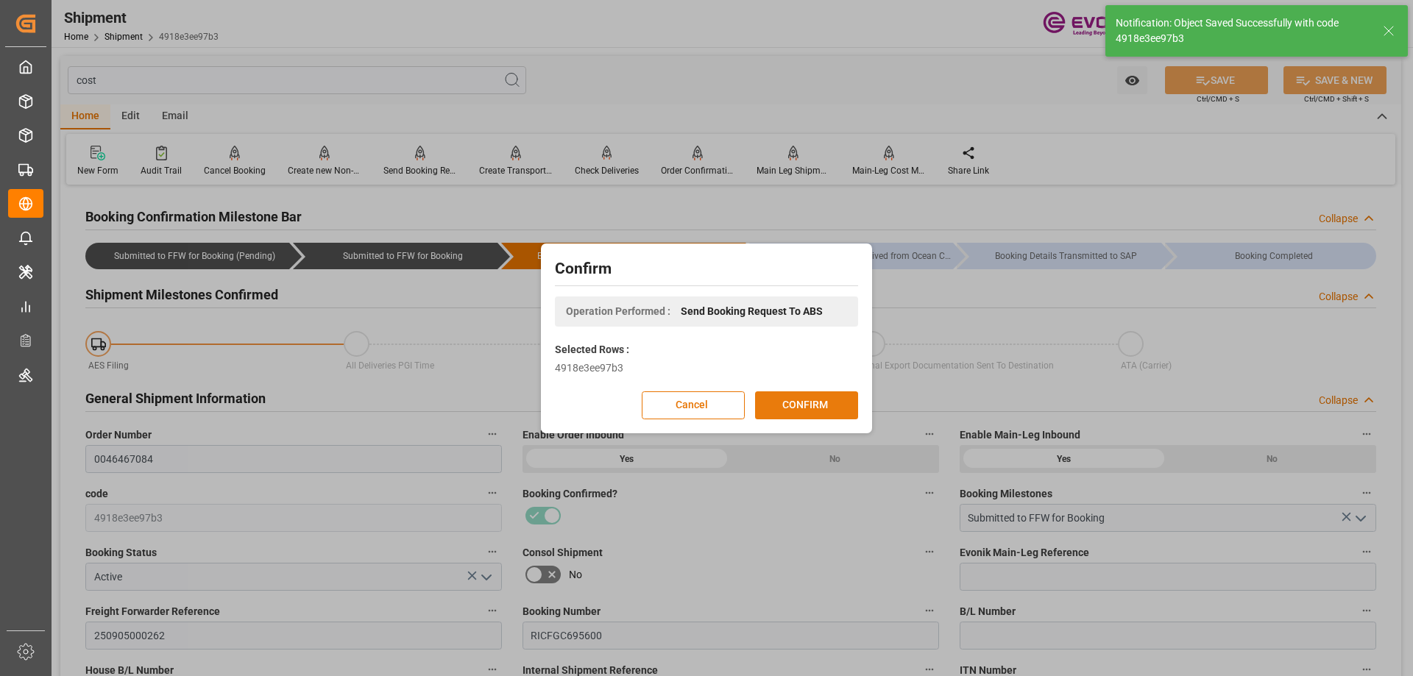
click at [785, 397] on button "CONFIRM" at bounding box center [806, 405] width 103 height 28
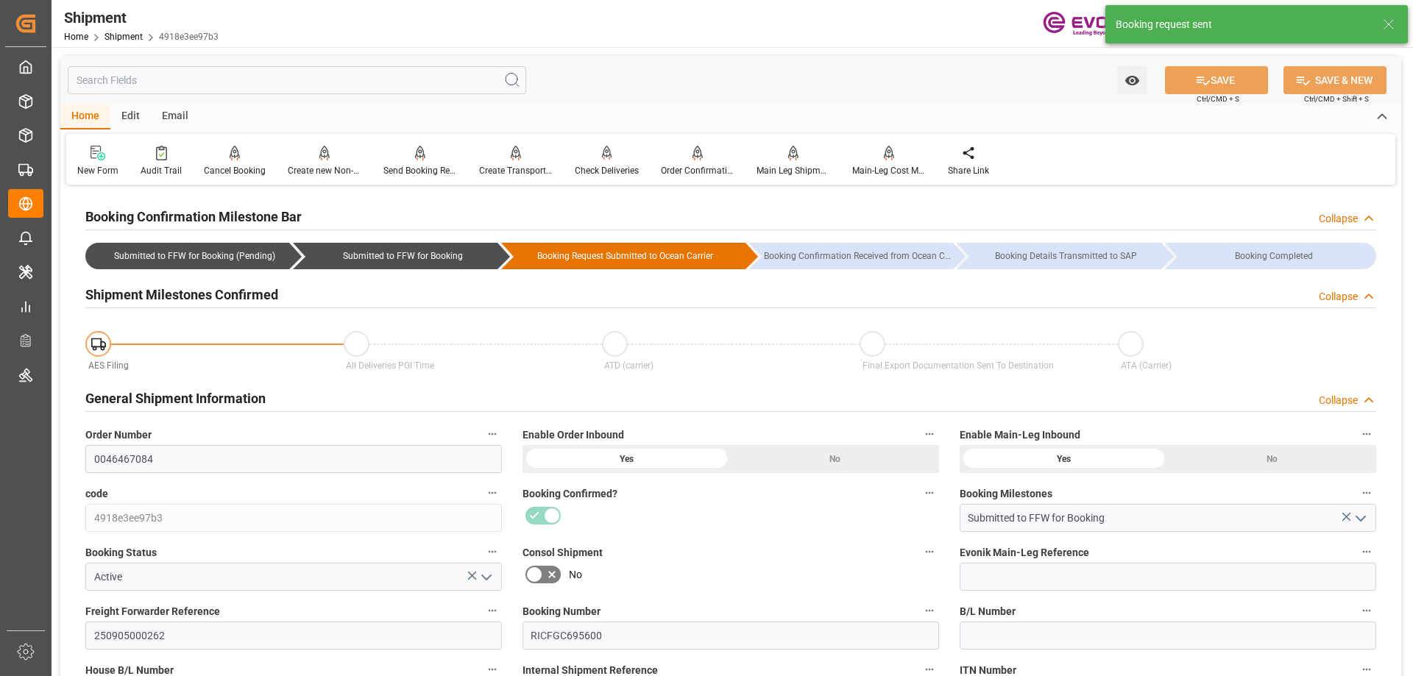
type input "ONE"
type input "Ocean Network Express"
type input "40"
type input "1000"
type input "35512"
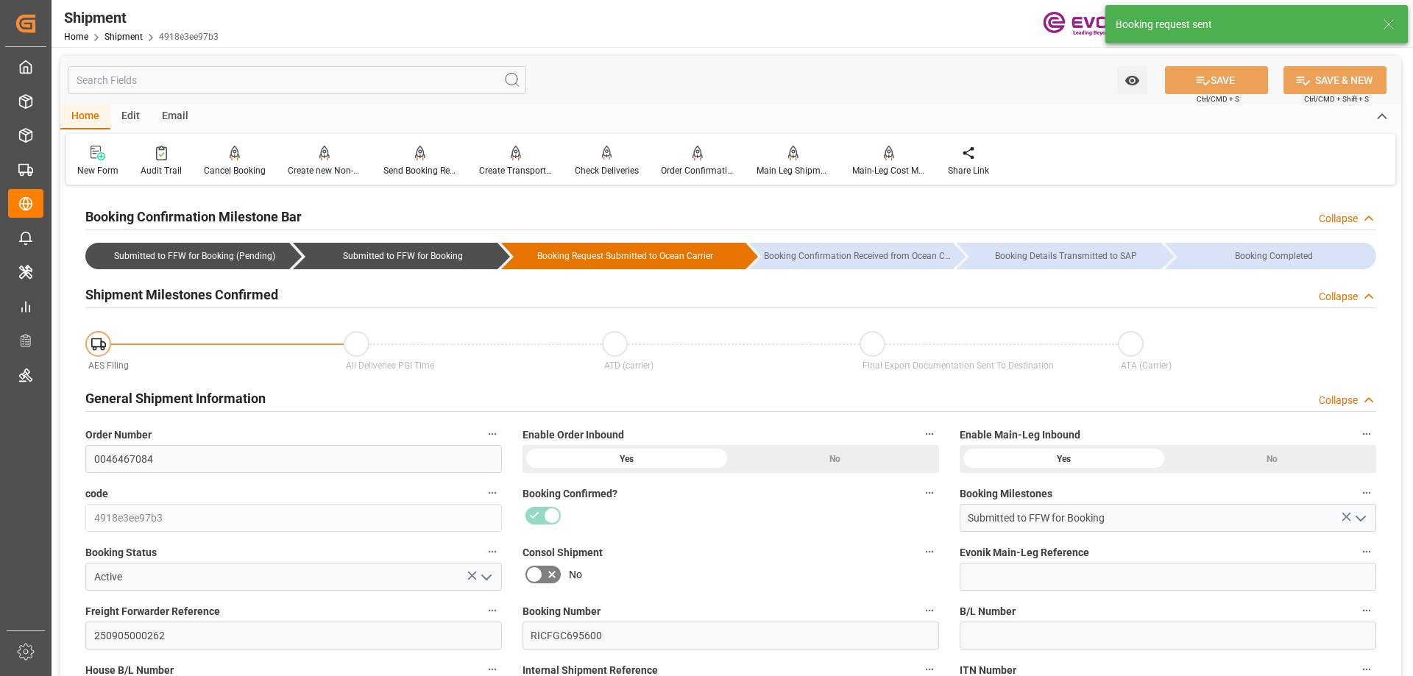
type input "60.6258"
type input "USLAX"
type input "CNSHA"
type input "9944493"
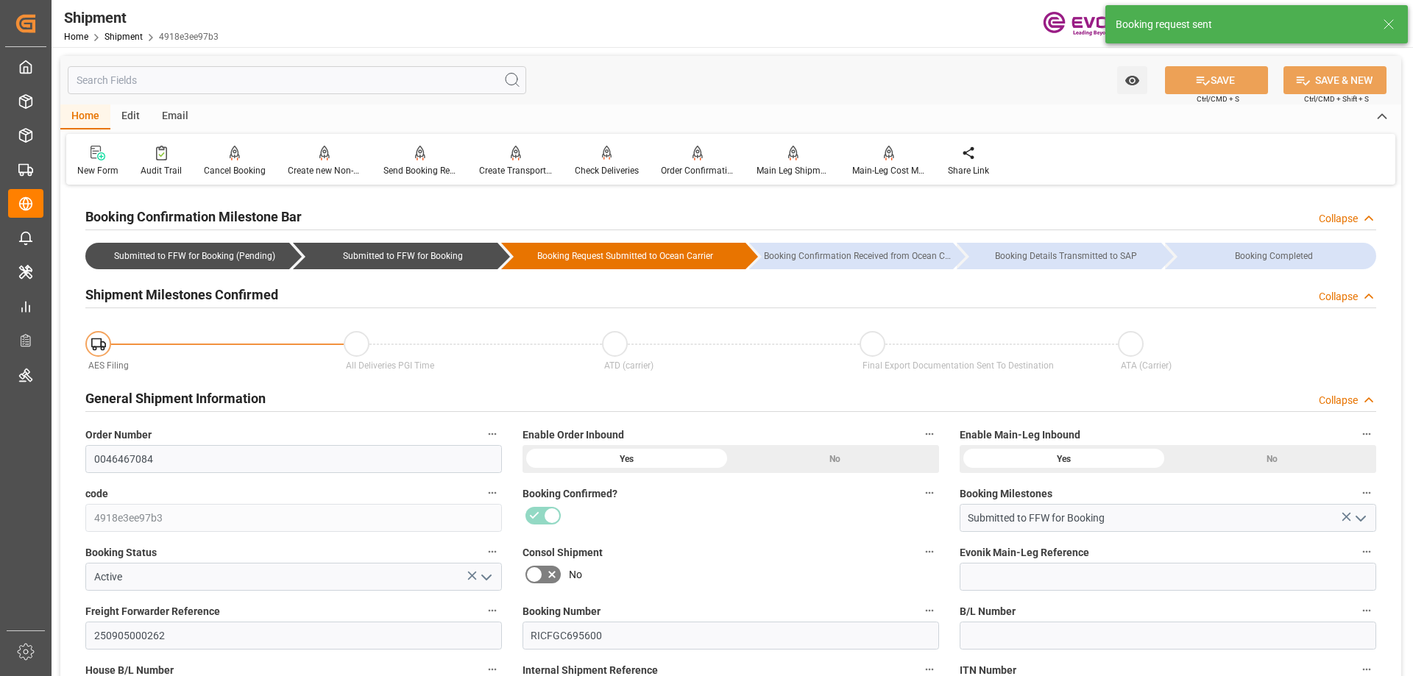
type input "9944493"
type input "3600"
type input "0"
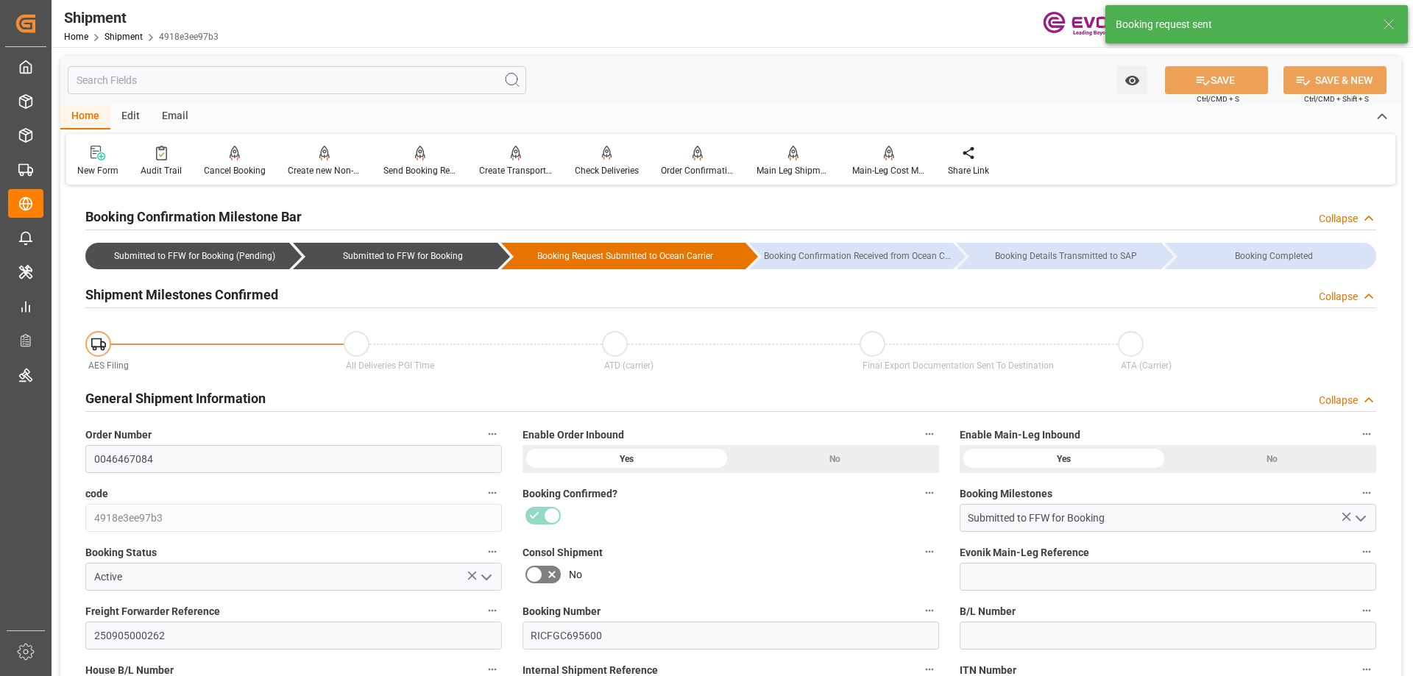
type input "160"
type input "DR"
type input "0"
type input "ONE"
type input "Ocean Network Express"
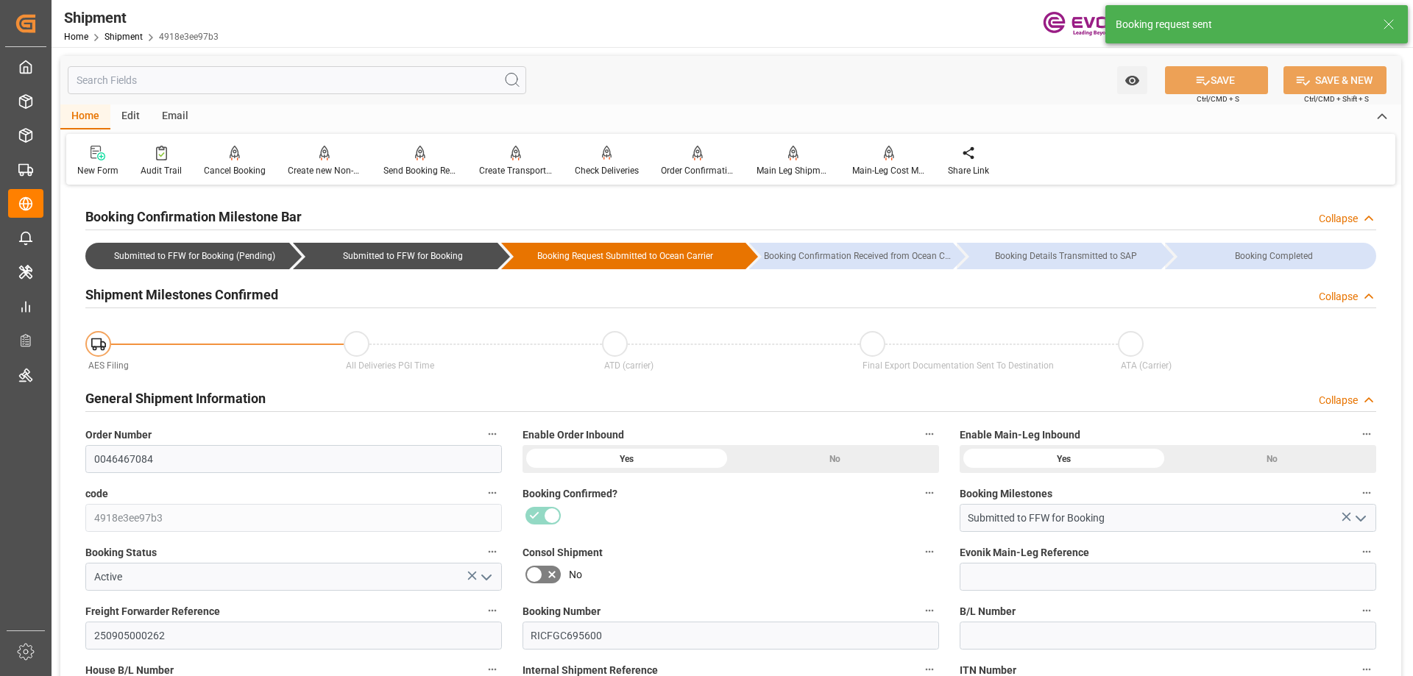
type input "6.32"
type input "09-17-2025 00:00"
type input "10-17-2025 00:00"
type input "09-01-2025 00:00"
type input "09-08-2025 16:00"
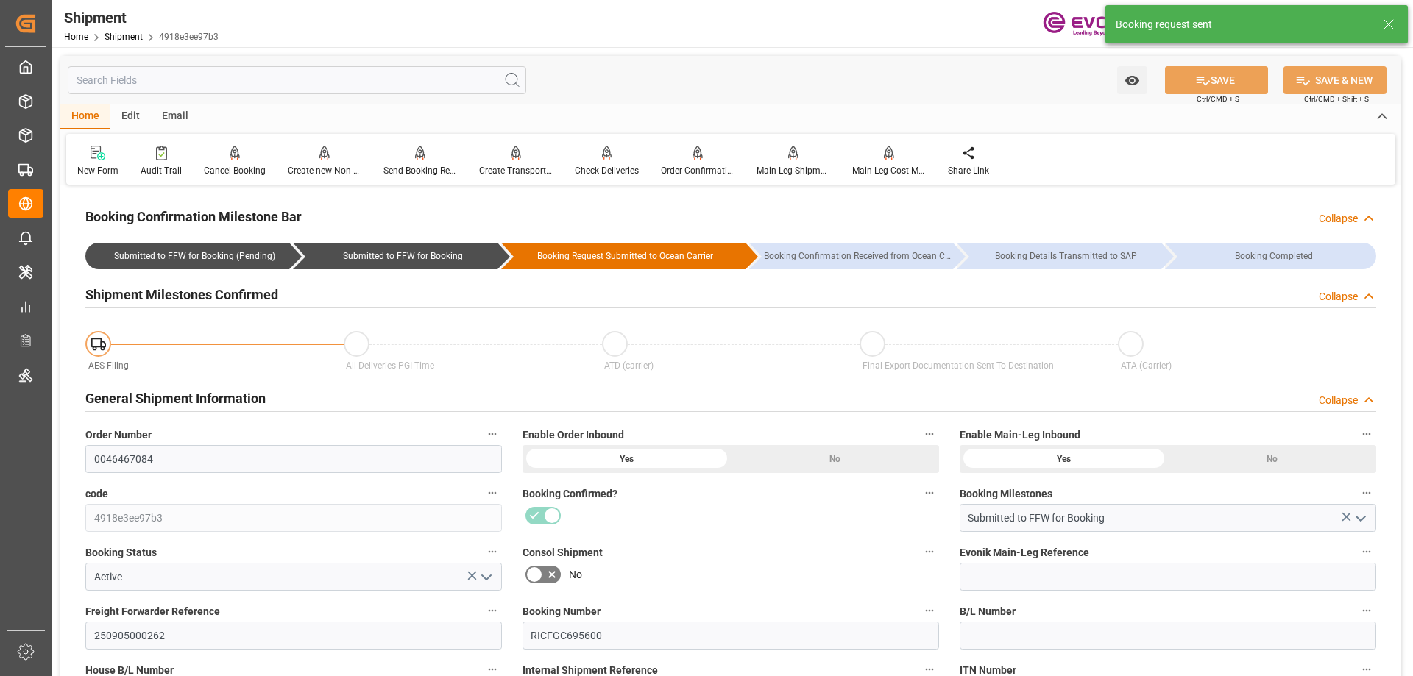
type input "08-29-2025 00:00"
type input "09-01-2025 00:00"
type input "10-26-2025"
type input "08-21-2025 17:03"
type input "08-21-2025 08:38"
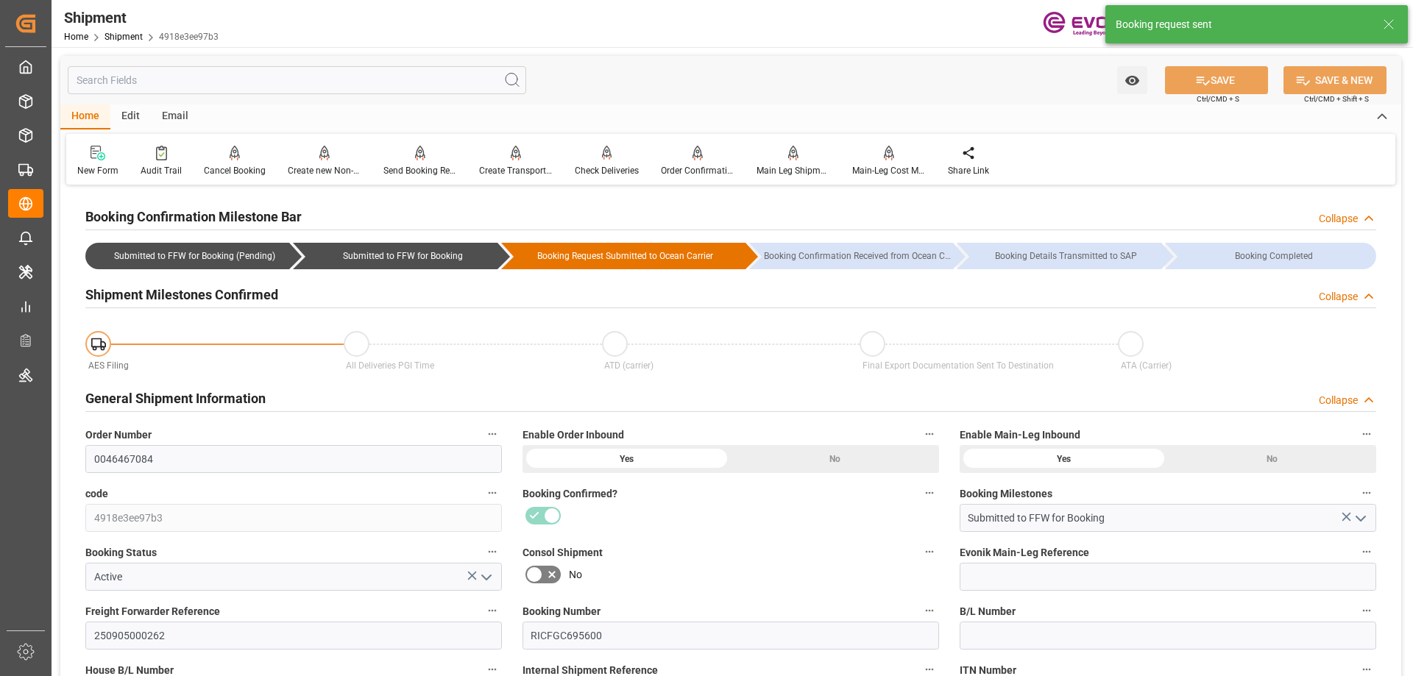
type input "08-21-2025 17:57"
type input "08-21-2025 14:57"
type input "08-21-2025 07:59"
type input "08-21-2025 17:57"
type input "[DATE] 00:00"
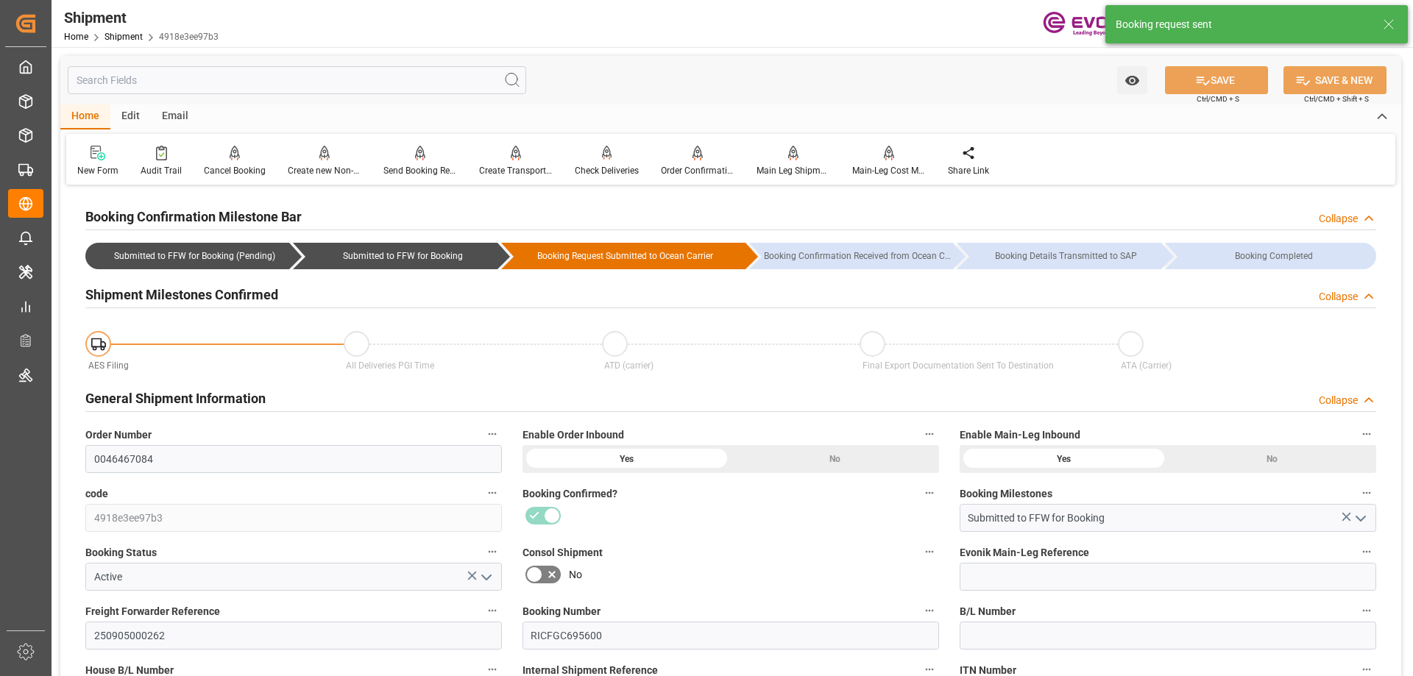
type input "[DATE] 00:00"
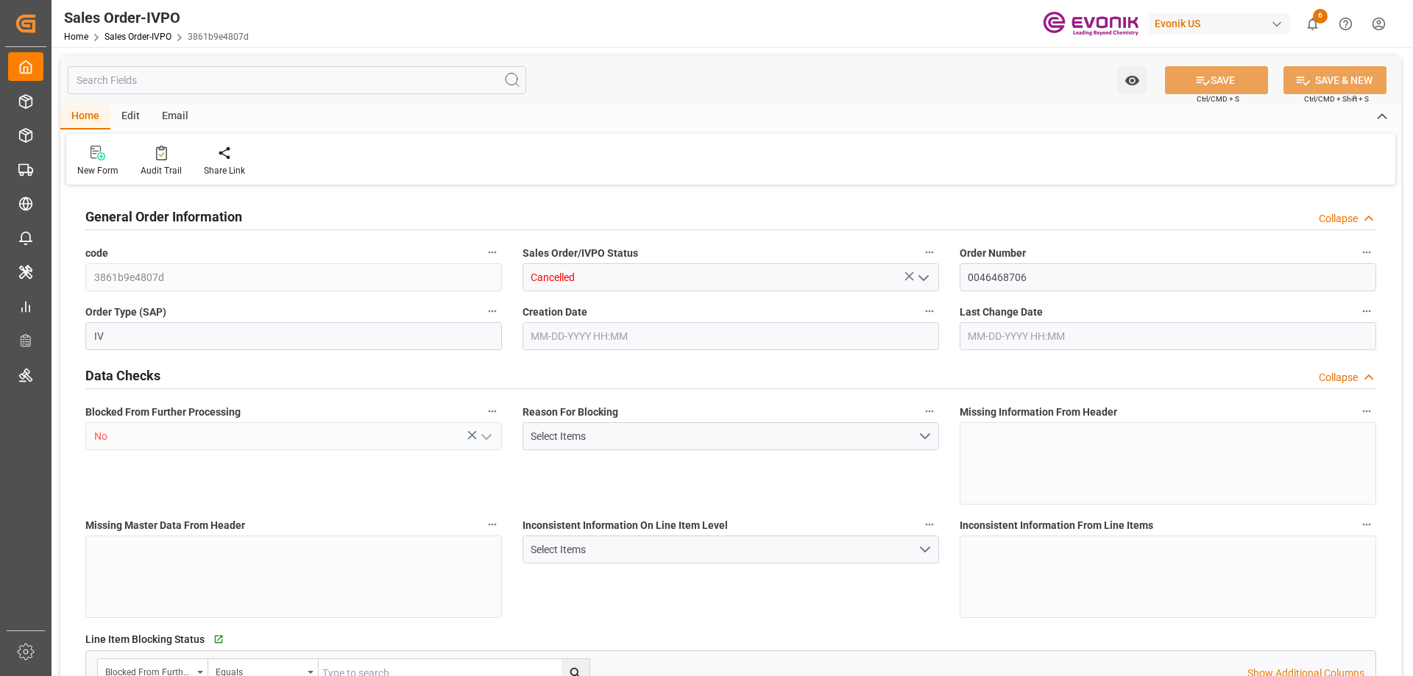
type input "GBLGP"
type input "0"
type input "1"
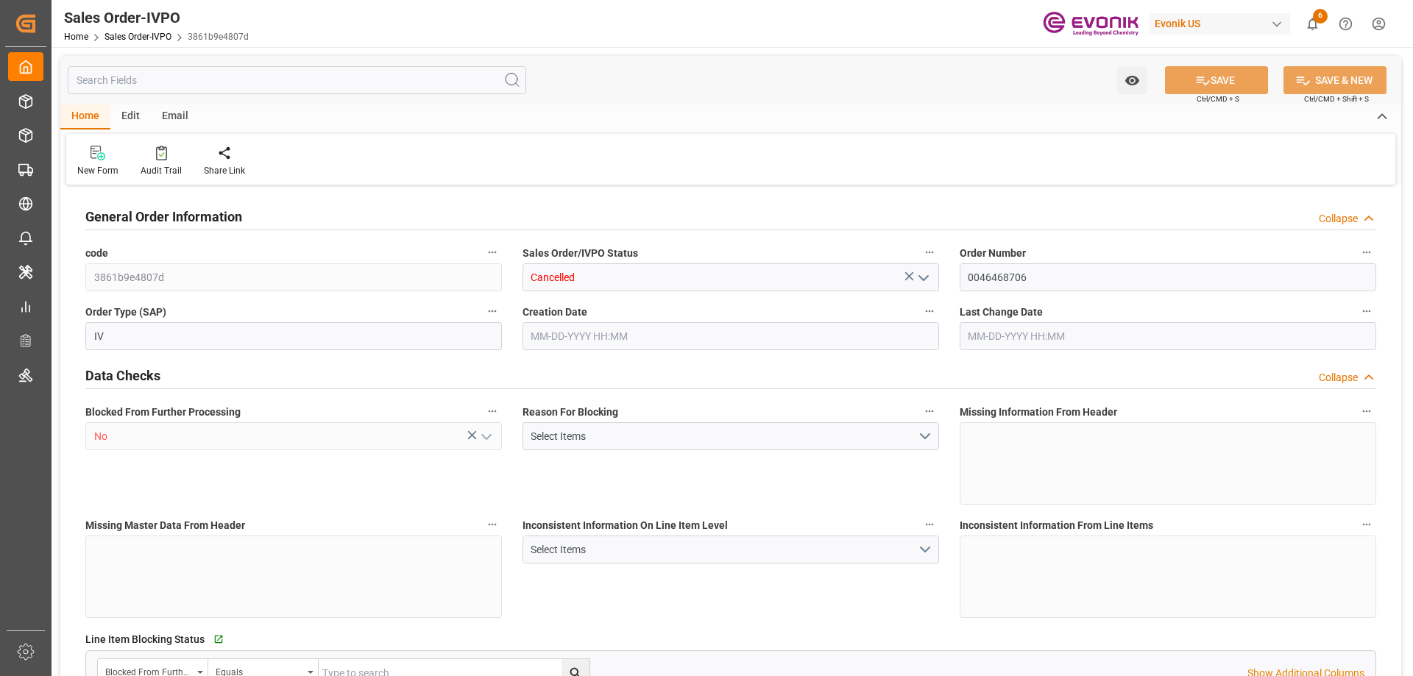
type input "0"
type input "17000"
type input "30"
type input "[DATE] 22:19"
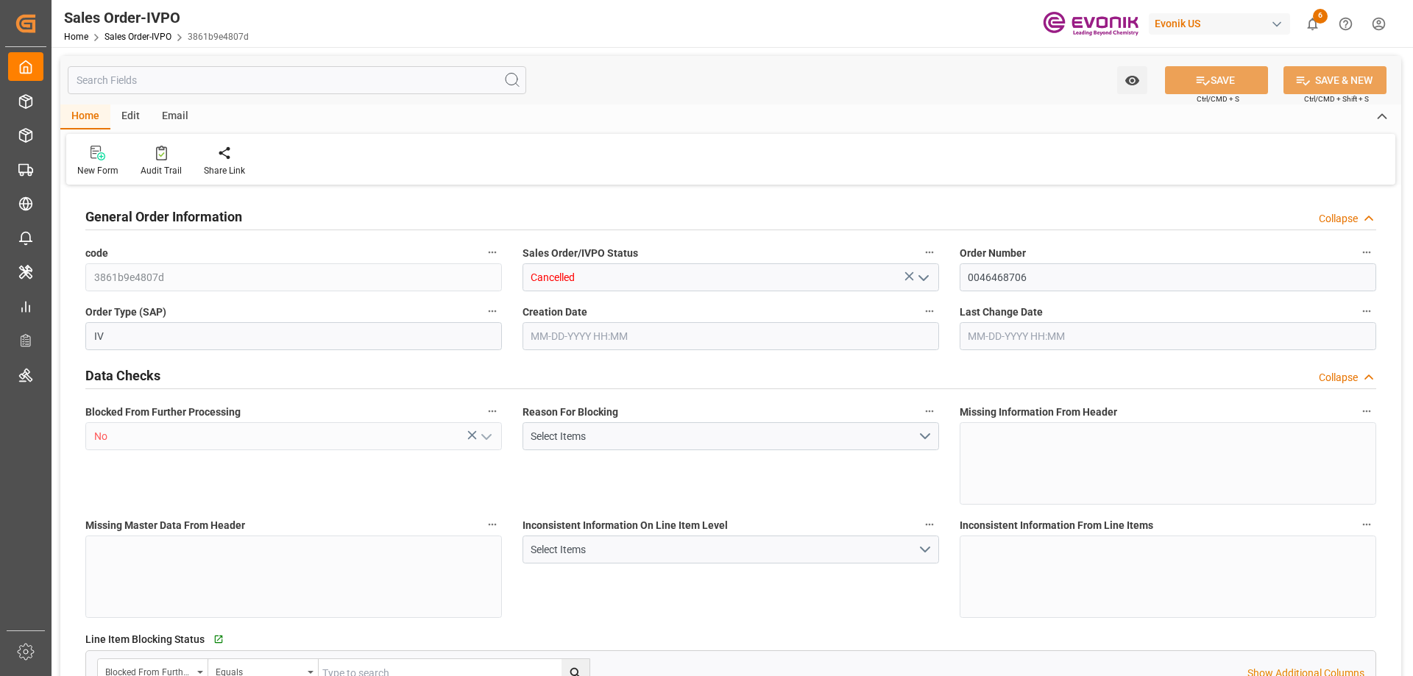
type input "[DATE] 15:58"
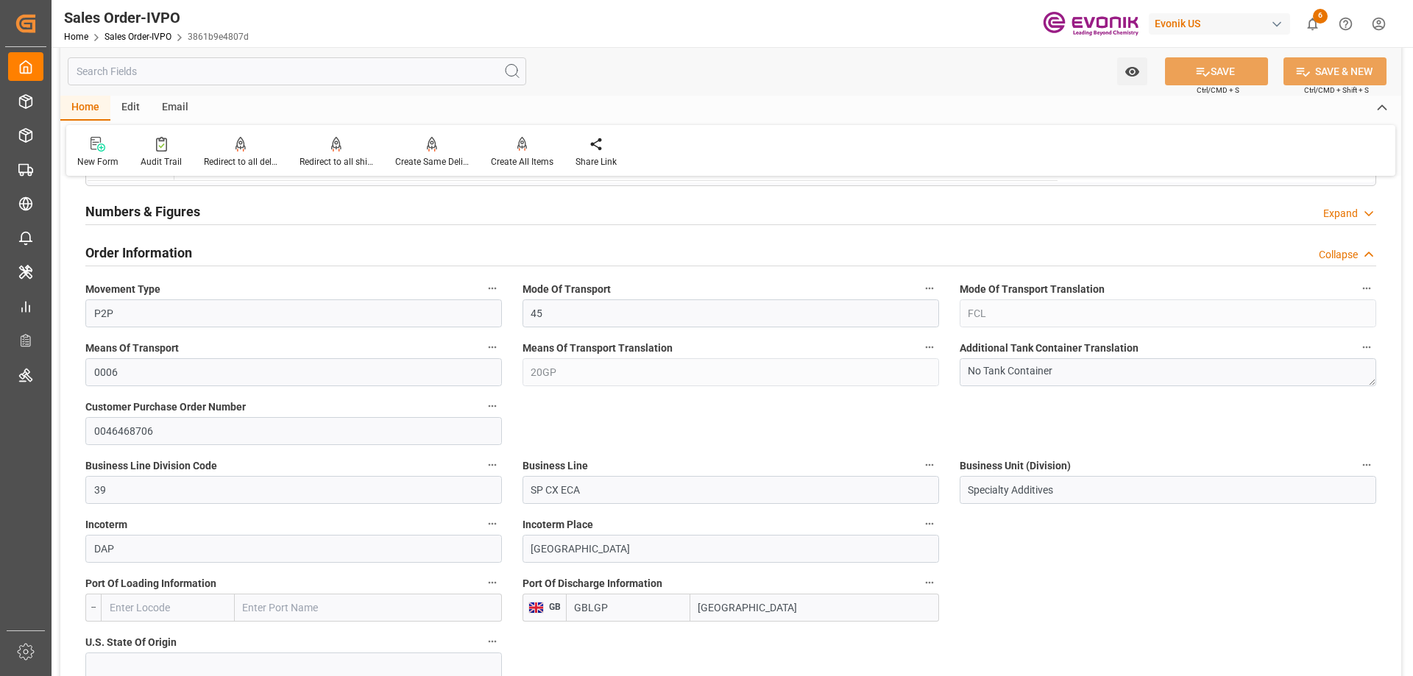
scroll to position [1251, 0]
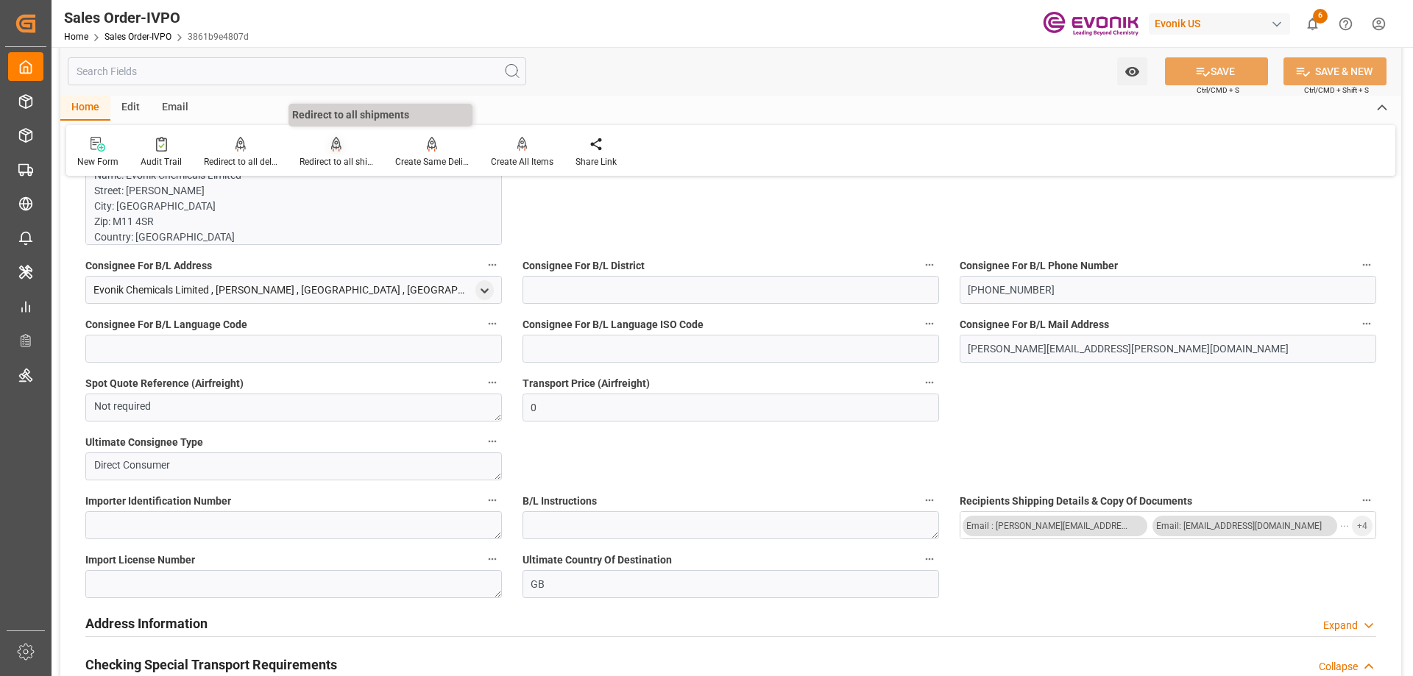
click at [306, 155] on div "Redirect to all shipments" at bounding box center [336, 152] width 96 height 32
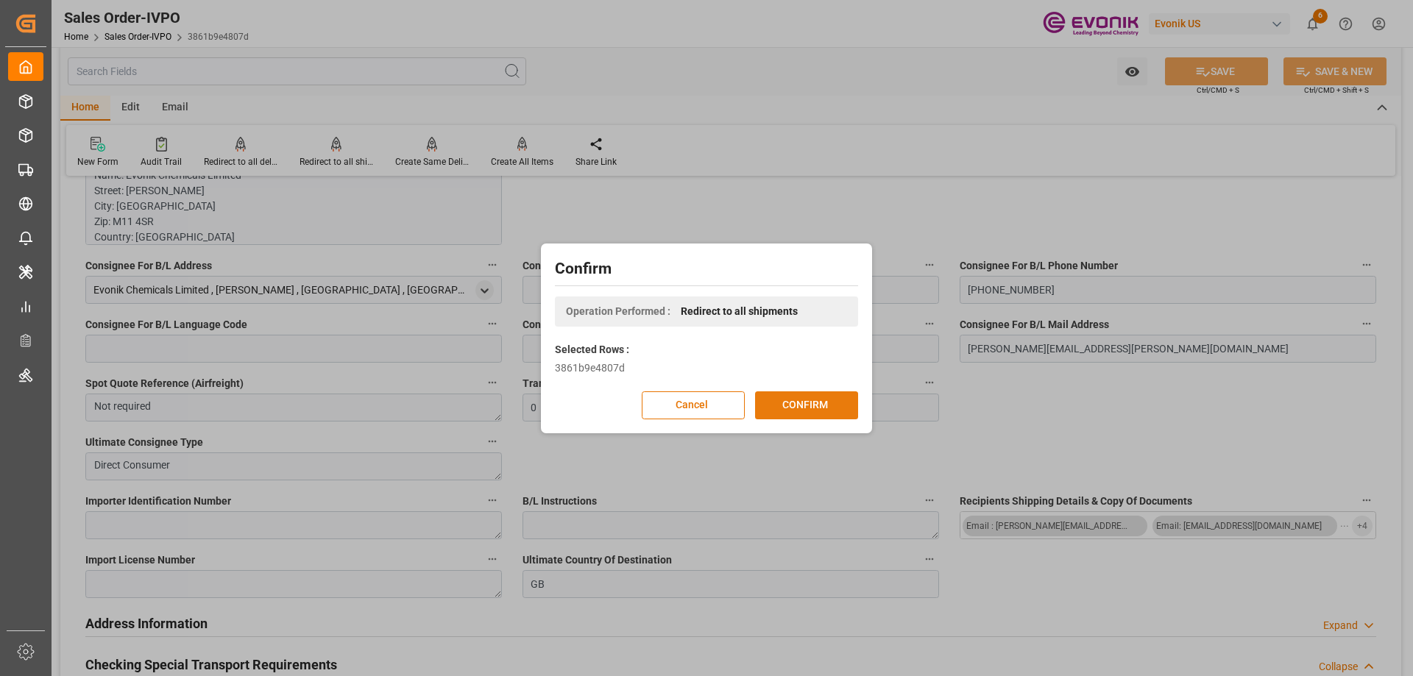
click at [759, 395] on button "CONFIRM" at bounding box center [806, 405] width 103 height 28
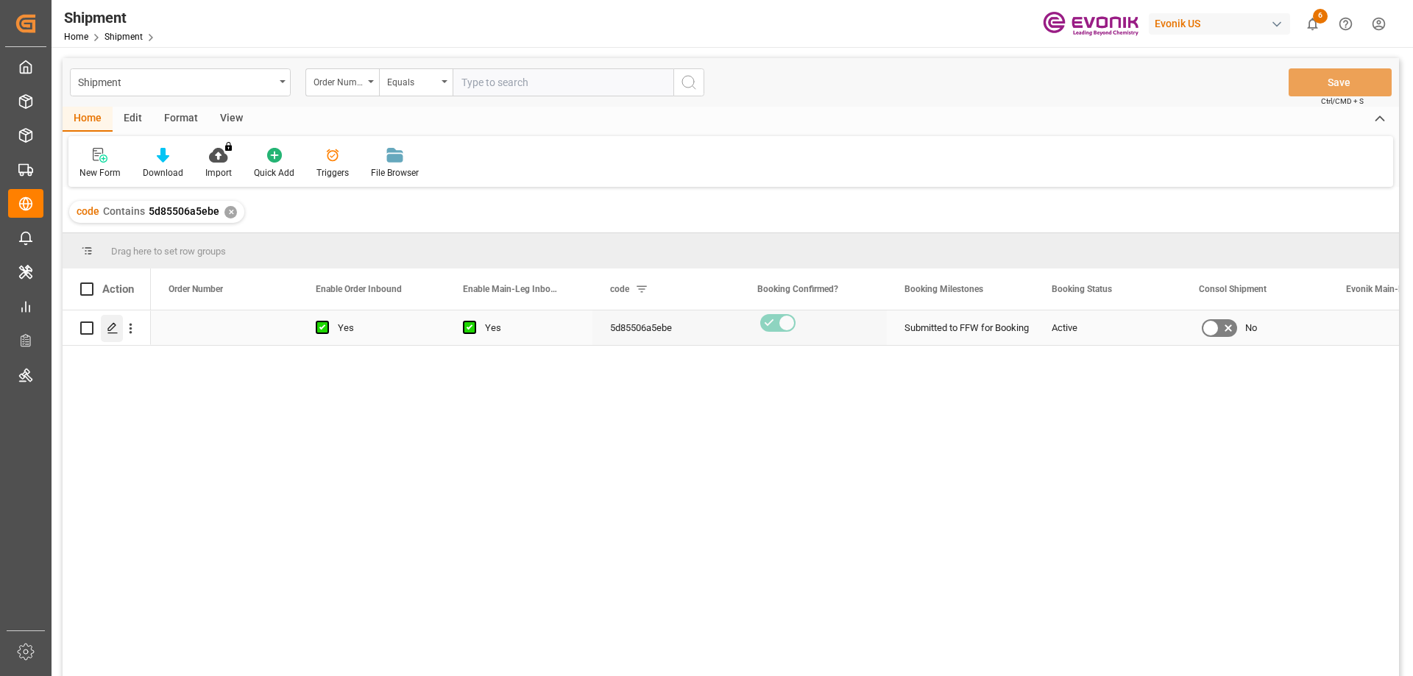
click at [109, 330] on icon "Press SPACE to select this row." at bounding box center [113, 328] width 12 height 12
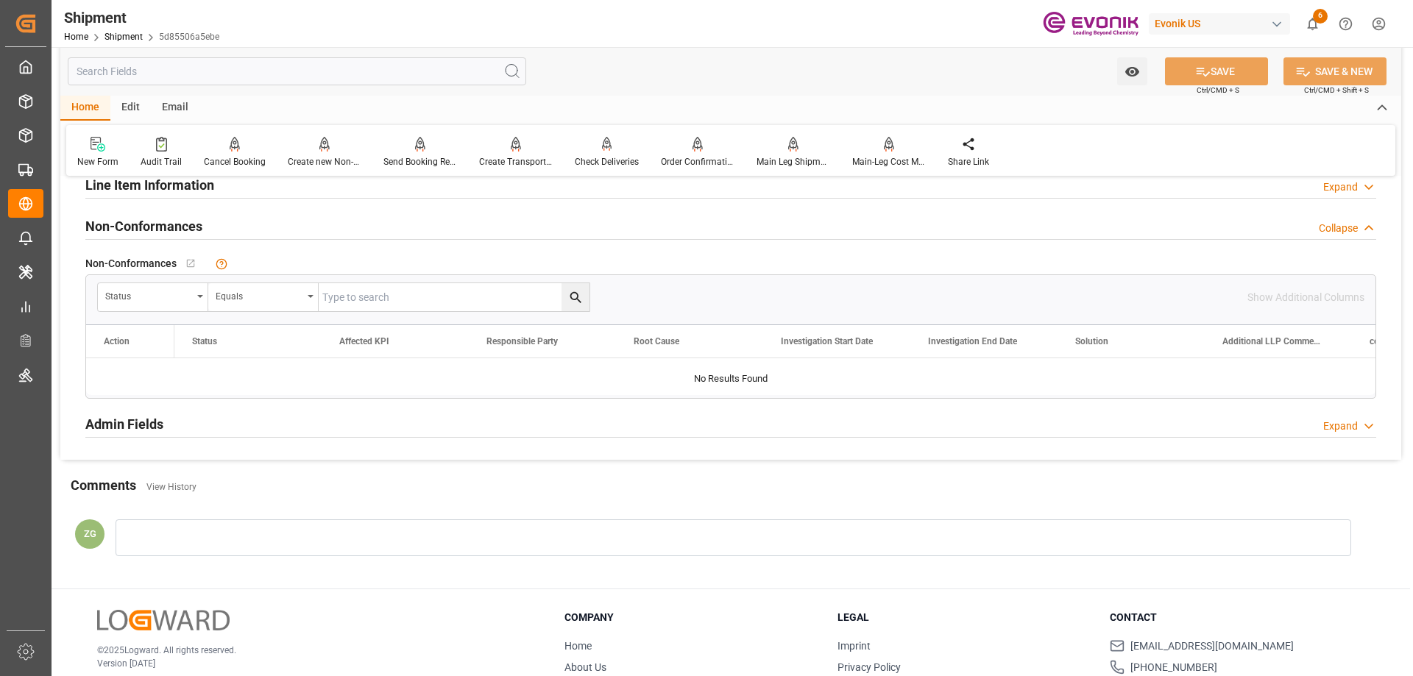
scroll to position [1030, 0]
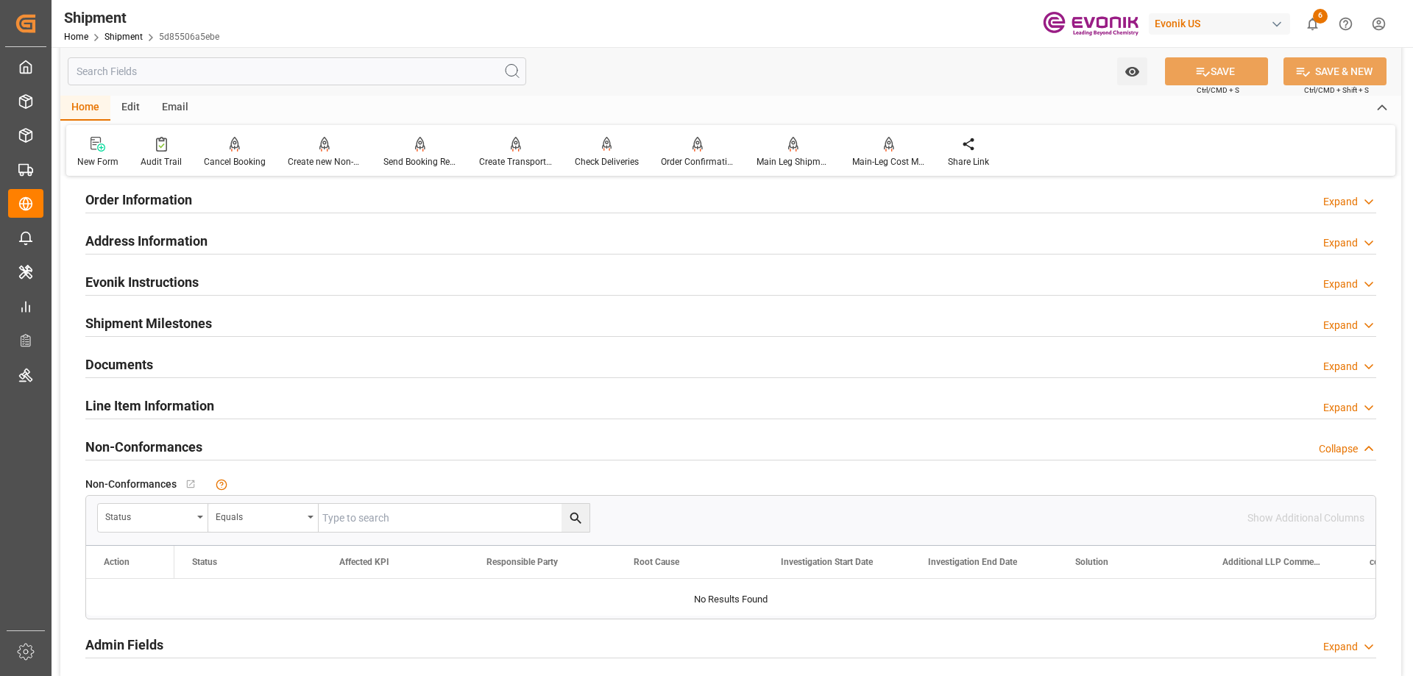
click at [152, 416] on div "Line Item Information" at bounding box center [149, 405] width 129 height 28
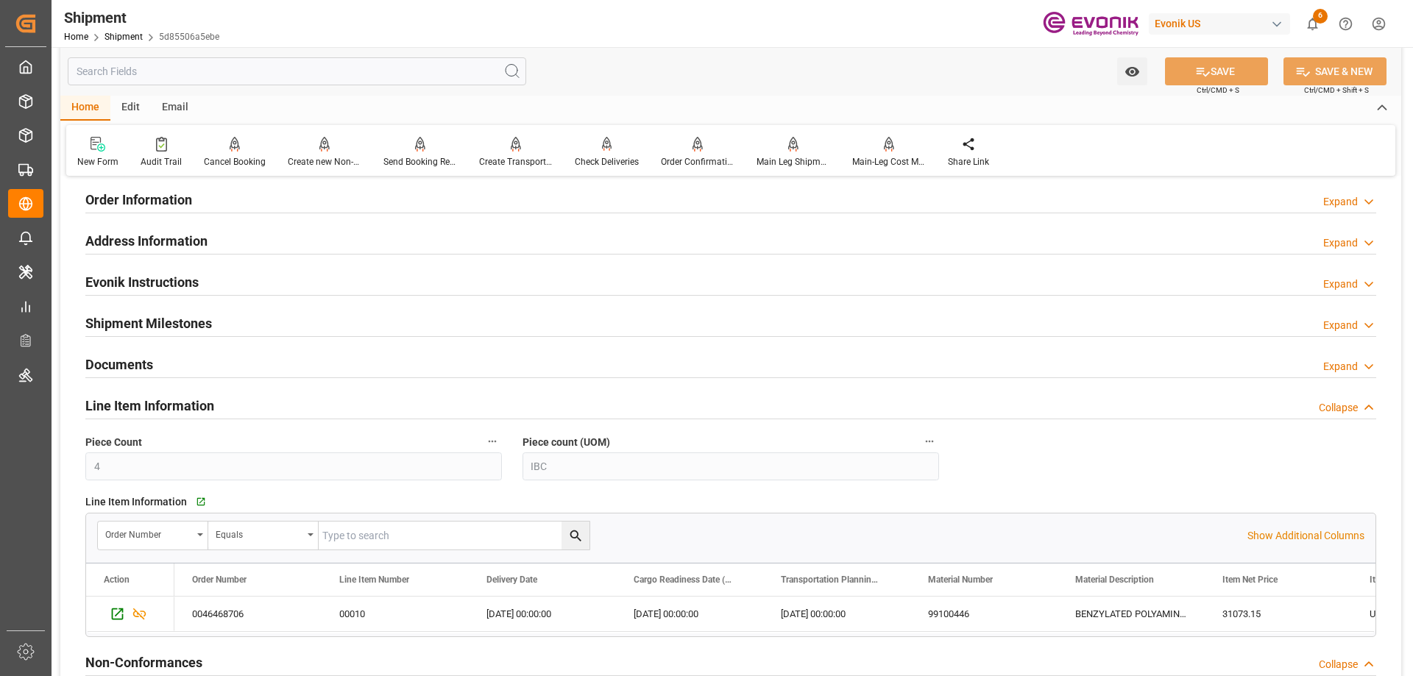
scroll to position [1251, 0]
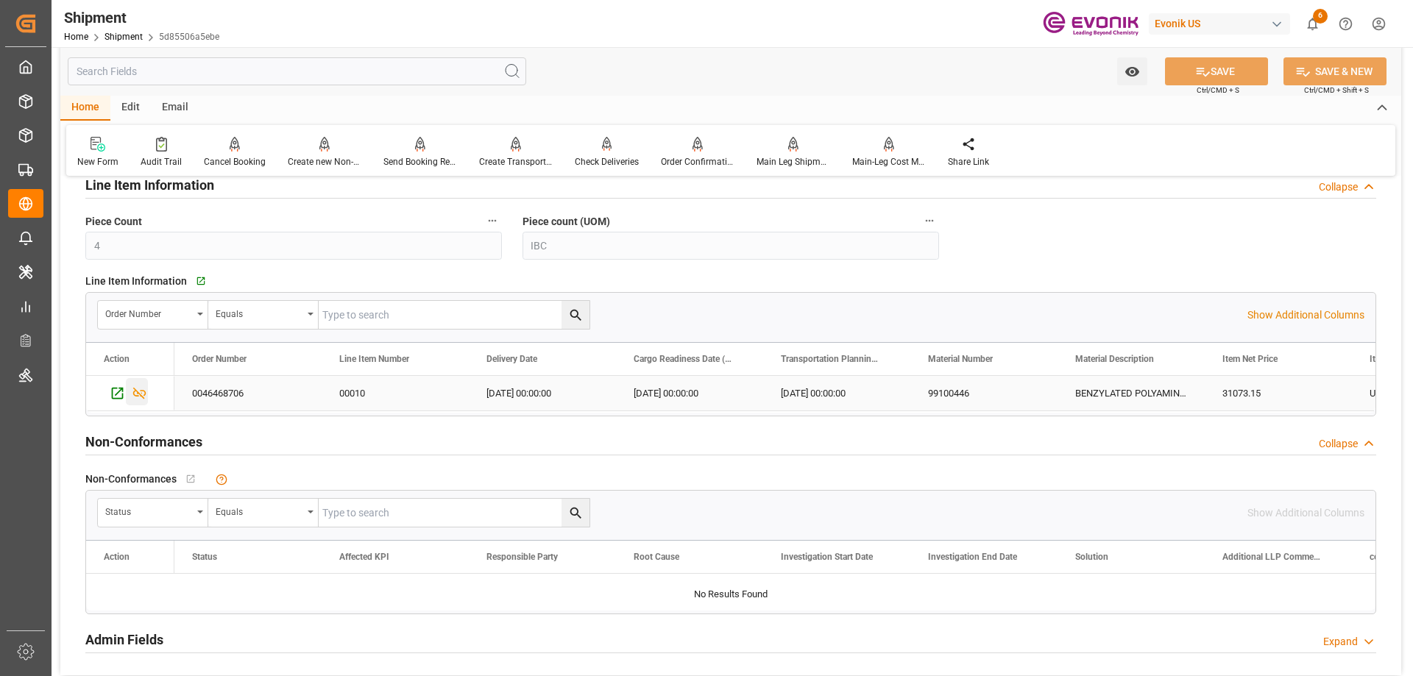
click at [146, 380] on div "Press SPACE to select this row." at bounding box center [137, 391] width 22 height 27
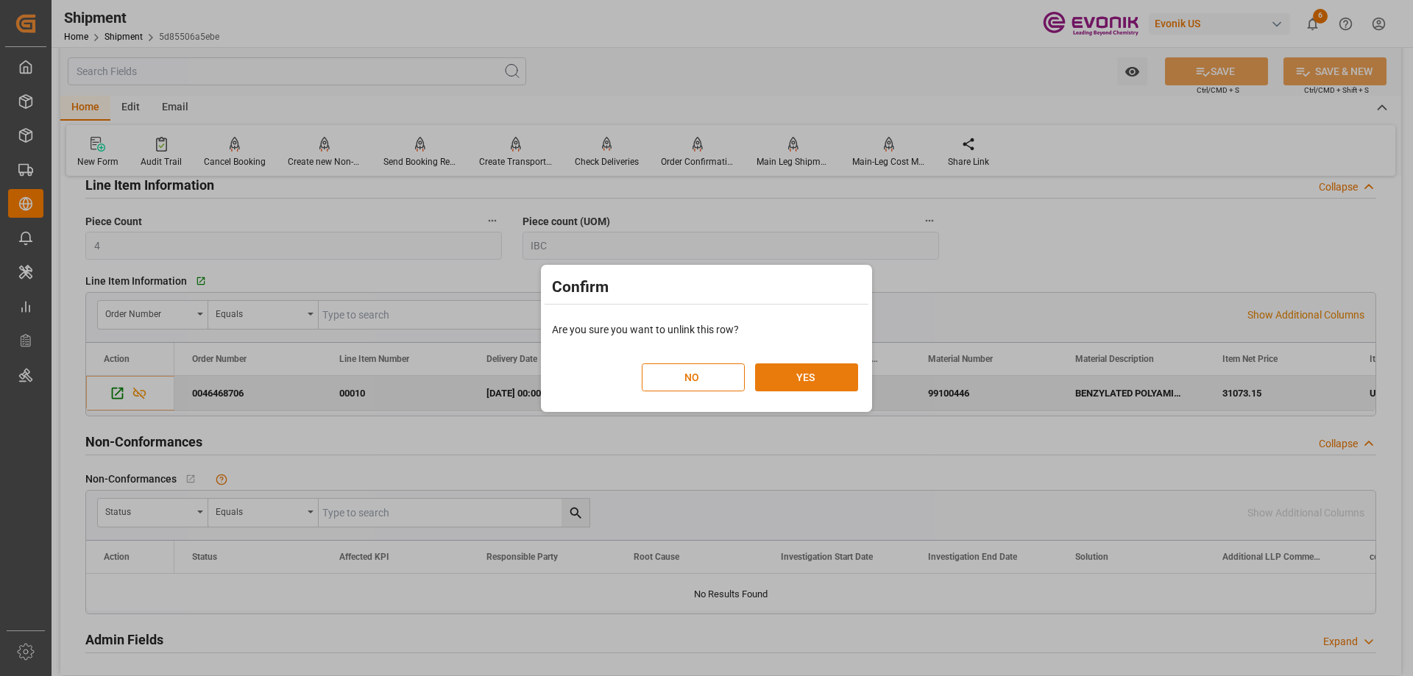
click at [781, 387] on button "YES" at bounding box center [806, 377] width 103 height 28
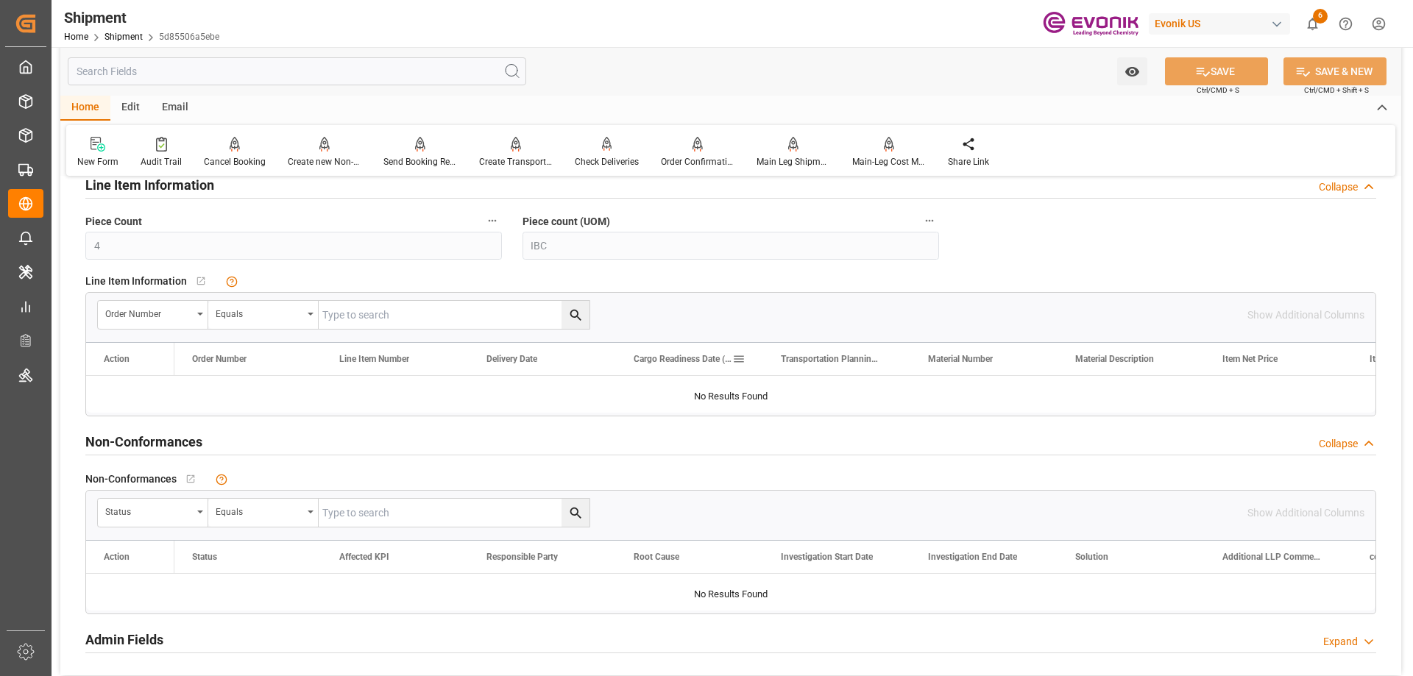
scroll to position [883, 0]
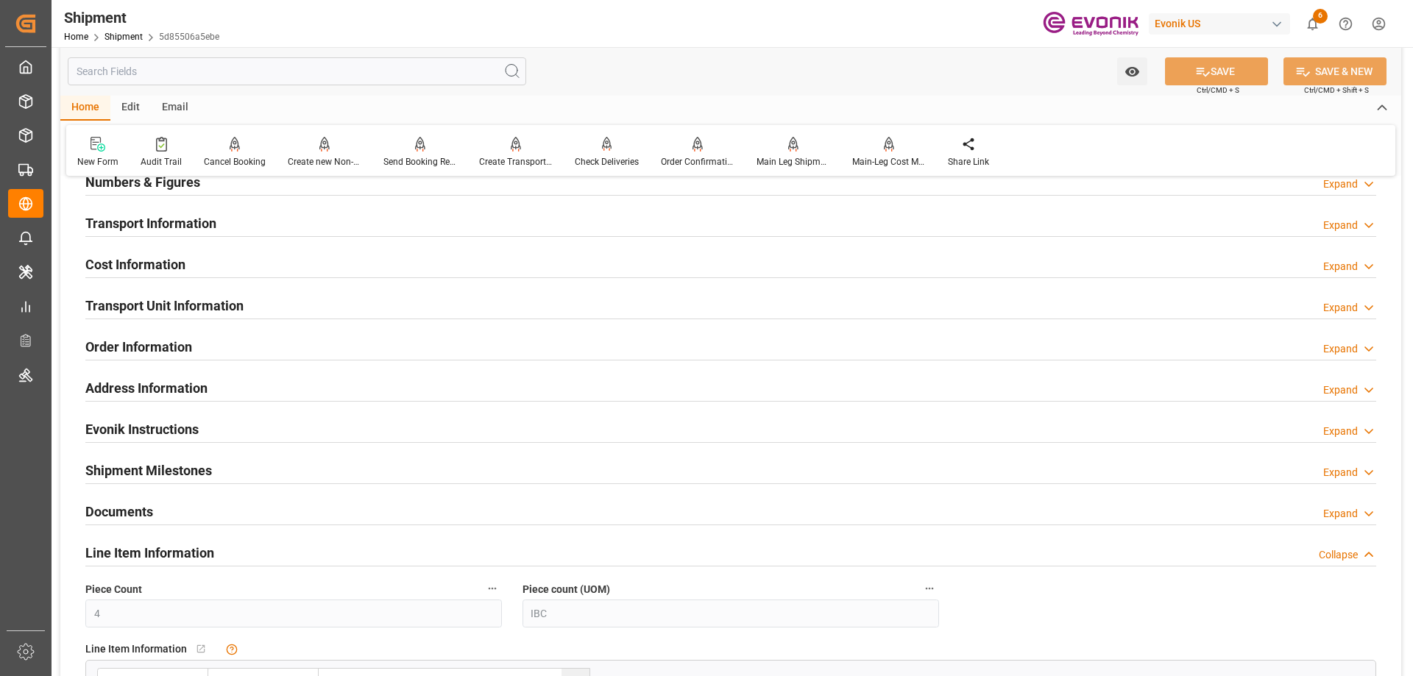
click at [255, 305] on div "Transport Unit Information Expand" at bounding box center [730, 305] width 1291 height 28
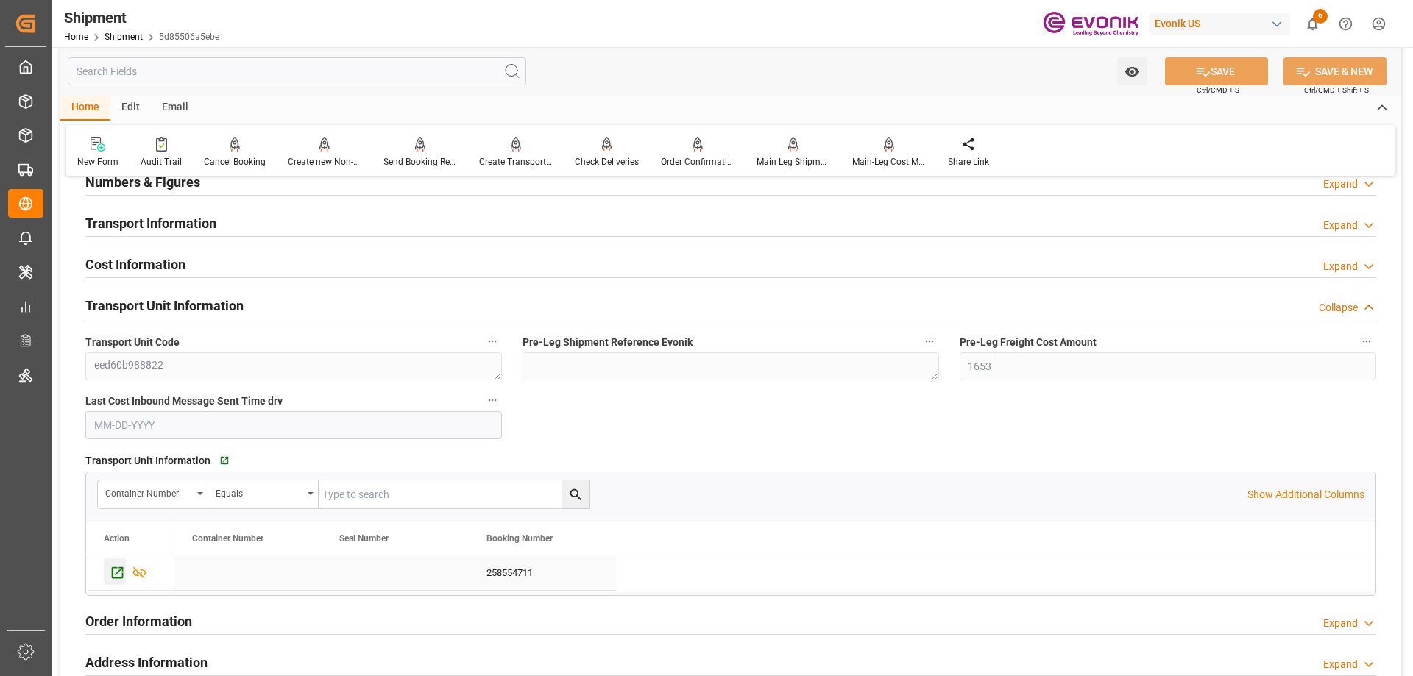
click at [119, 570] on icon "Press SPACE to select this row." at bounding box center [118, 573] width 12 height 12
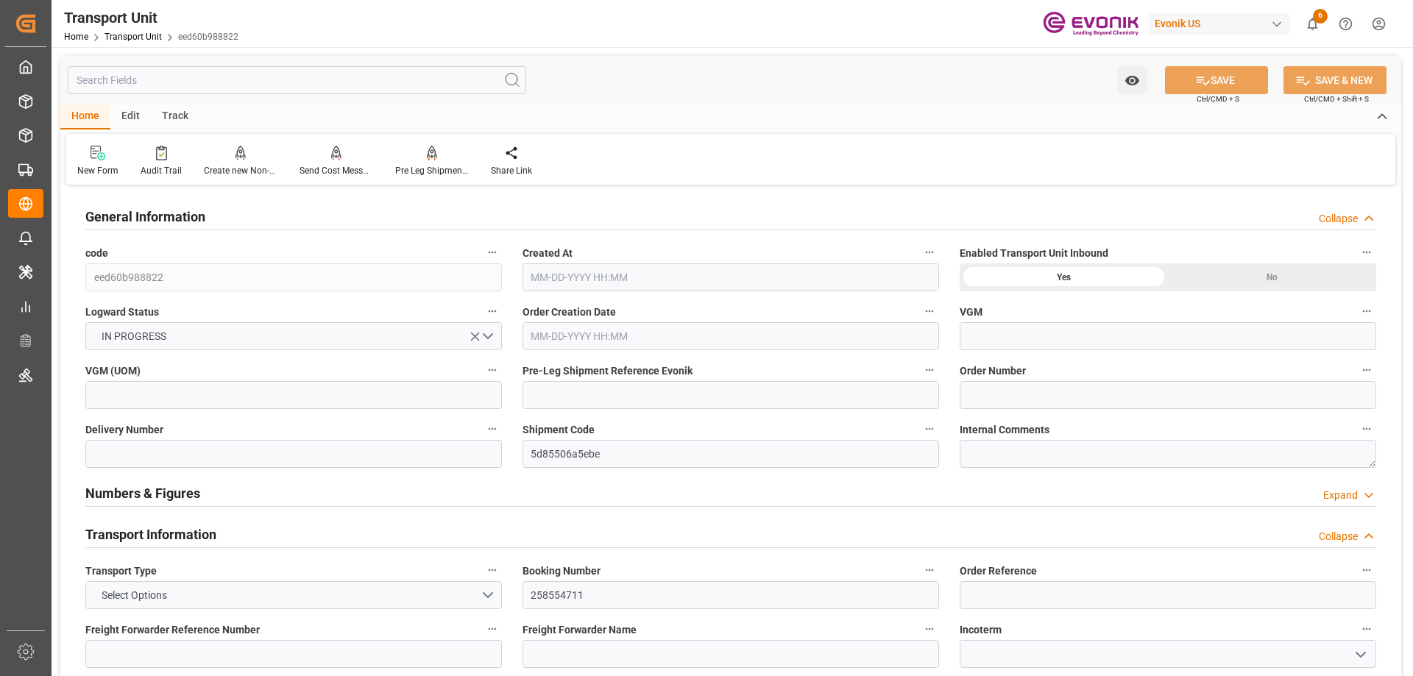
type input "Maersk"
type input "Maersk Line AS"
type input "USHOU"
type input "GBLGP"
type input "1653"
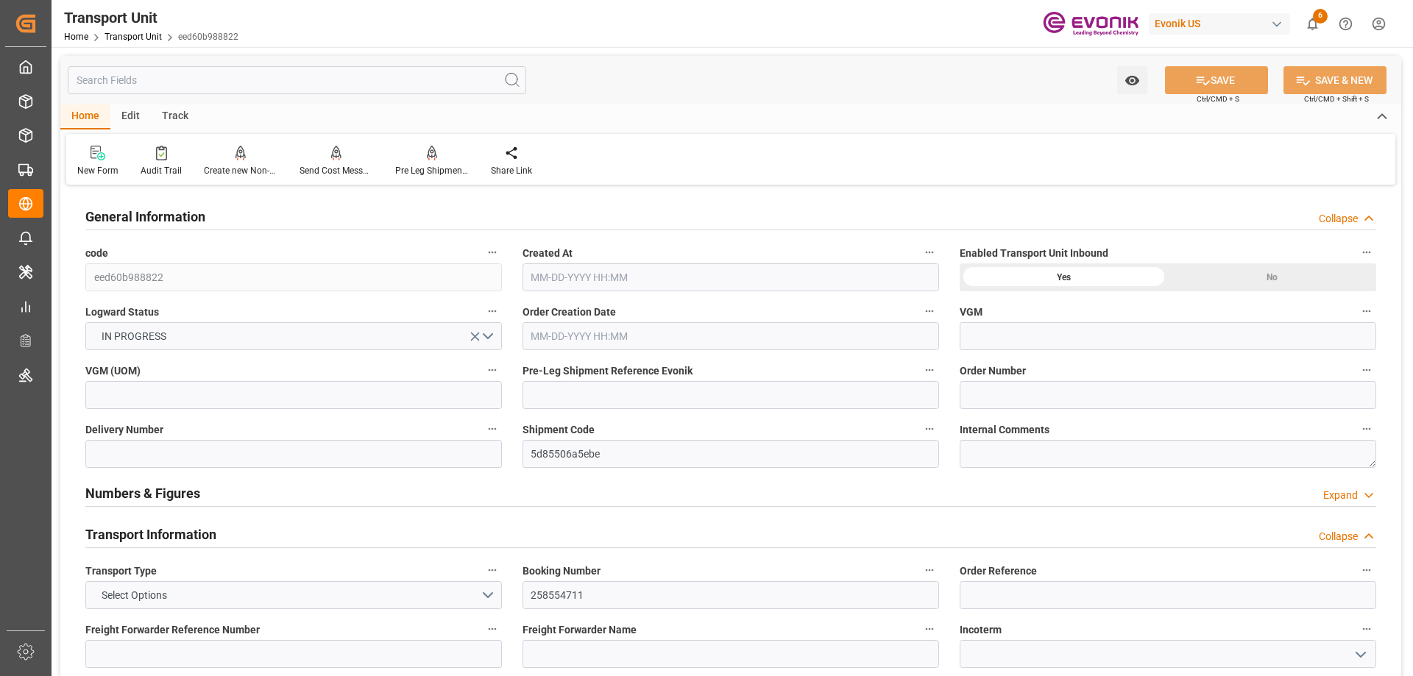
type input "0"
type input "[DATE] 06:00"
type input "[DATE]"
type input "[DATE] 00:00"
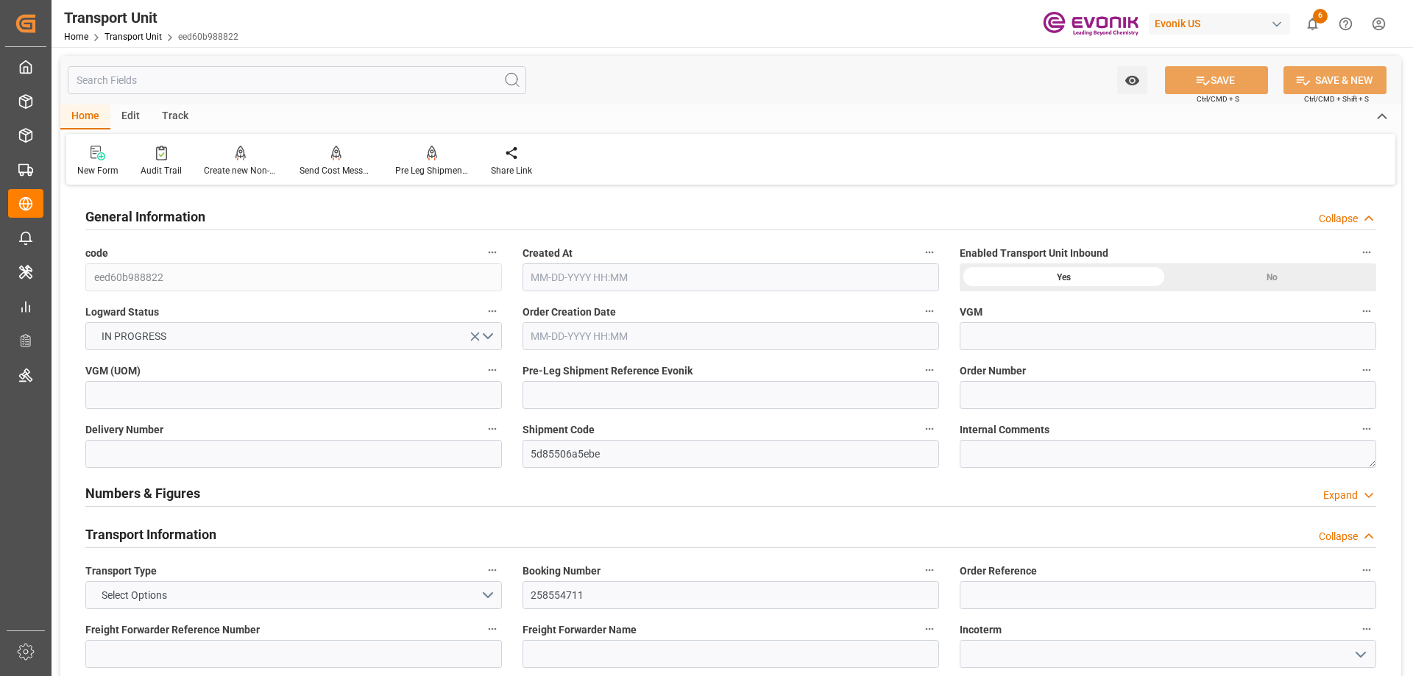
type input "[DATE] 00:00"
click at [286, 90] on input "text" at bounding box center [297, 80] width 458 height 28
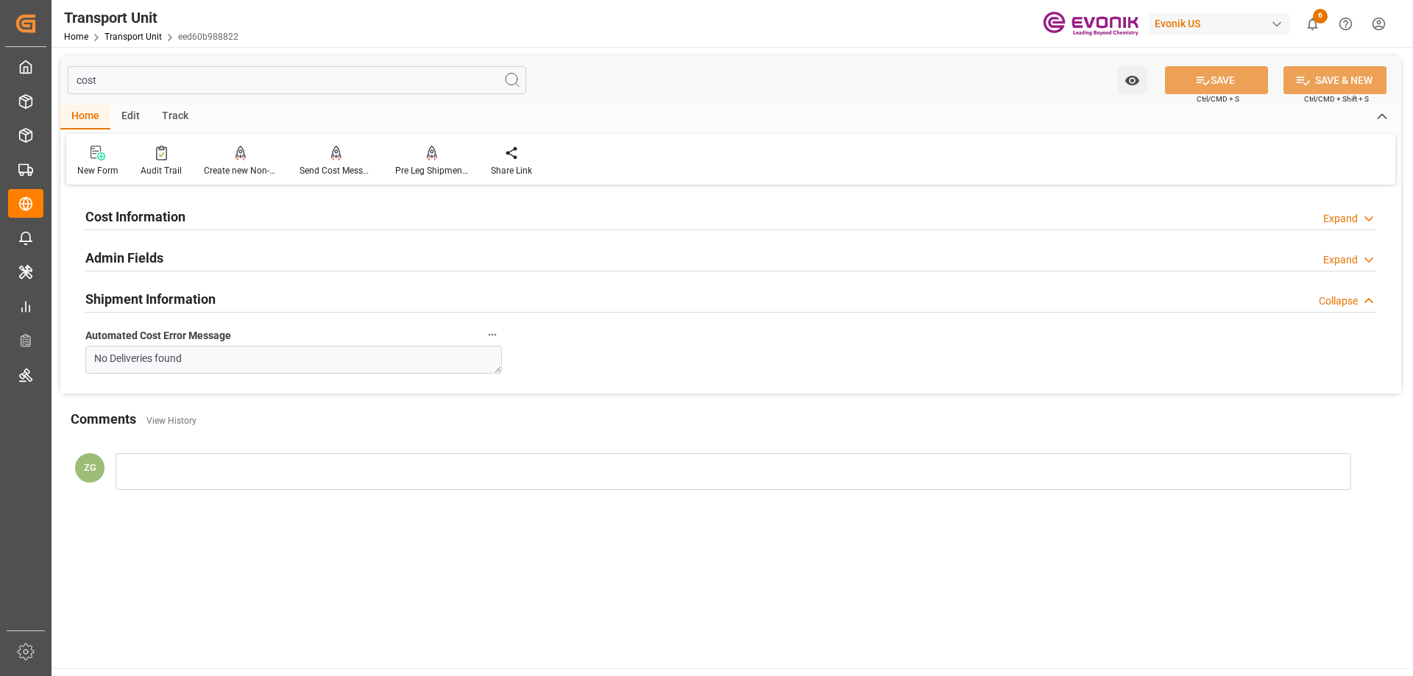
type input "cost"
click at [211, 218] on div "Cost Information Expand" at bounding box center [730, 216] width 1291 height 28
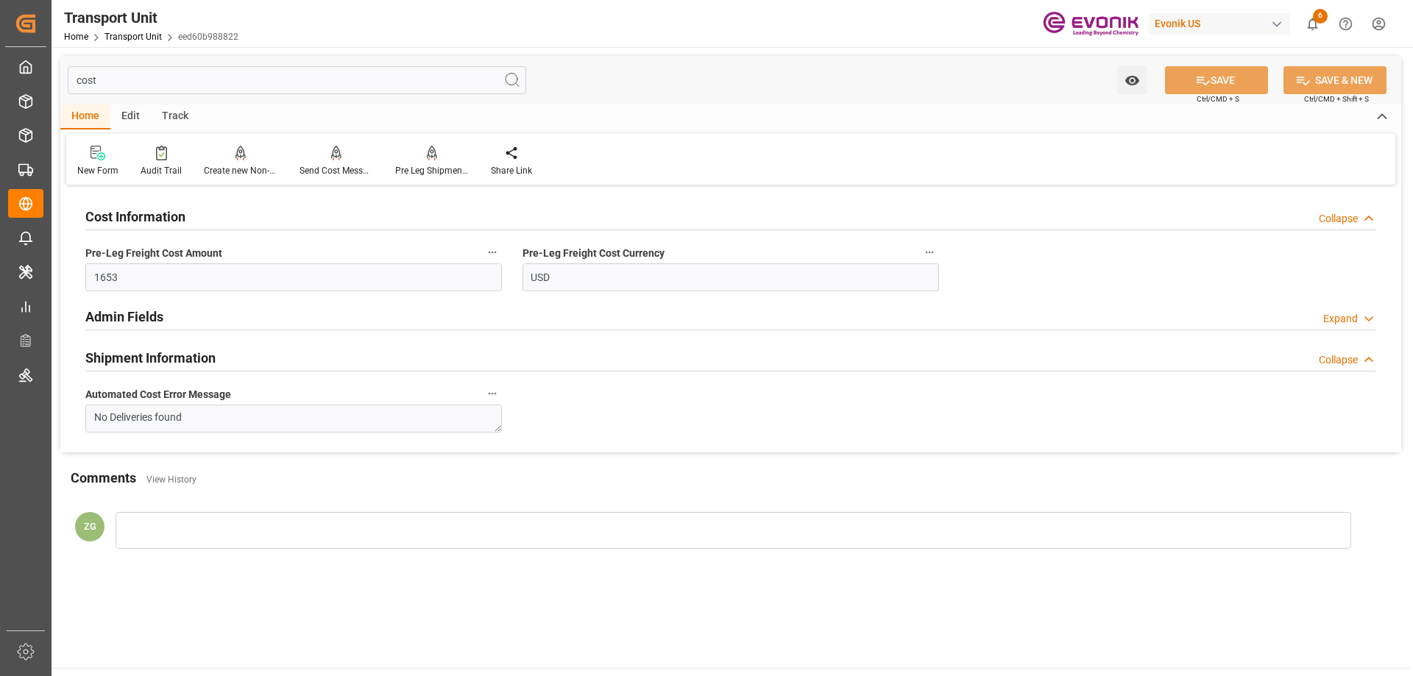
click at [91, 74] on input "cost" at bounding box center [297, 80] width 458 height 28
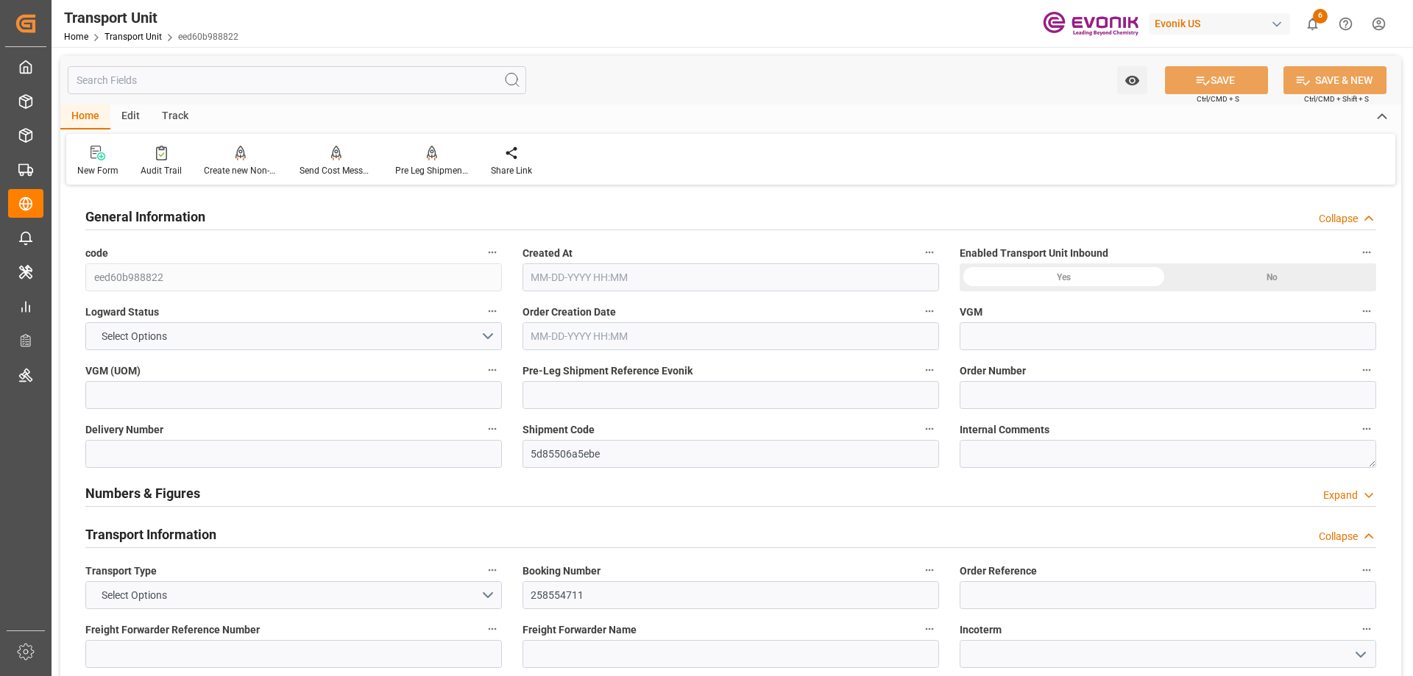
type input "Maersk"
type input "Maersk Line AS"
type input "USHOU"
type input "GBLGP"
type input "0"
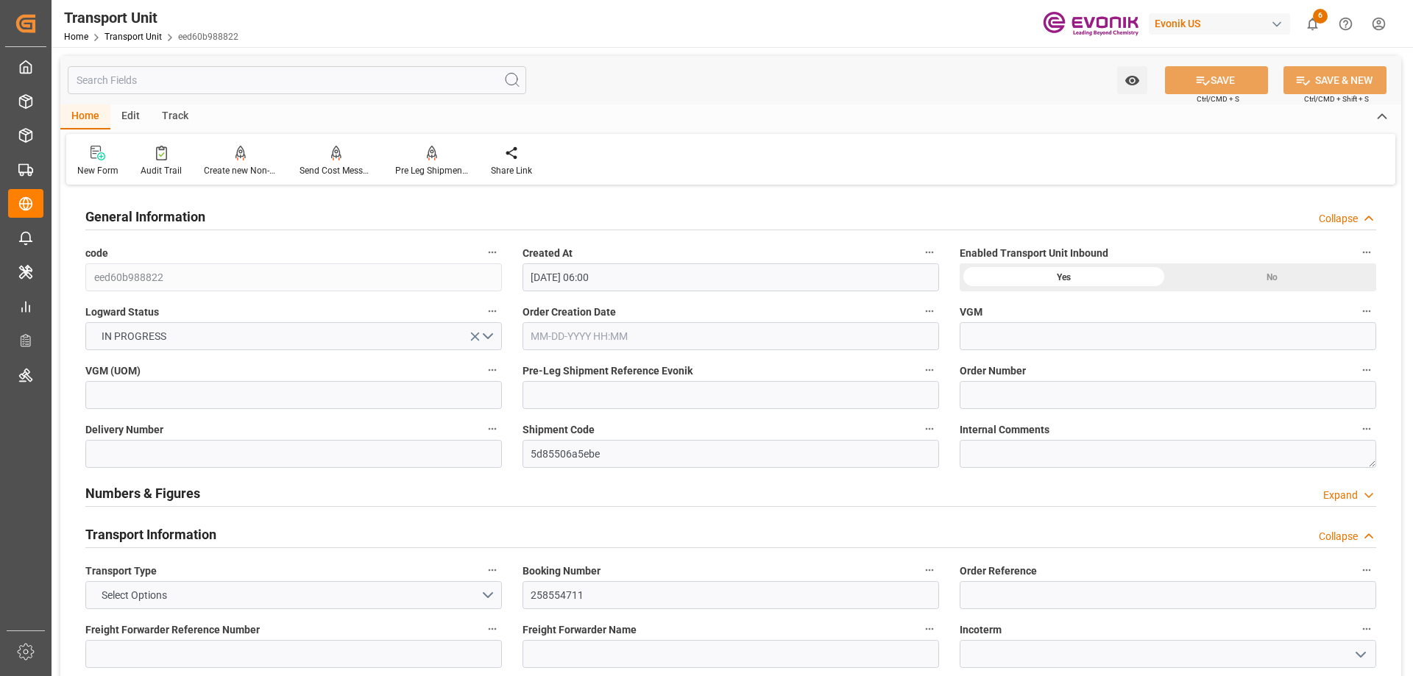
type input "[DATE] 06:00"
type input "[DATE]"
type input "[DATE] 00:00"
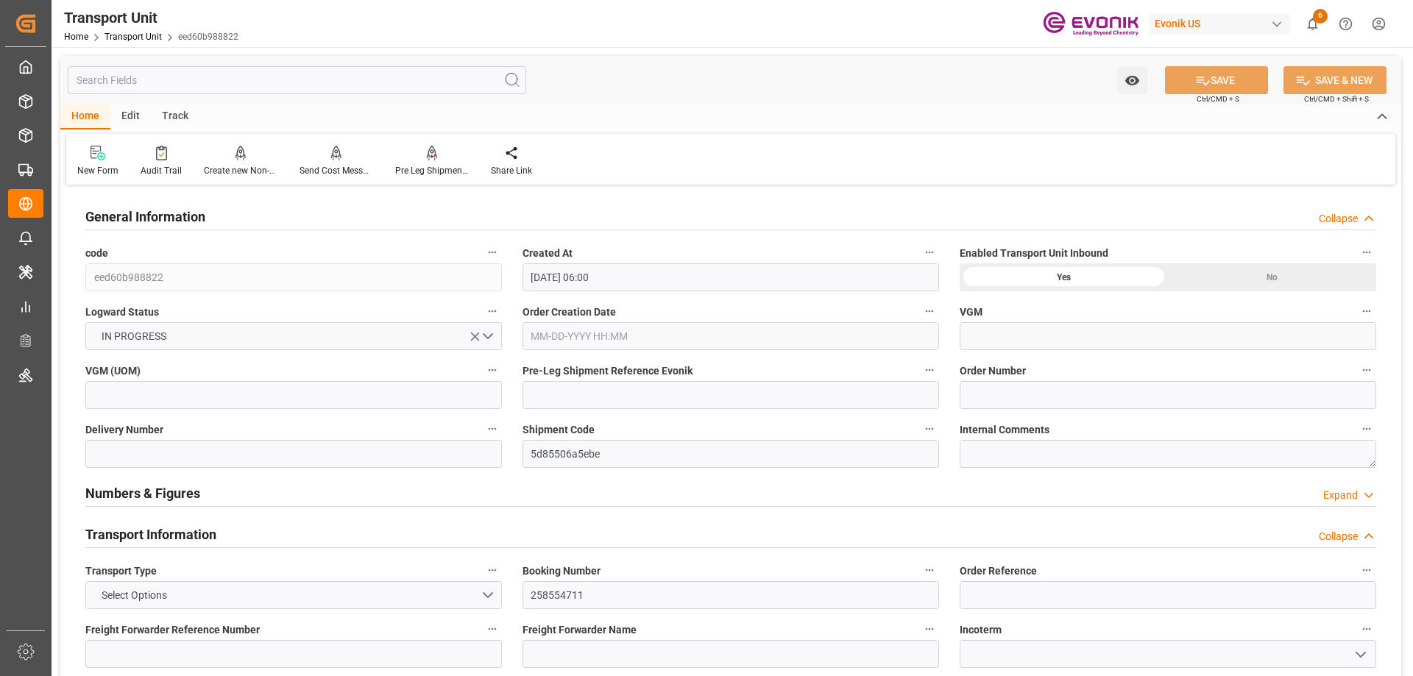
type input "[DATE] 00:00"
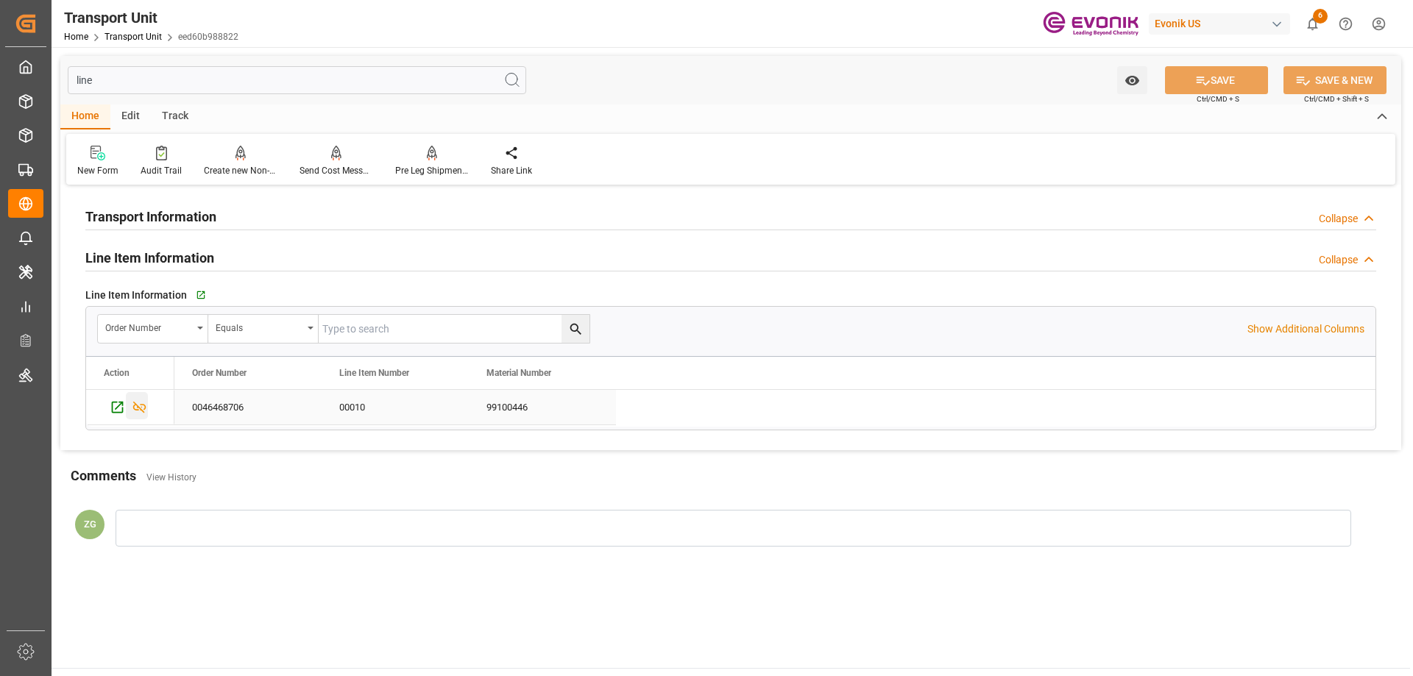
type input "line"
click at [141, 411] on icon "Press SPACE to select this row." at bounding box center [139, 407] width 15 height 15
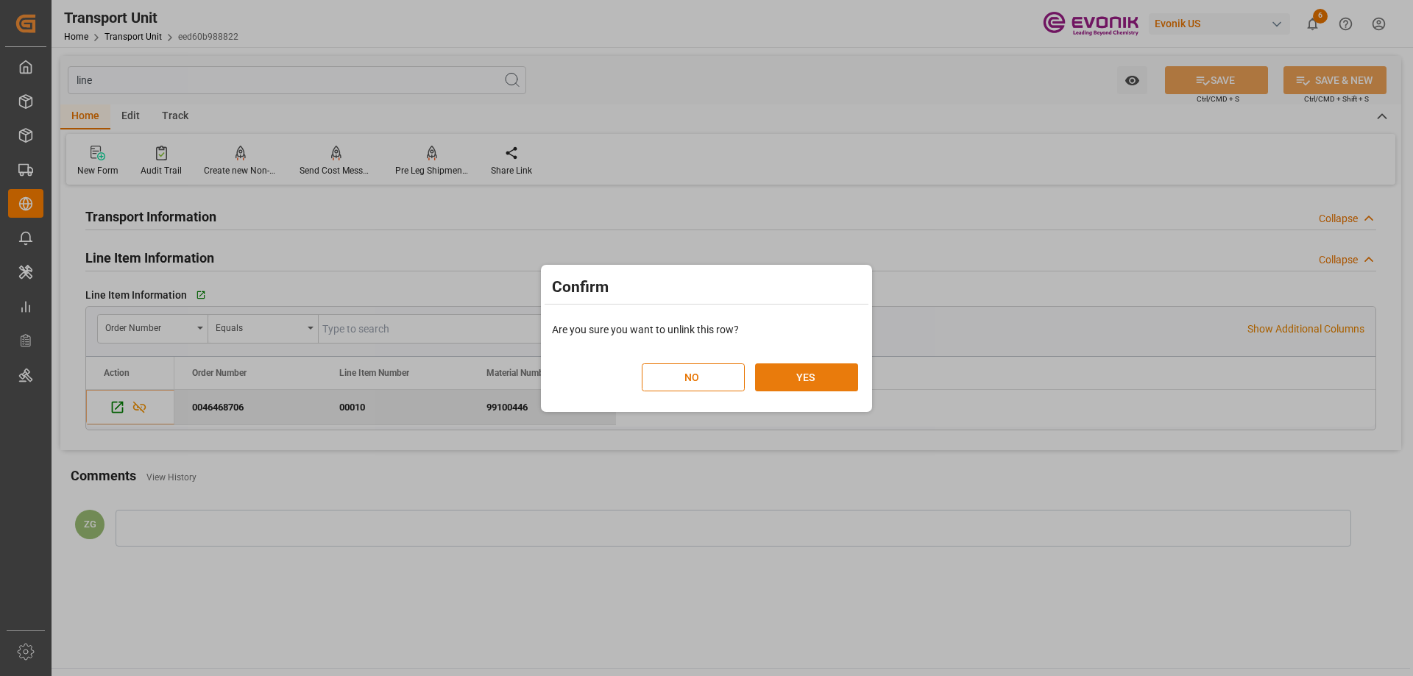
click at [820, 376] on button "YES" at bounding box center [806, 377] width 103 height 28
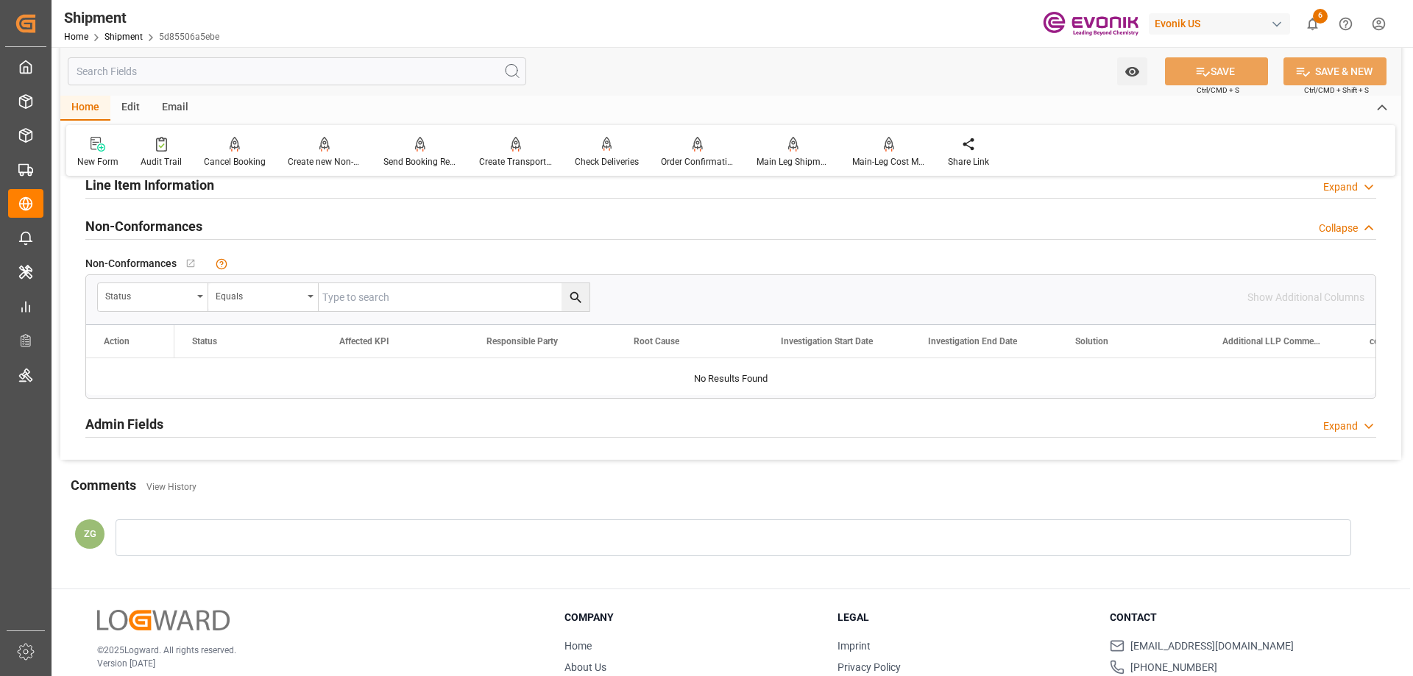
scroll to position [957, 0]
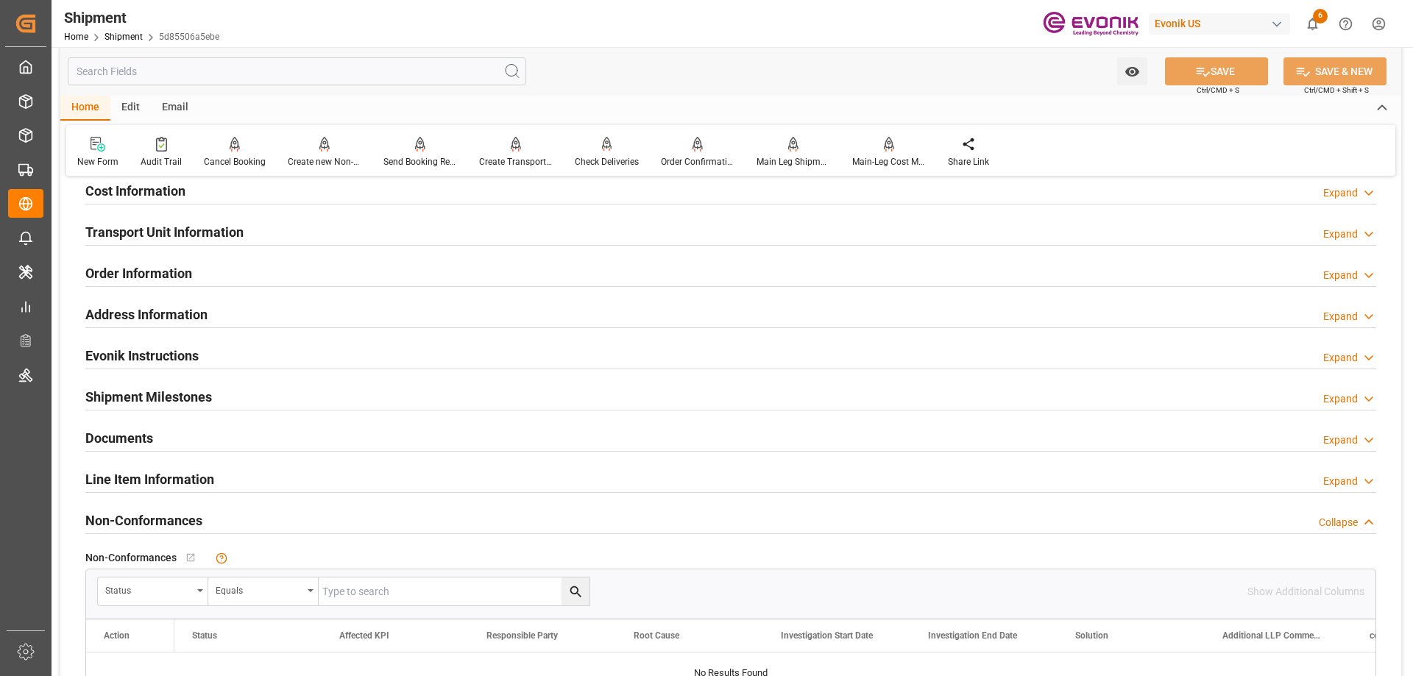
click at [153, 238] on h2 "Transport Unit Information" at bounding box center [164, 232] width 158 height 20
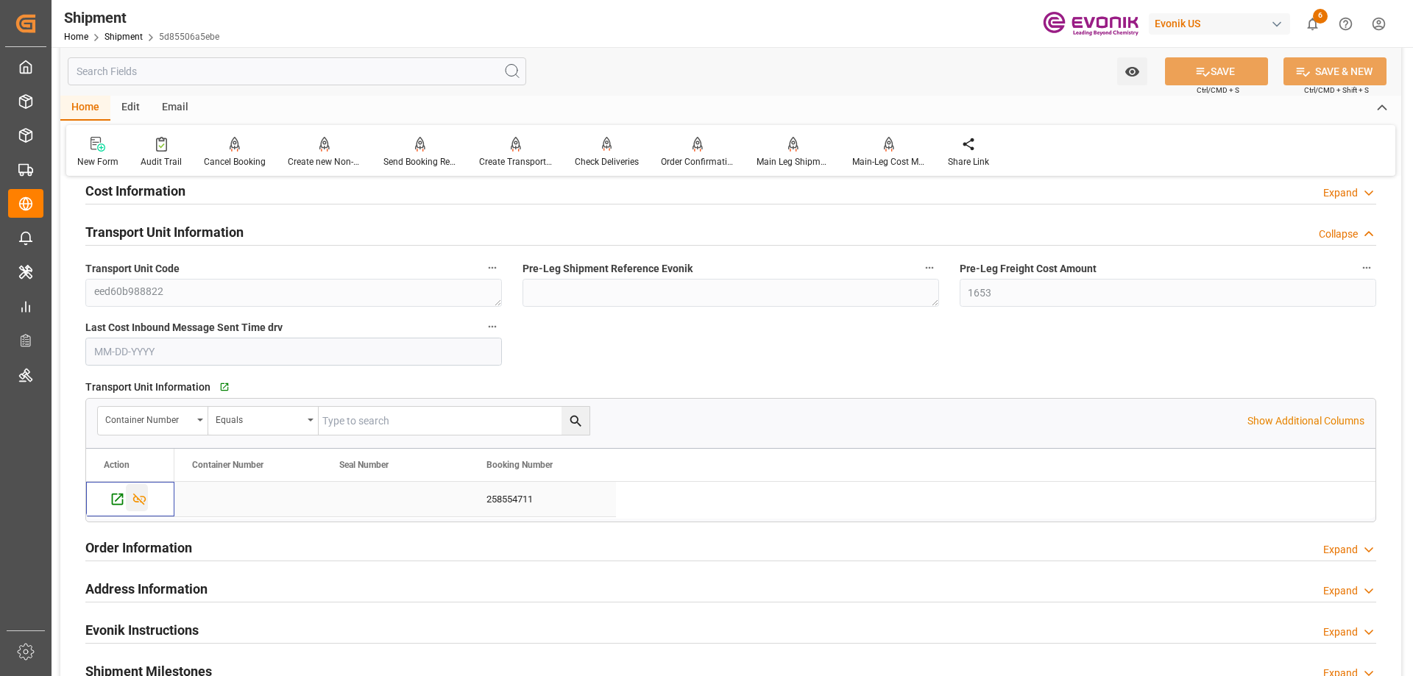
click at [138, 494] on icon "Press SPACE to select this row." at bounding box center [139, 499] width 15 height 15
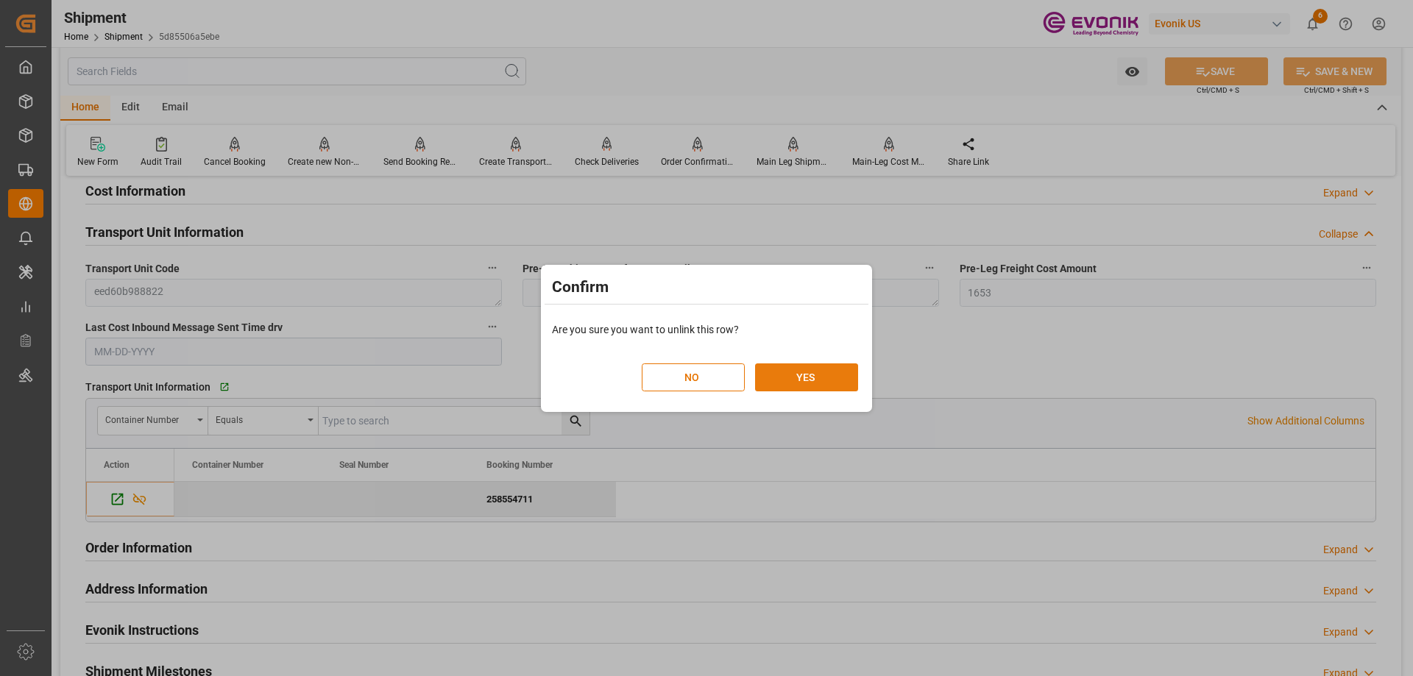
click at [792, 378] on button "YES" at bounding box center [806, 377] width 103 height 28
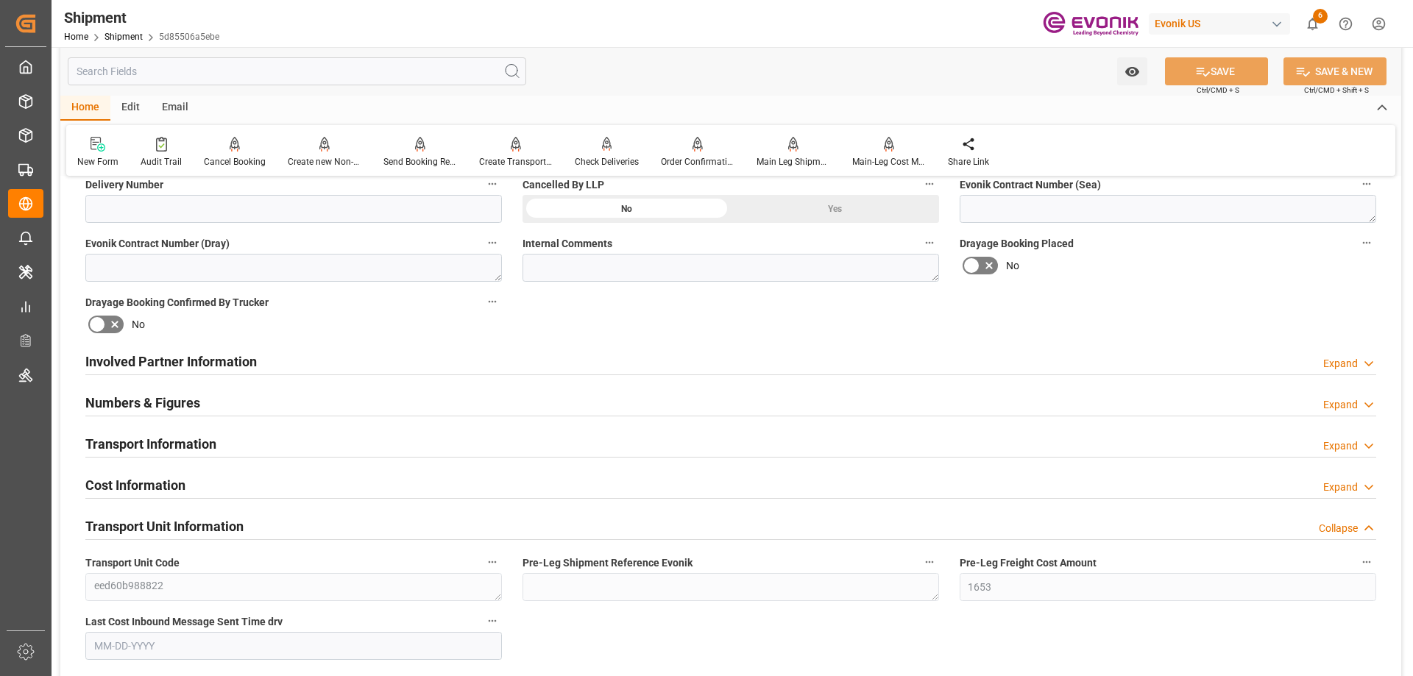
scroll to position [515, 0]
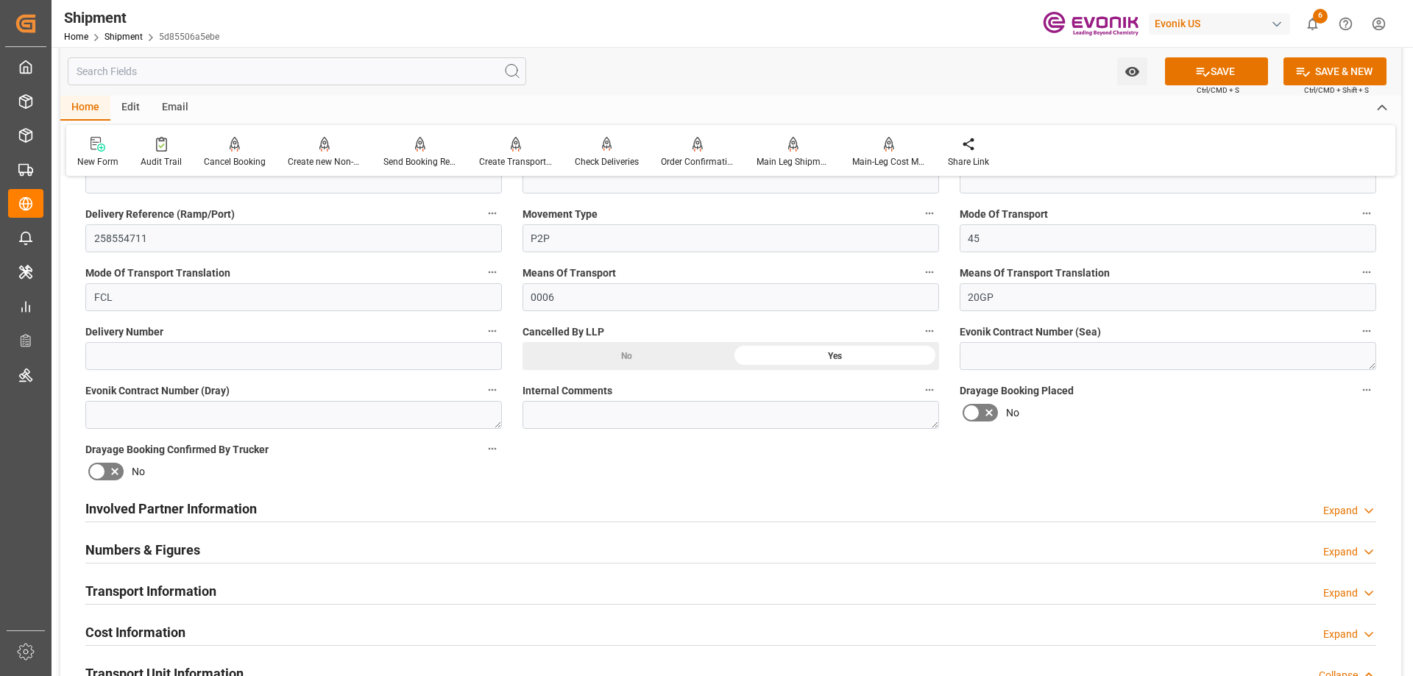
scroll to position [294, 0]
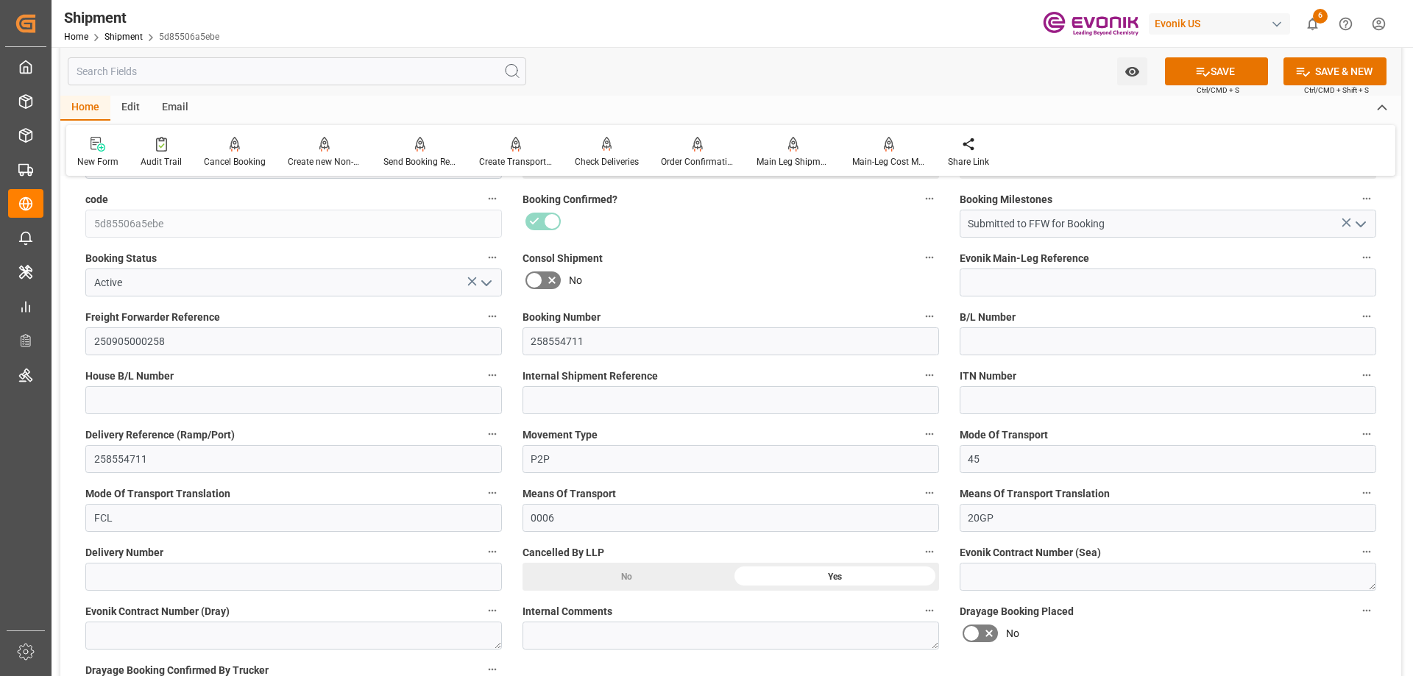
click at [487, 284] on polyline "open menu" at bounding box center [486, 283] width 9 height 4
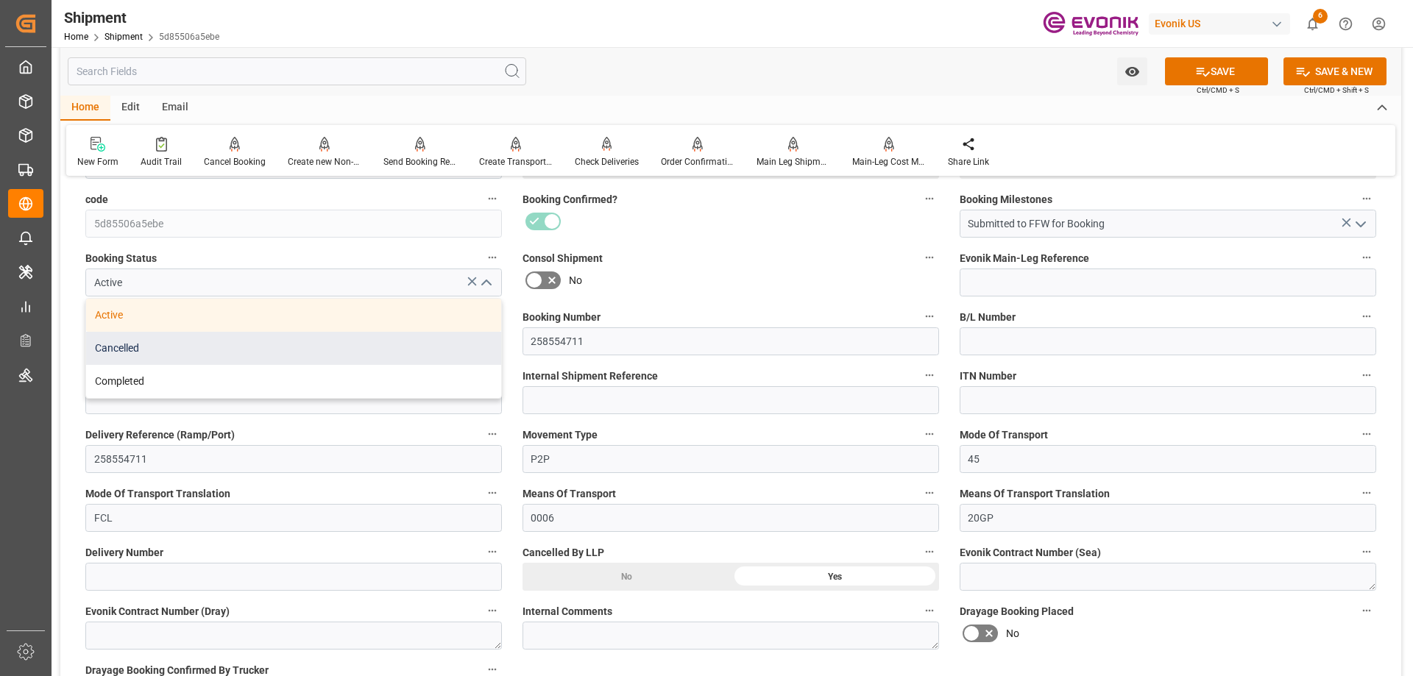
click at [149, 352] on div "Cancelled" at bounding box center [293, 348] width 415 height 33
type input "Cancelled"
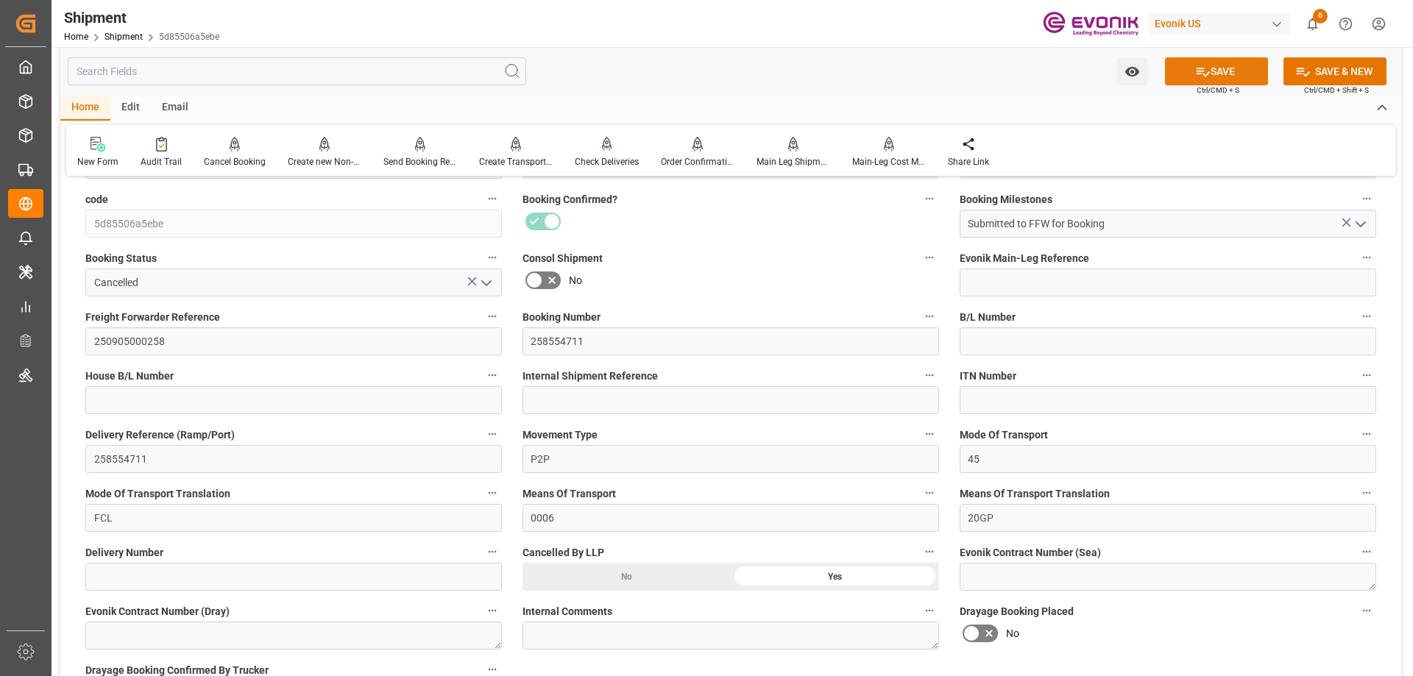
click at [1203, 75] on icon at bounding box center [1202, 72] width 13 height 9
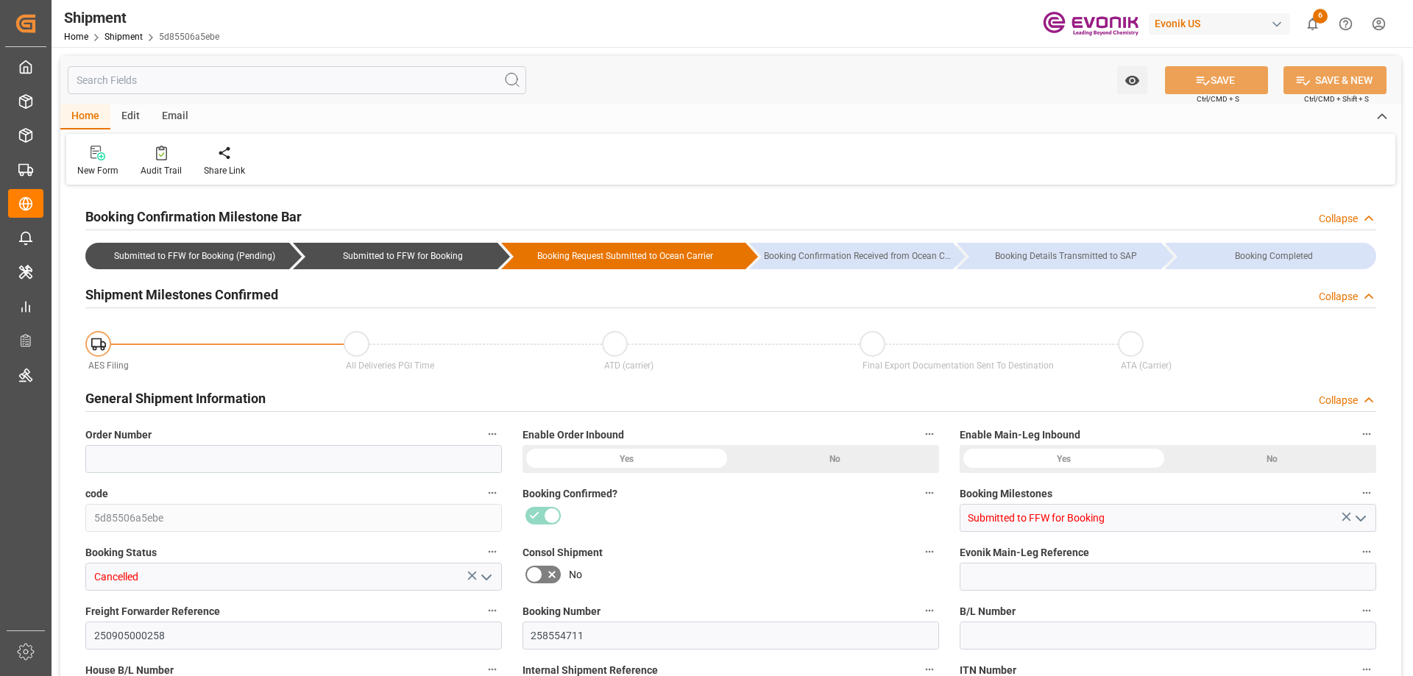
type input "Maersk"
type input "Maersk Line AS"
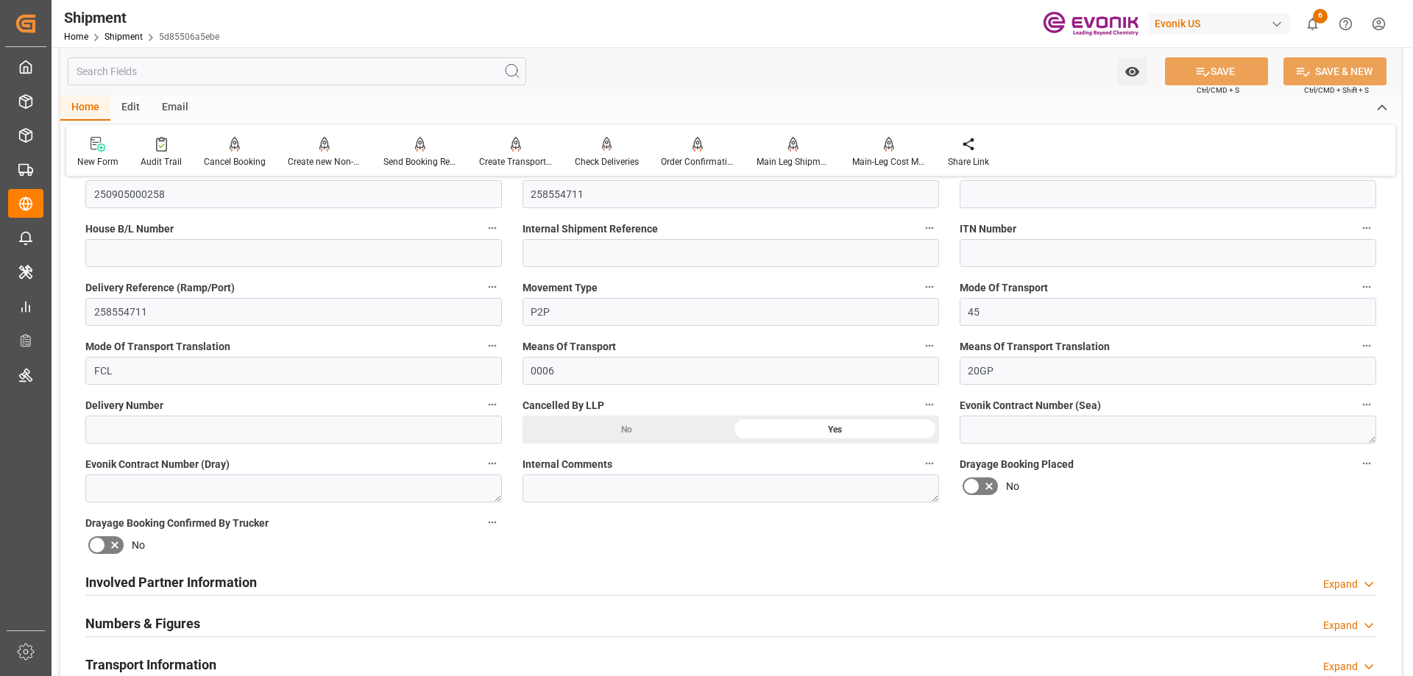
scroll to position [736, 0]
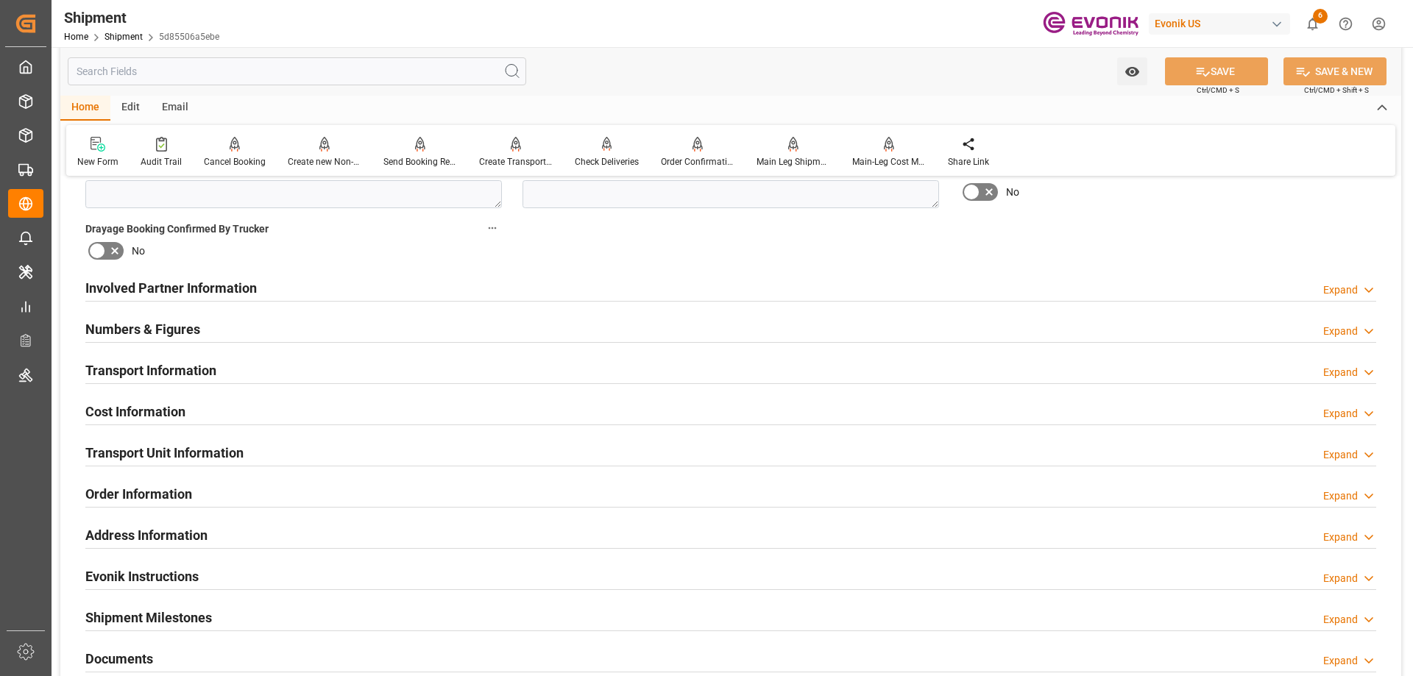
click at [161, 288] on h2 "Involved Partner Information" at bounding box center [170, 288] width 171 height 20
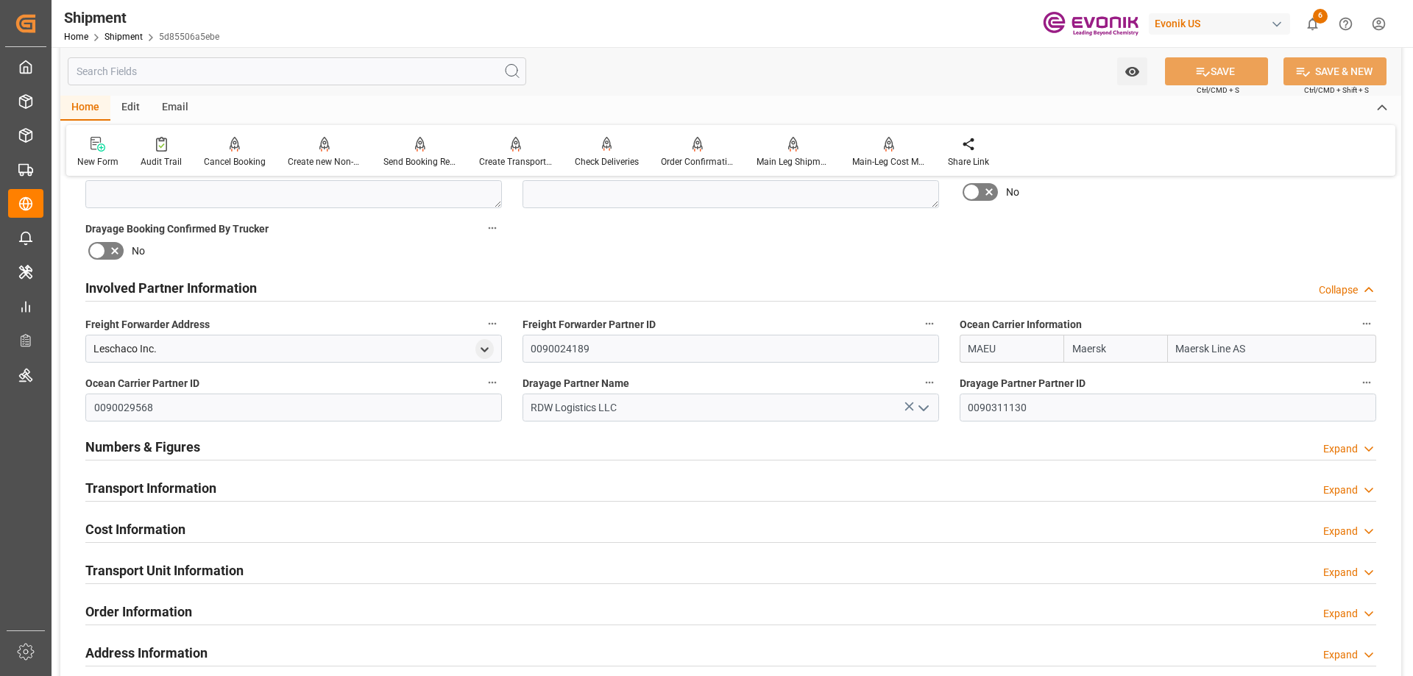
click at [173, 484] on h2 "Transport Information" at bounding box center [150, 488] width 131 height 20
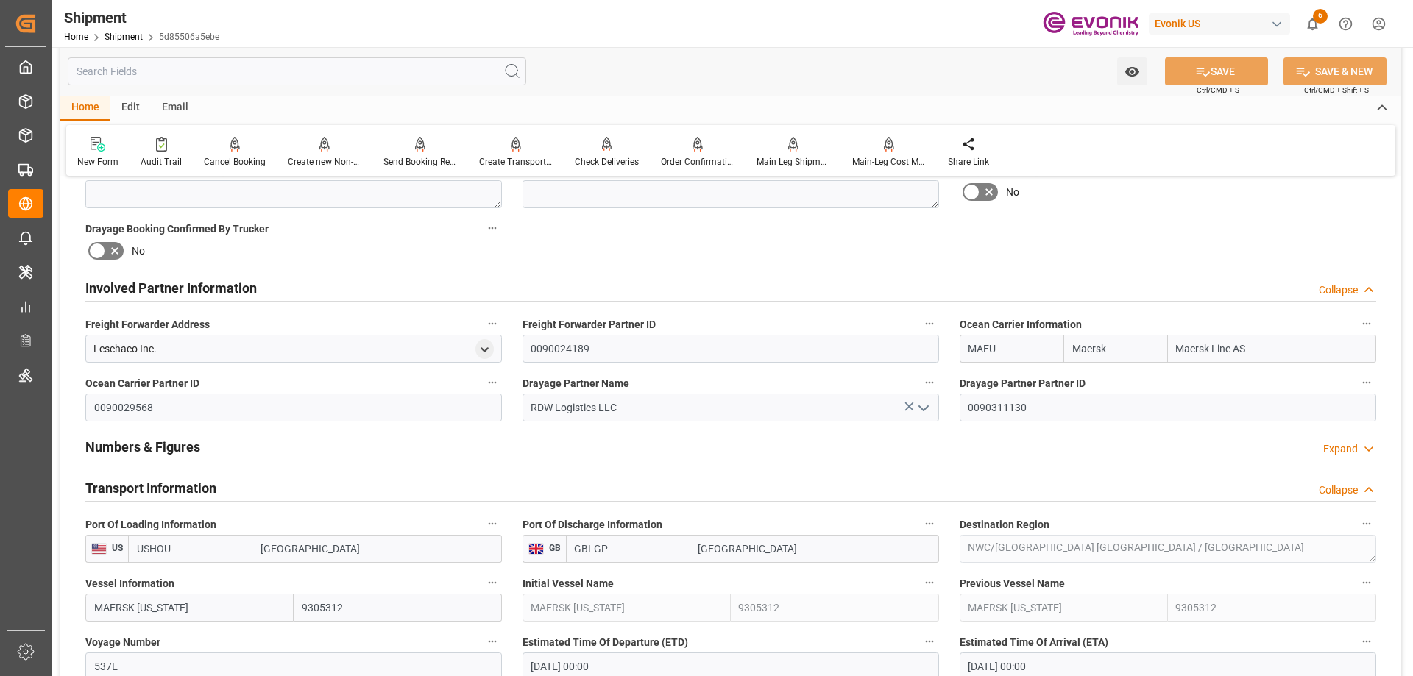
scroll to position [294, 0]
